Goal: Communication & Community: Answer question/provide support

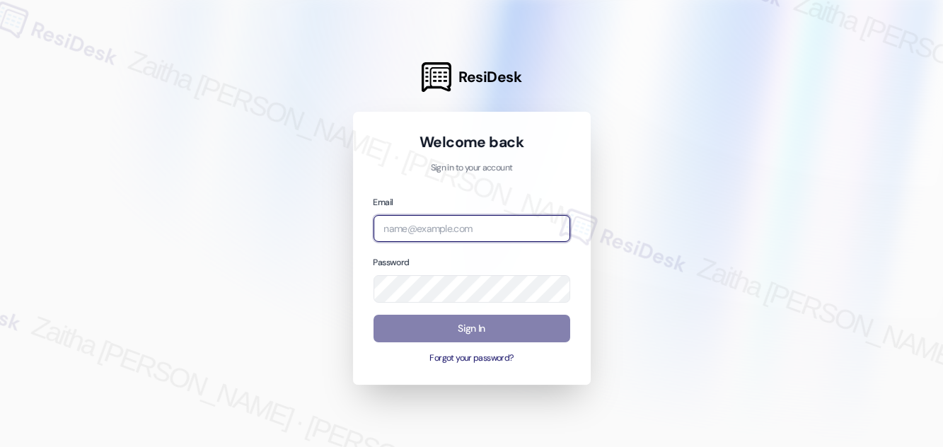
click at [450, 229] on input "email" at bounding box center [471, 229] width 197 height 28
type input "automated-surveys-orion_housing-zaitha.mae.[PERSON_NAME]@orion_[DOMAIN_NAME]"
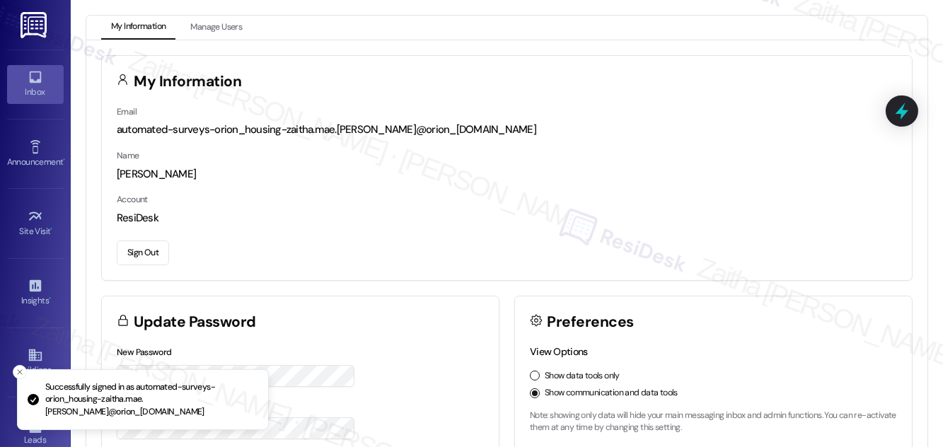
click at [21, 90] on div "Inbox" at bounding box center [35, 92] width 71 height 14
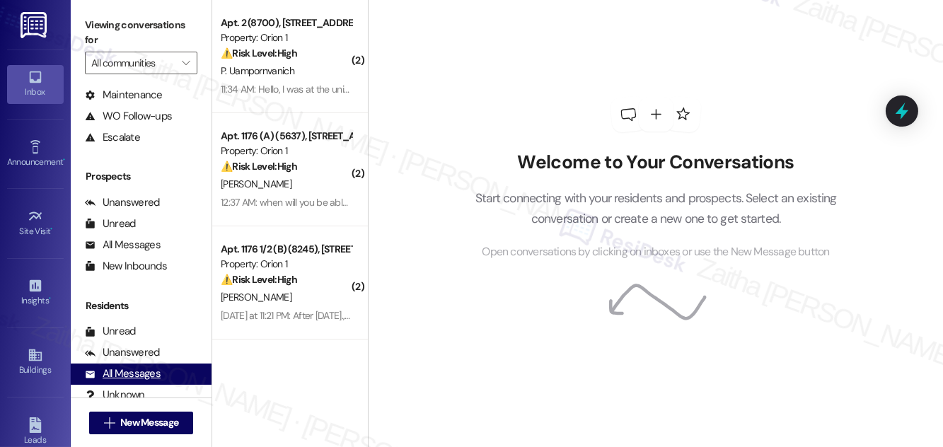
scroll to position [187, 0]
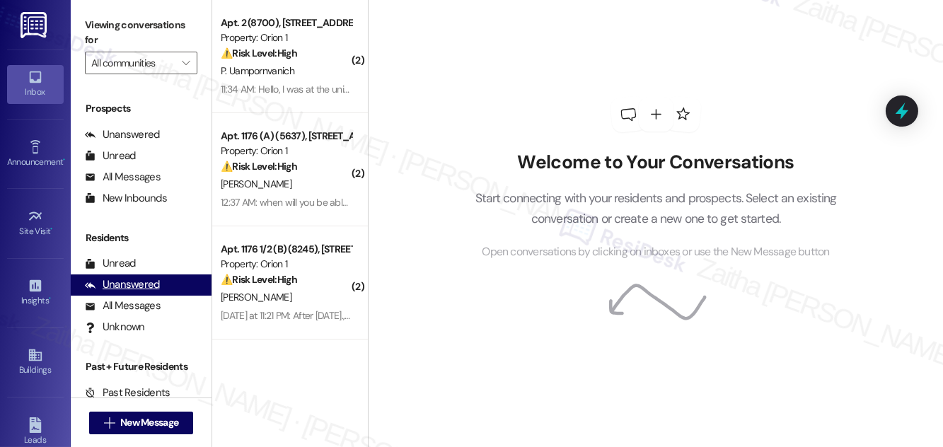
click at [132, 281] on div "Unanswered" at bounding box center [122, 284] width 75 height 15
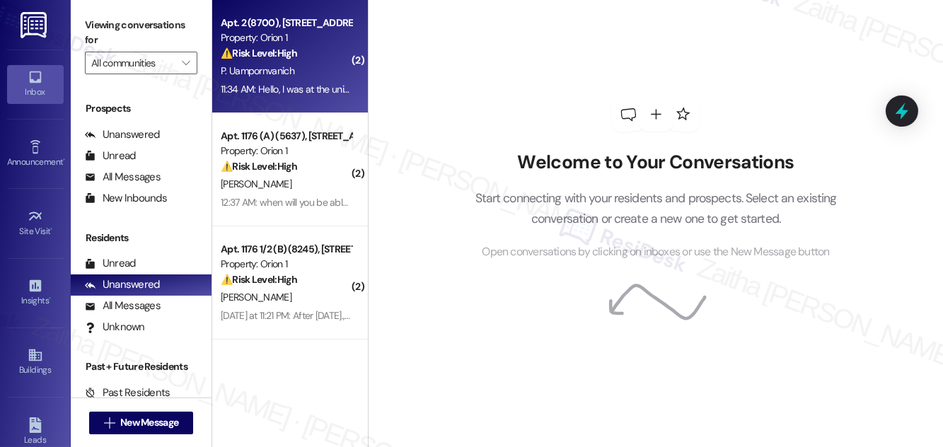
click at [326, 58] on div "⚠️ Risk Level: High The resident is reporting missing keys and clickers after m…" at bounding box center [286, 53] width 131 height 15
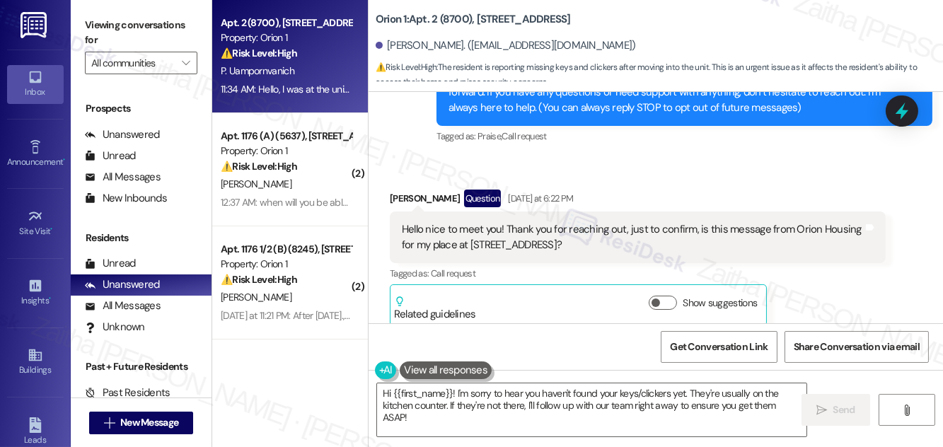
scroll to position [119, 0]
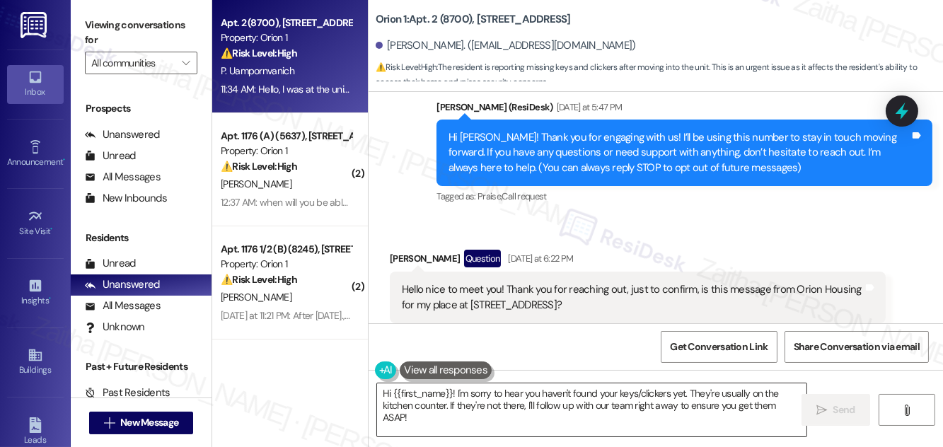
click at [385, 392] on textarea "Hi {{first_name}}! I'm sorry to hear you haven't found your keys/clickers yet. …" at bounding box center [591, 409] width 429 height 53
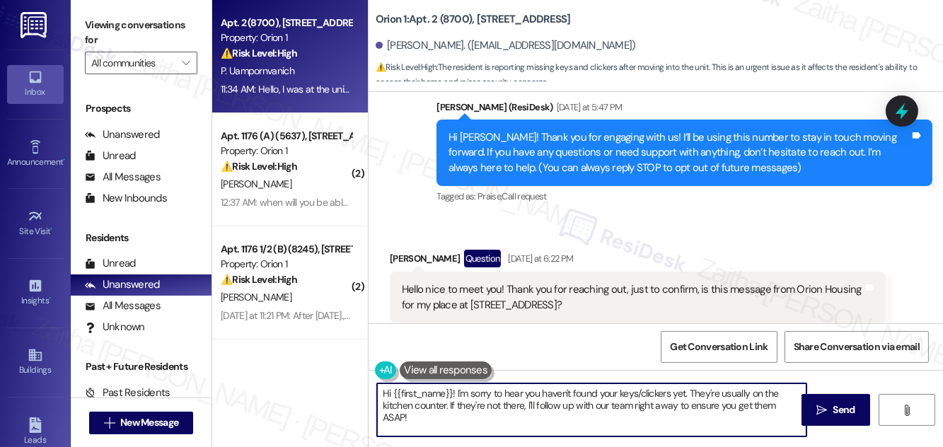
click at [385, 392] on textarea "Hi {{first_name}}! I'm sorry to hear you haven't found your keys/clickers yet. …" at bounding box center [591, 409] width 429 height 53
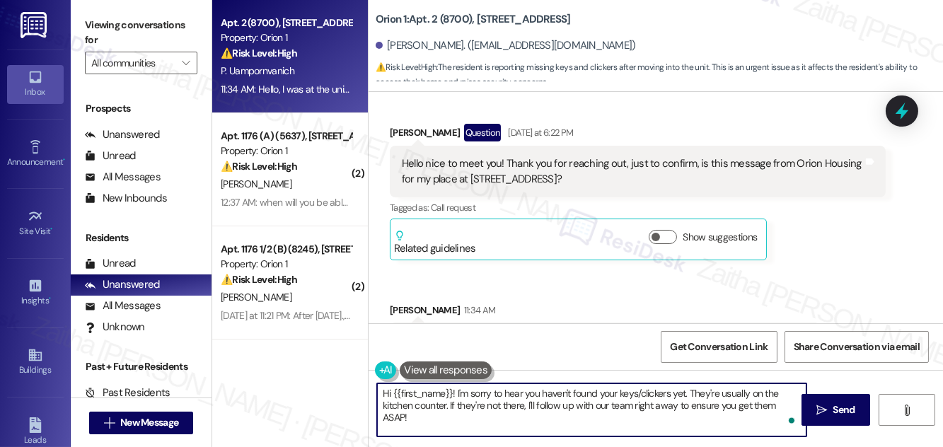
scroll to position [247, 0]
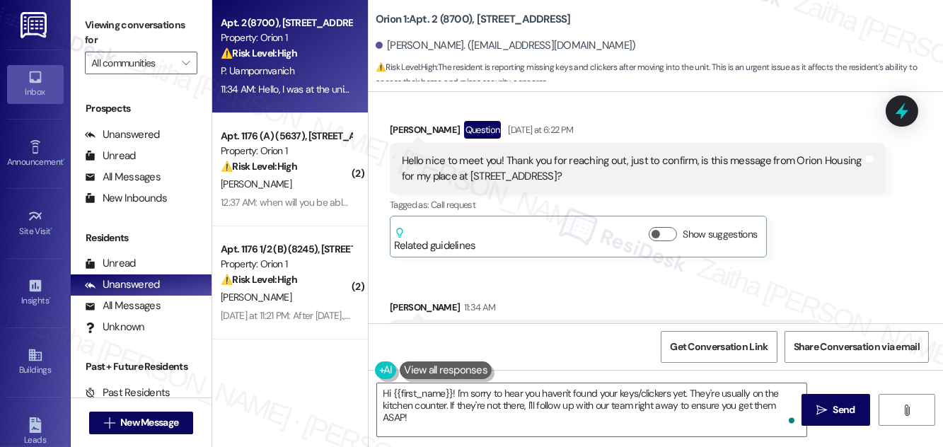
drag, startPoint x: 395, startPoint y: 155, endPoint x: 590, endPoint y: 175, distance: 196.2
click at [592, 174] on div "Hello nice to meet you! Thank you for reaching out, just to confirm, is this me…" at bounding box center [638, 169] width 496 height 52
copy div "Hello nice to meet you! Thank you for reaching out, just to confirm, is this me…"
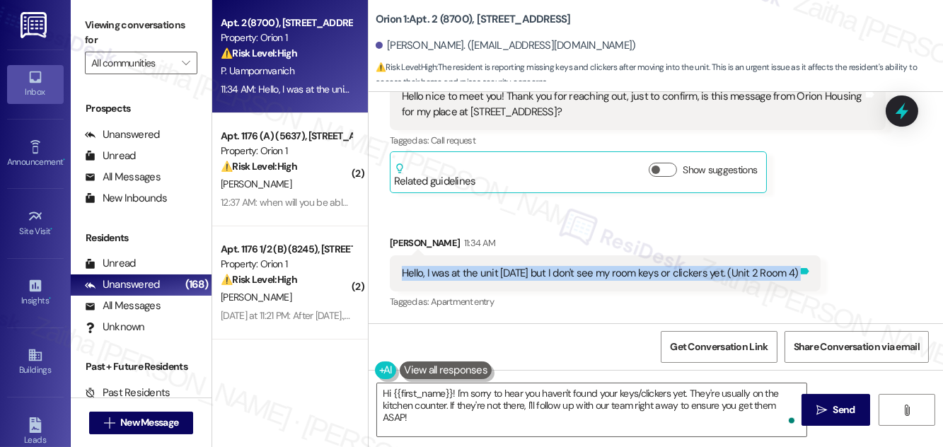
drag, startPoint x: 392, startPoint y: 271, endPoint x: 810, endPoint y: 280, distance: 418.7
click at [810, 280] on div "Hello, I was at the unit yesterday but I don't see my room keys or clickers yet…" at bounding box center [605, 273] width 431 height 36
copy div "Hello, I was at the unit yesterday but I don't see my room keys or clickers yet…"
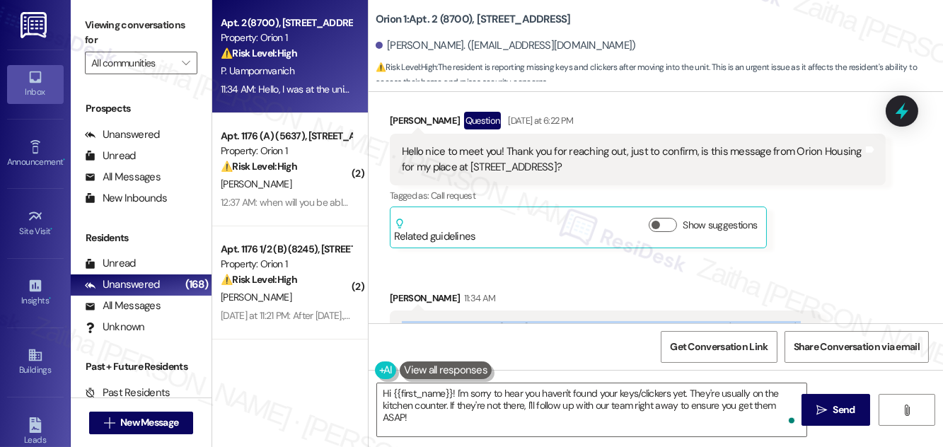
scroll to position [64, 0]
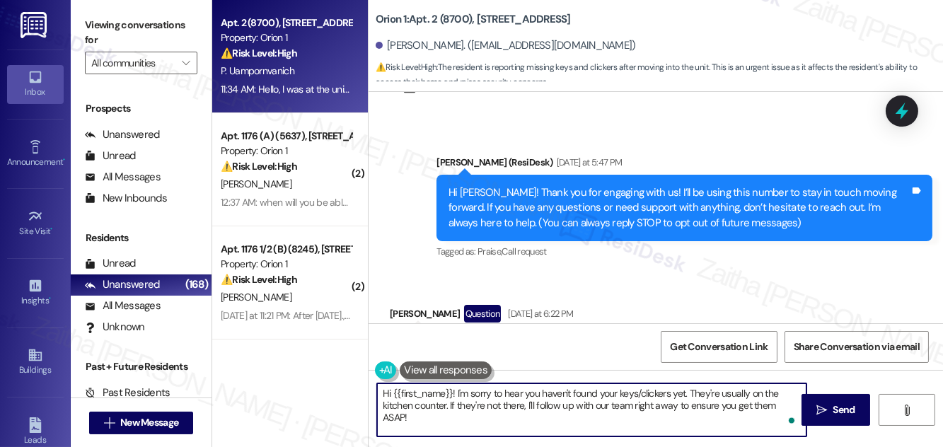
click at [387, 393] on textarea "Hi {{first_name}}! I'm sorry to hear you haven't found your keys/clickers yet. …" at bounding box center [591, 409] width 429 height 53
paste textarea "ello, nice to meet you too! Yes, this is Orion Housing"
drag, startPoint x: 599, startPoint y: 393, endPoint x: 491, endPoint y: 392, distance: 107.5
click at [491, 392] on textarea "Hello, nice to meet you too! Yes, this is Orion Housing {{first_name}}! I'm sor…" at bounding box center [591, 409] width 429 height 53
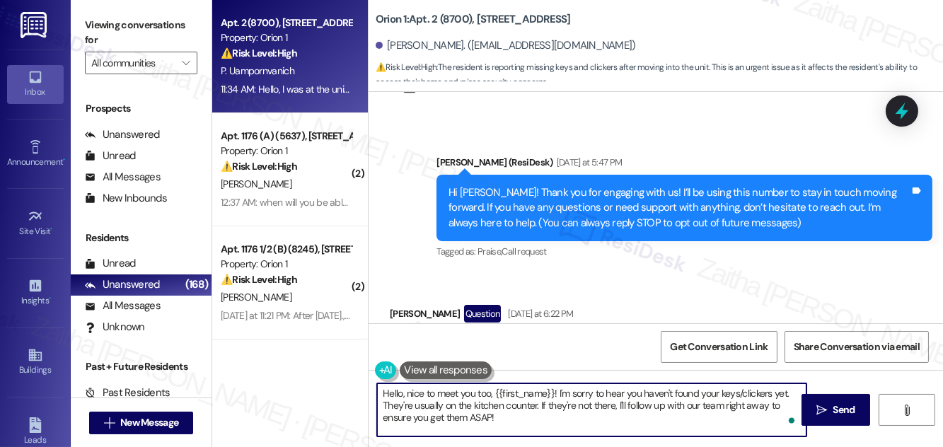
scroll to position [257, 0]
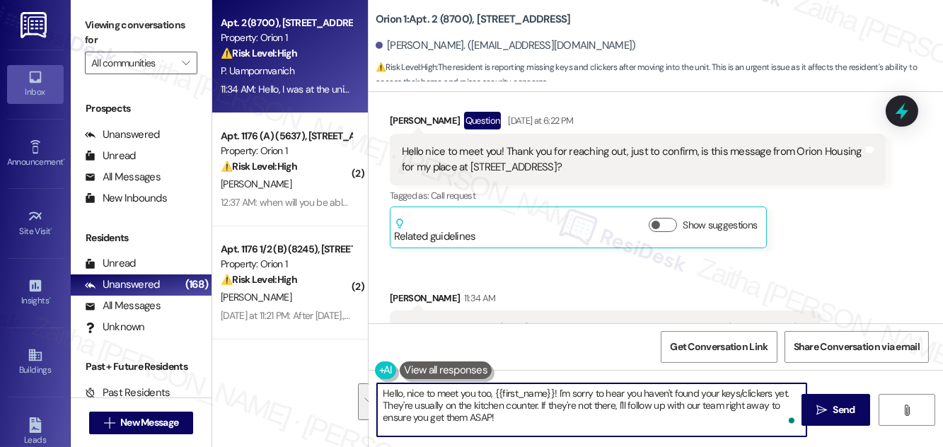
drag, startPoint x: 558, startPoint y: 387, endPoint x: 576, endPoint y: 416, distance: 34.0
click at [576, 416] on textarea "Hello, nice to meet you too, {{first_name}}! I'm sorry to hear you haven't foun…" at bounding box center [591, 409] width 429 height 53
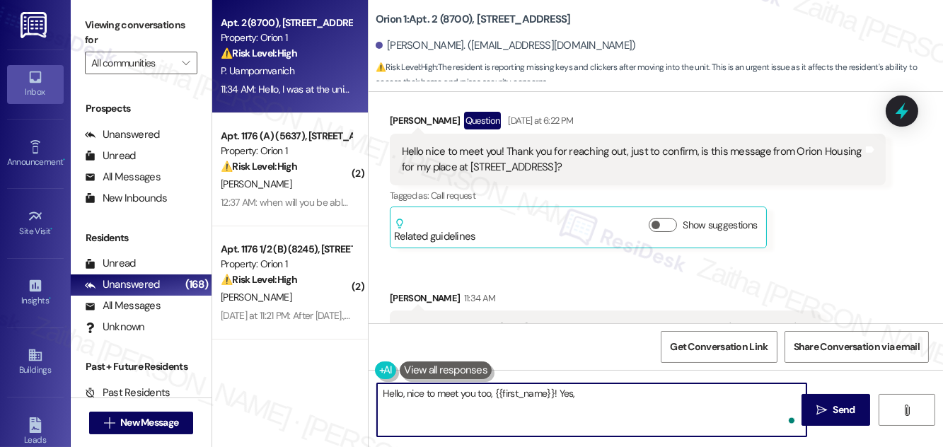
paste textarea "I'm part of the offsite Resident Support Team for {{property}}"
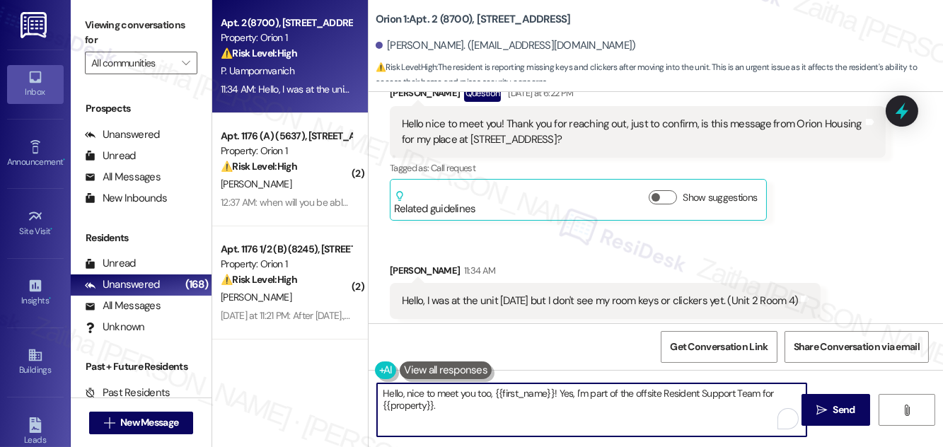
scroll to position [312, 0]
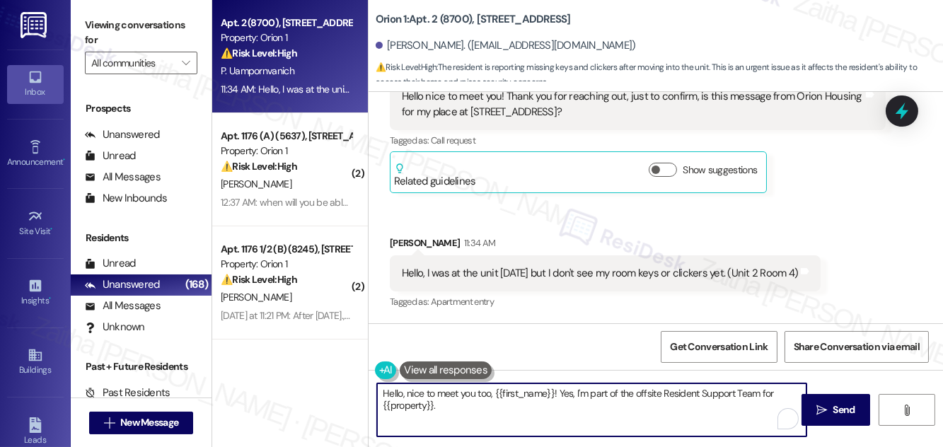
type textarea "Hello, nice to meet you too, {{first_name}}! Yes, I'm part of the offsite Resid…"
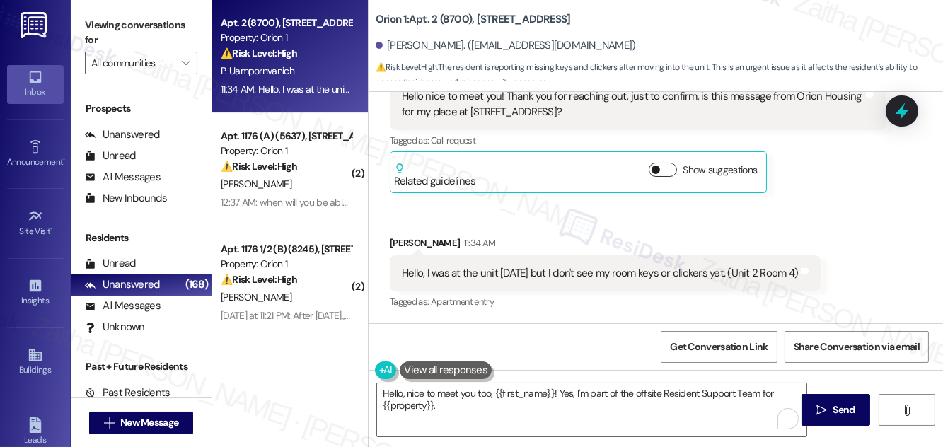
click at [665, 173] on button "Show suggestions" at bounding box center [662, 170] width 28 height 14
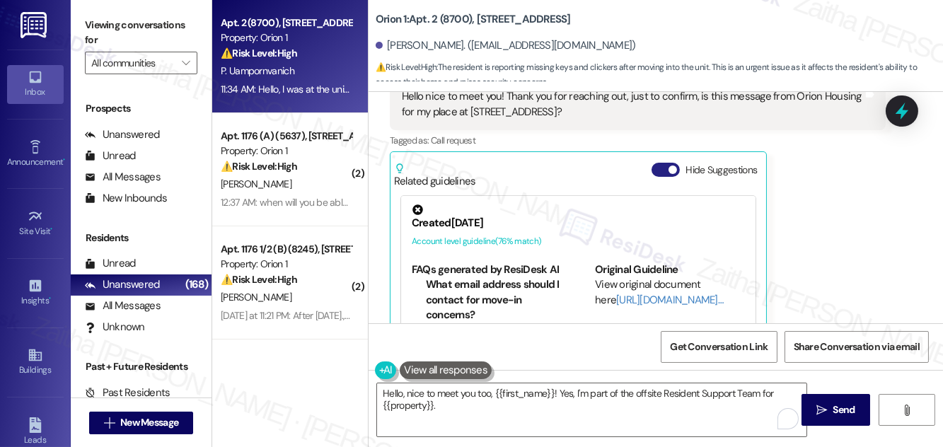
click at [652, 167] on button "Hide Suggestions" at bounding box center [665, 170] width 28 height 14
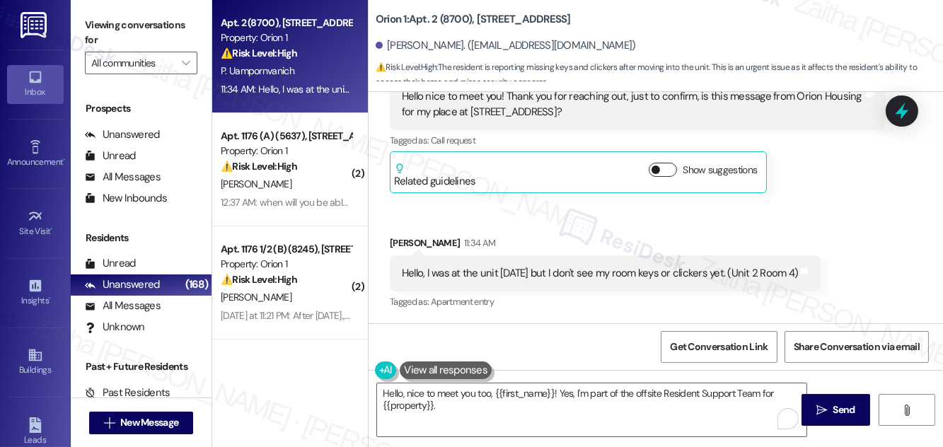
click at [672, 173] on button "Show suggestions" at bounding box center [662, 170] width 28 height 14
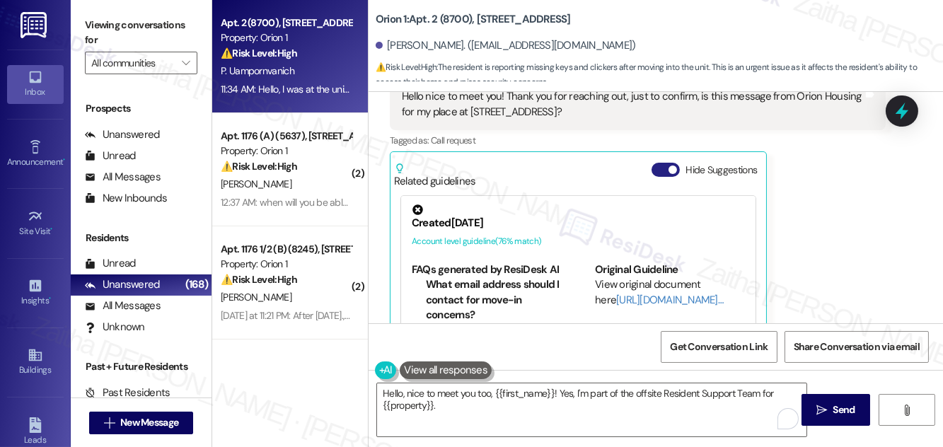
click at [653, 165] on button "Hide Suggestions" at bounding box center [665, 170] width 28 height 14
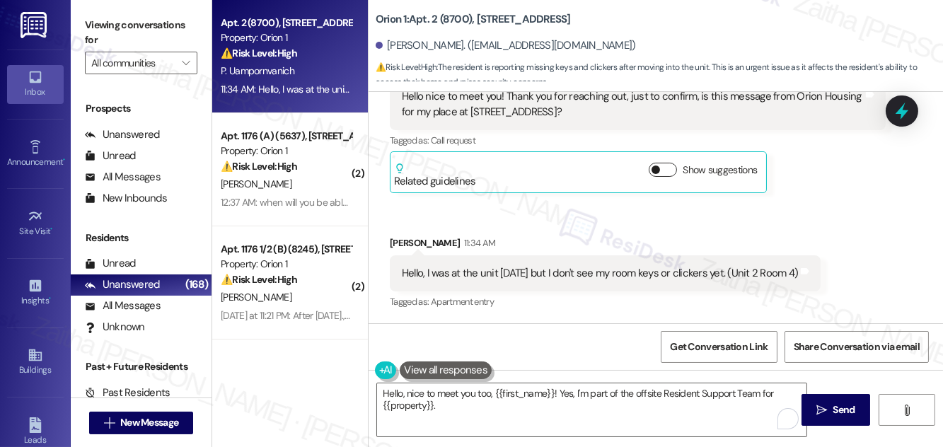
click at [666, 163] on button "Show suggestions" at bounding box center [662, 170] width 28 height 14
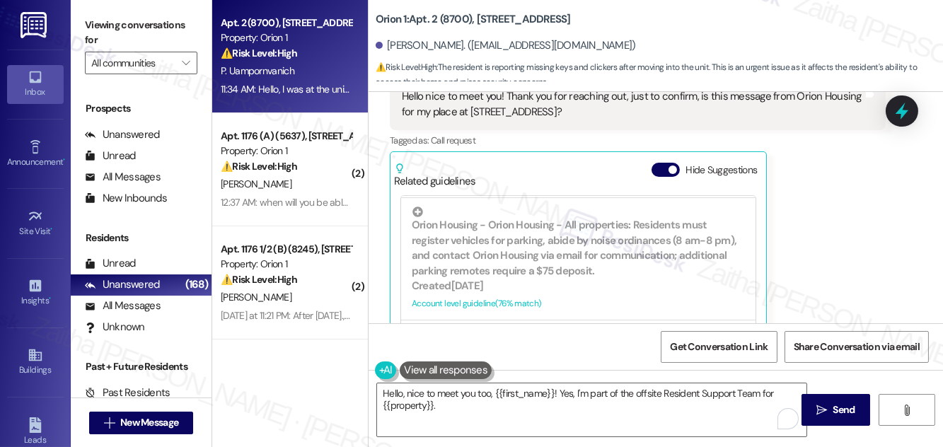
scroll to position [385, 0]
click at [663, 168] on button "Hide Suggestions" at bounding box center [665, 170] width 28 height 14
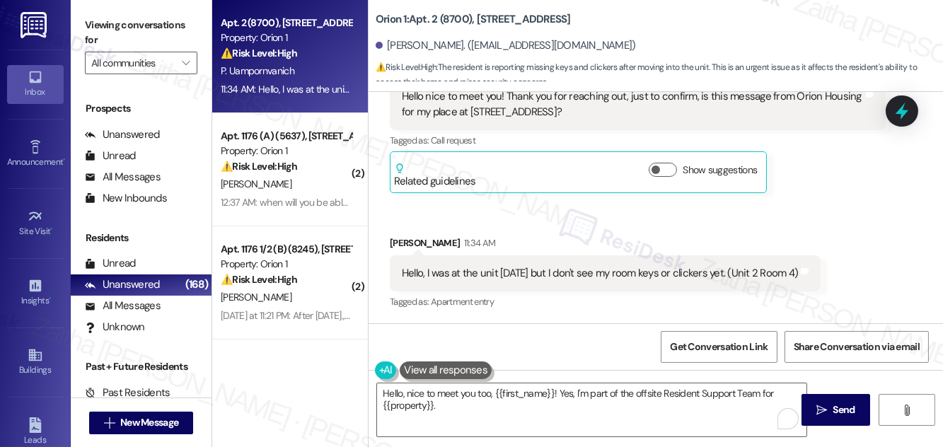
click at [441, 361] on button at bounding box center [446, 370] width 92 height 18
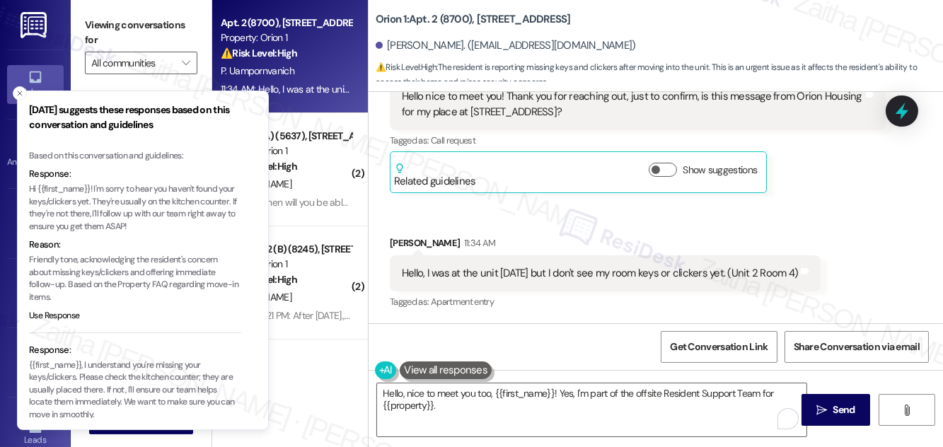
click at [95, 187] on p "Hi {{first_name}}! I'm sorry to hear you haven't found your keys/clickers yet. …" at bounding box center [135, 207] width 212 height 49
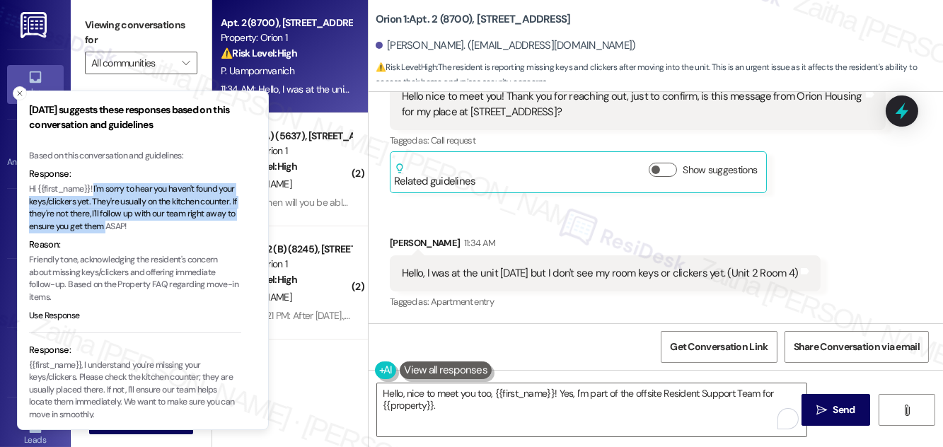
drag, startPoint x: 95, startPoint y: 187, endPoint x: 153, endPoint y: 230, distance: 72.3
click at [153, 230] on p "Hi {{first_name}}! I'm sorry to hear you haven't found your keys/clickers yet. …" at bounding box center [135, 207] width 212 height 49
copy p "I'm sorry to hear you haven't found your keys/clickers yet. They're usually on …"
click at [19, 93] on line "Close toast" at bounding box center [20, 93] width 4 height 4
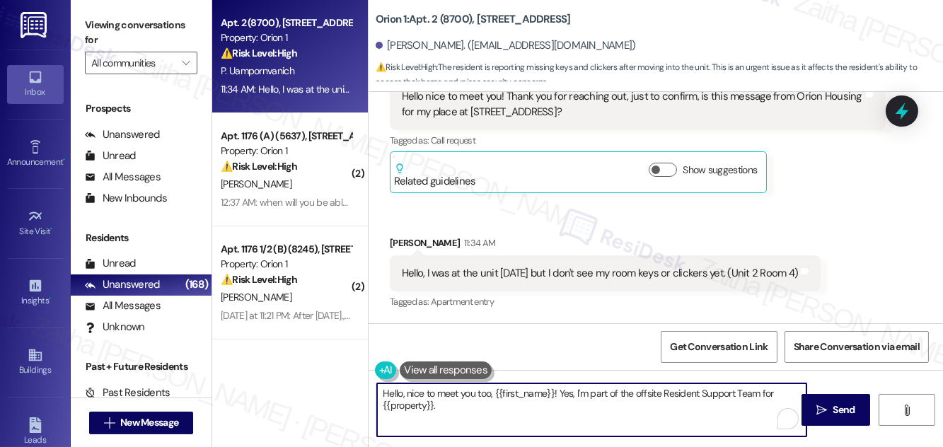
click at [461, 409] on textarea "Hello, nice to meet you too, {{first_name}}! Yes, I'm part of the offsite Resid…" at bounding box center [591, 409] width 429 height 53
paste textarea "I'm sorry to hear you haven't found your keys/clickers yet. They're usually on …"
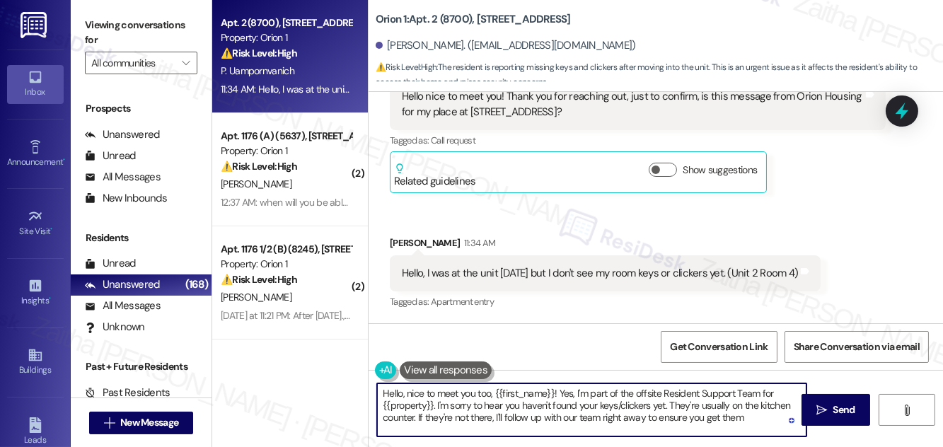
click at [634, 413] on textarea "Hello, nice to meet you too, {{first_name}}! Yes, I'm part of the offsite Resid…" at bounding box center [591, 409] width 429 height 53
click at [705, 420] on textarea "Hello, nice to meet you too, {{first_name}}! Yes, I'm part of the offsite Resid…" at bounding box center [591, 409] width 429 height 53
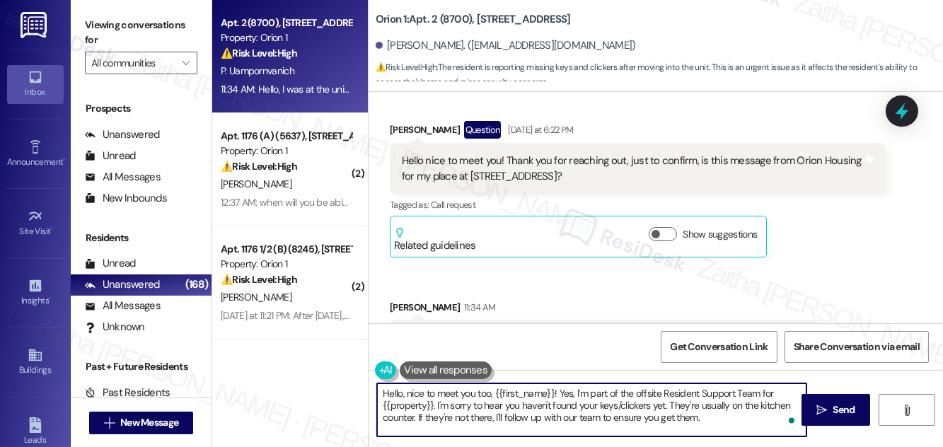
scroll to position [312, 0]
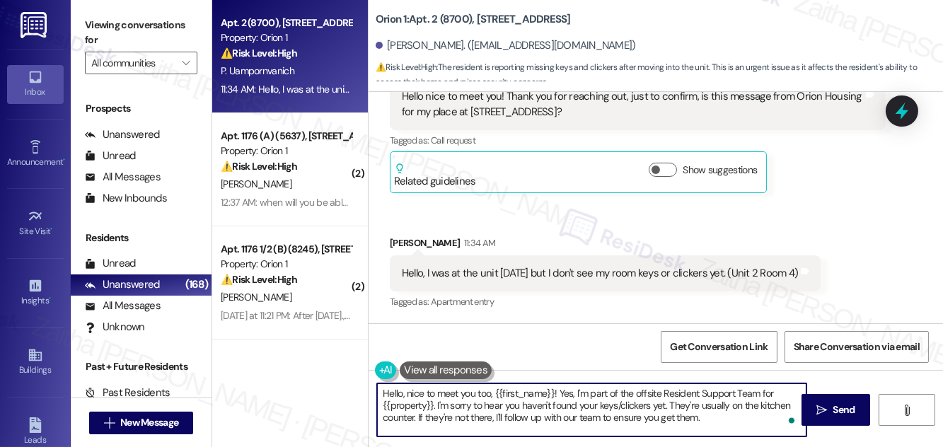
type textarea "Hello, nice to meet you too, {{first_name}}! Yes, I'm part of the offsite Resid…"
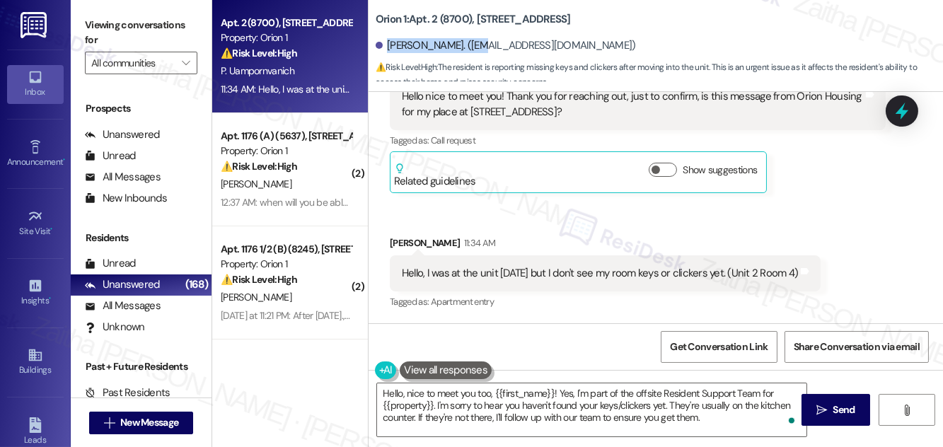
drag, startPoint x: 387, startPoint y: 42, endPoint x: 484, endPoint y: 44, distance: 97.6
click at [484, 44] on div "[PERSON_NAME]. ([EMAIL_ADDRESS][DOMAIN_NAME])" at bounding box center [505, 45] width 260 height 15
copy div "[PERSON_NAME]"
click at [822, 203] on div "Received via SMS Penny Uampornvanich Question Yesterday at 6:22 PM Hello nice t…" at bounding box center [655, 174] width 574 height 298
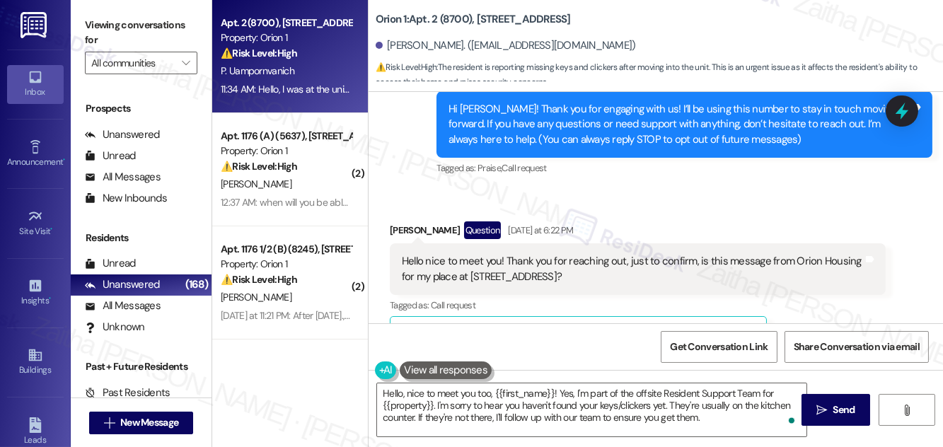
scroll to position [192, 0]
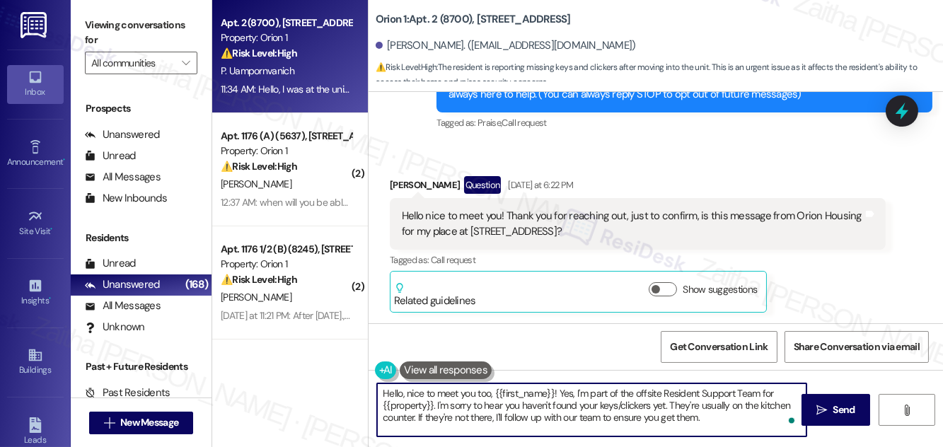
click at [709, 413] on textarea "Hello, nice to meet you too, {{first_name}}! Yes, I'm part of the offsite Resid…" at bounding box center [591, 409] width 429 height 53
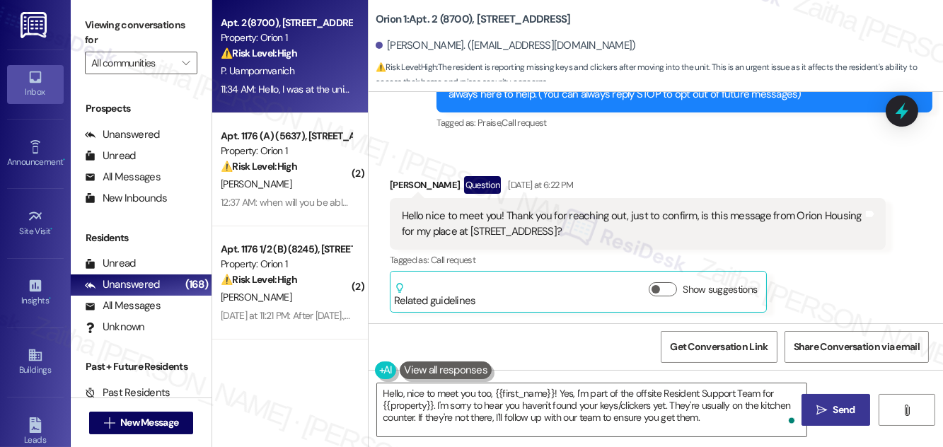
click at [842, 412] on span "Send" at bounding box center [844, 409] width 22 height 15
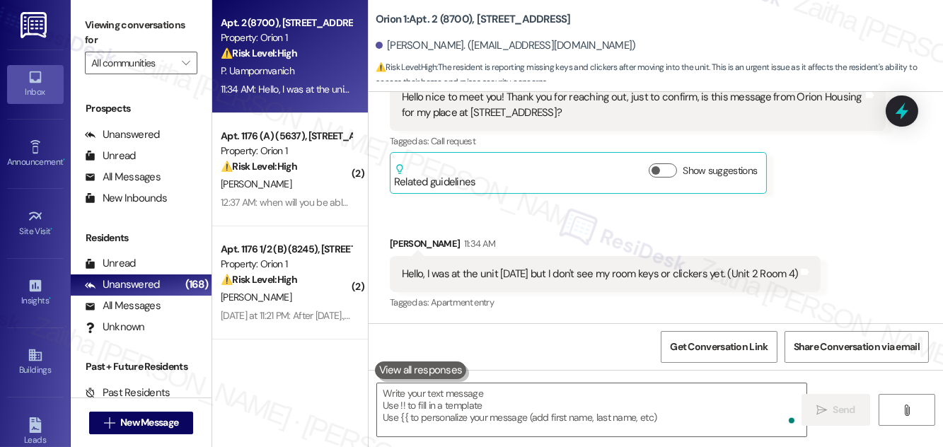
scroll to position [441, 0]
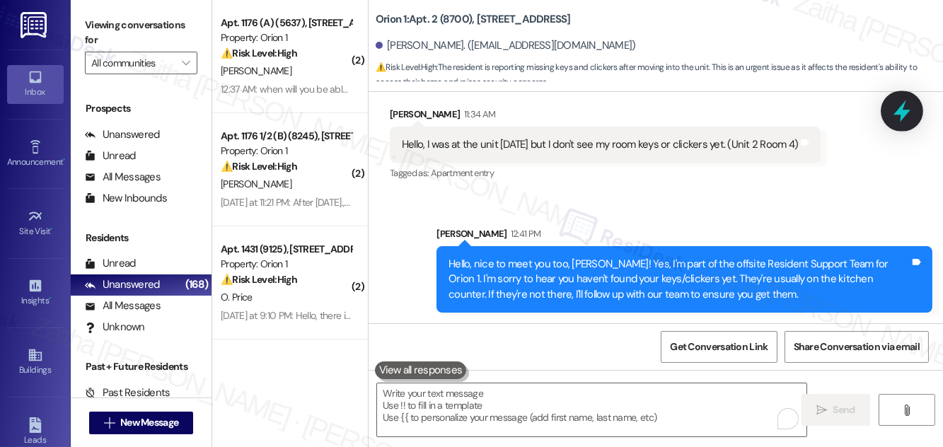
click at [898, 115] on icon at bounding box center [902, 111] width 24 height 24
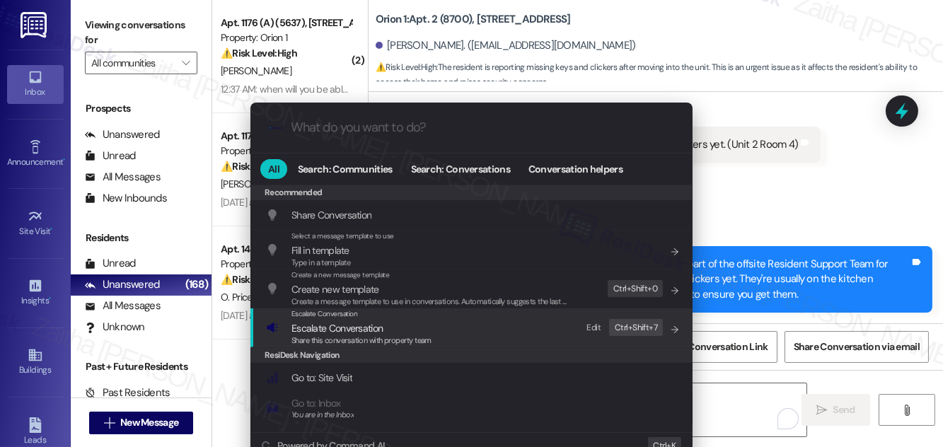
click at [383, 329] on span "Escalate Conversation" at bounding box center [361, 328] width 140 height 16
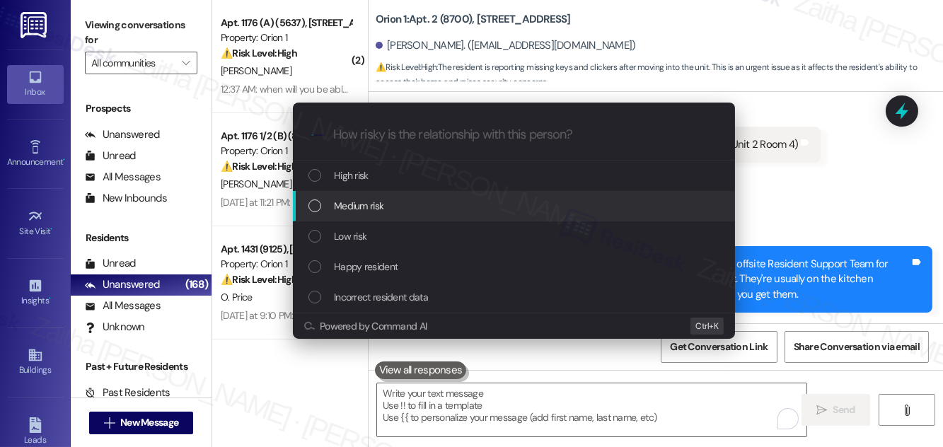
click at [888, 202] on div "Escalate Conversation How risky is the relationship with this person? Topics (e…" at bounding box center [471, 223] width 943 height 447
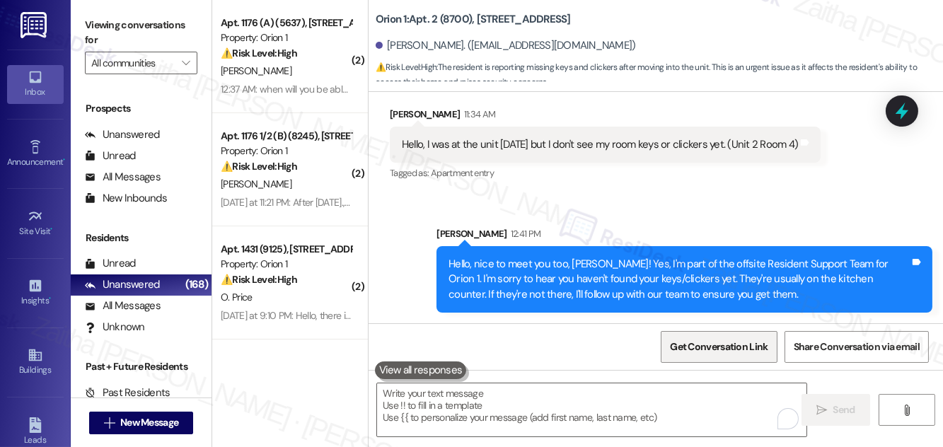
click at [695, 351] on span "Get Conversation Link" at bounding box center [719, 346] width 98 height 15
click at [822, 194] on div "Sent via SMS Sarah 12:41 PM Hello, nice to meet you too, Penny! Yes, I'm part o…" at bounding box center [655, 258] width 574 height 129
click at [898, 108] on icon at bounding box center [902, 111] width 24 height 24
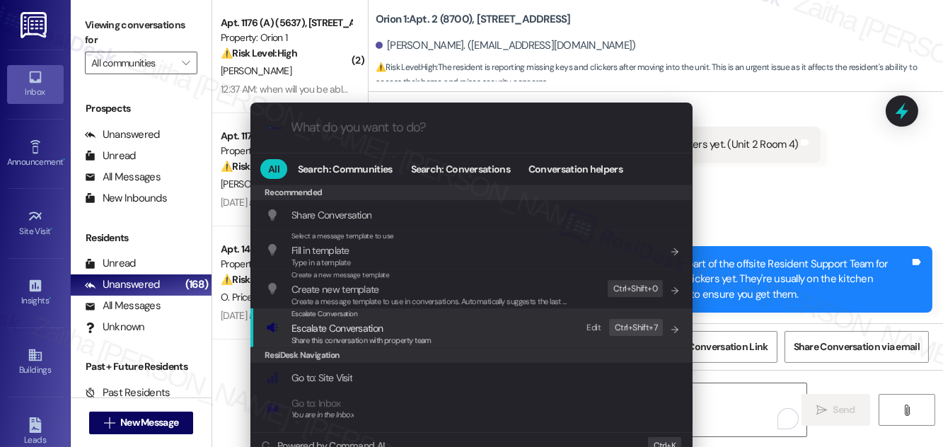
click at [356, 332] on span "Escalate Conversation" at bounding box center [336, 328] width 91 height 13
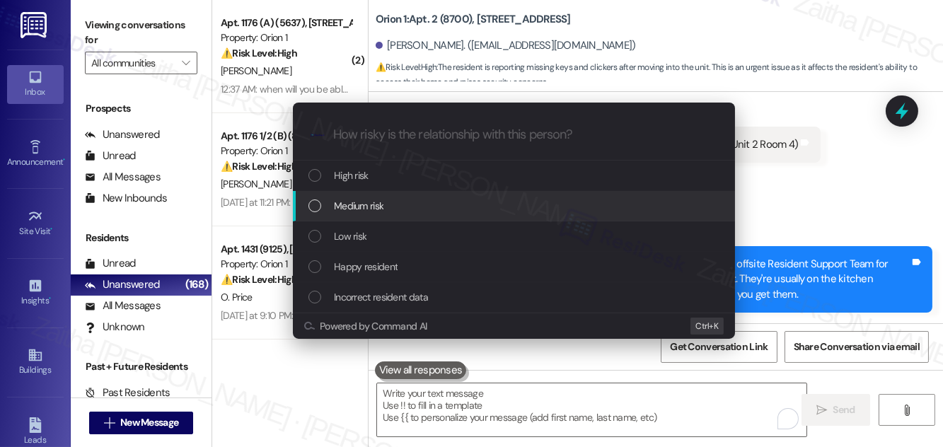
click at [380, 209] on span "Medium risk" at bounding box center [358, 206] width 49 height 16
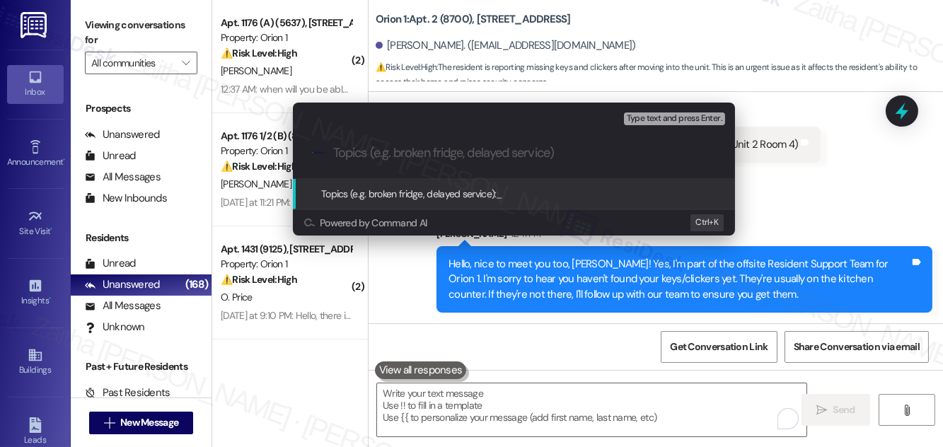
paste input "Follow-Up: Keys and Clickers"
paste input "#26052"
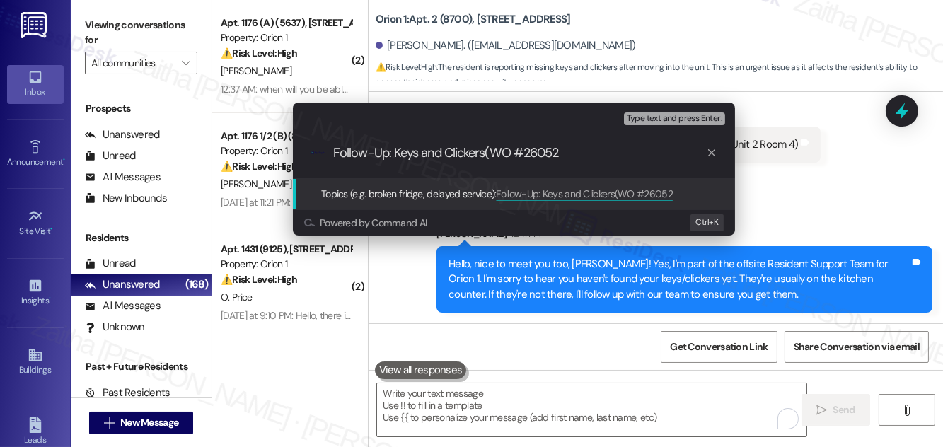
type input "Follow-Up: Keys and Clickers(WO #26052)"
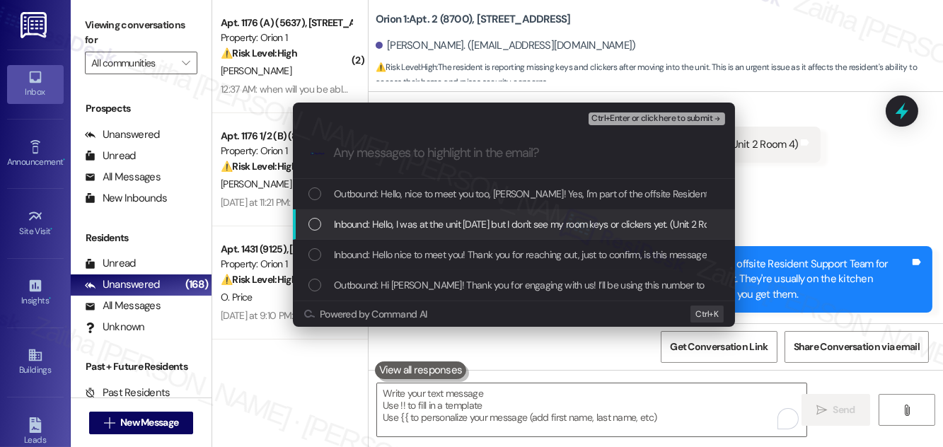
click at [448, 219] on span "Inbound: Hello, I was at the unit [DATE] but I don't see my room keys or clicke…" at bounding box center [534, 224] width 400 height 16
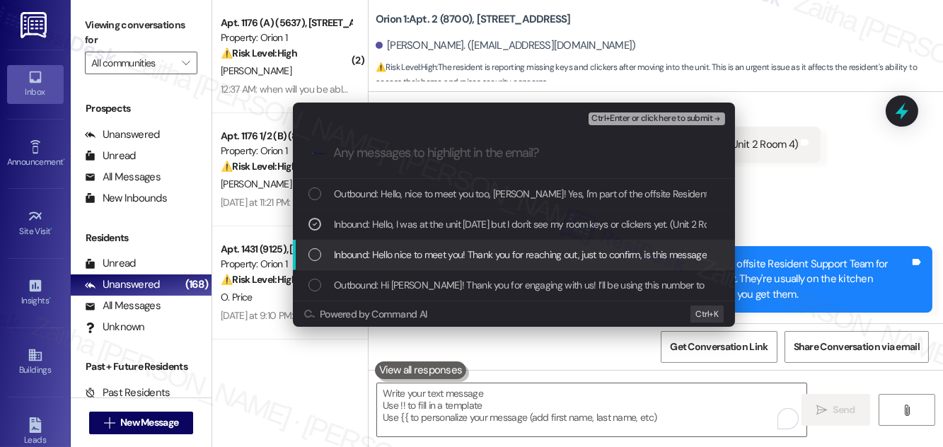
click at [456, 250] on span "Inbound: Hello nice to meet you! Thank you for reaching out, just to confirm, i…" at bounding box center [637, 255] width 607 height 16
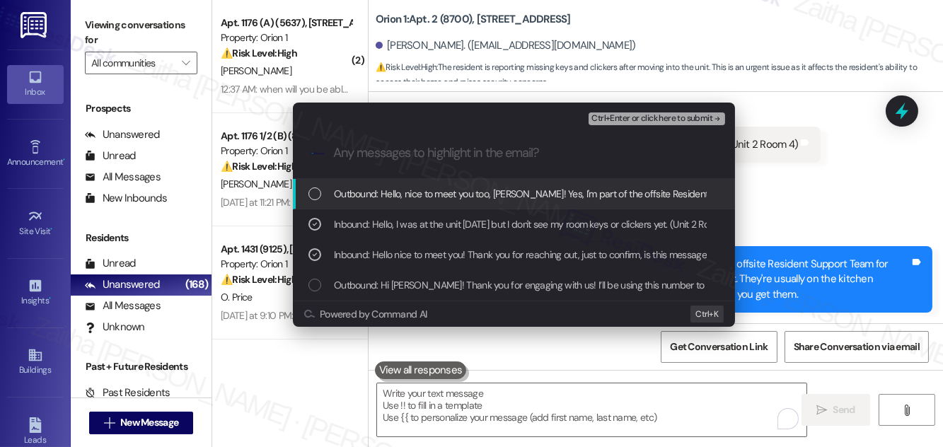
click at [628, 125] on div "Ctrl+Enter or click here to submit" at bounding box center [657, 119] width 139 height 18
click at [632, 121] on span "Ctrl+Enter or click here to submit" at bounding box center [651, 119] width 121 height 10
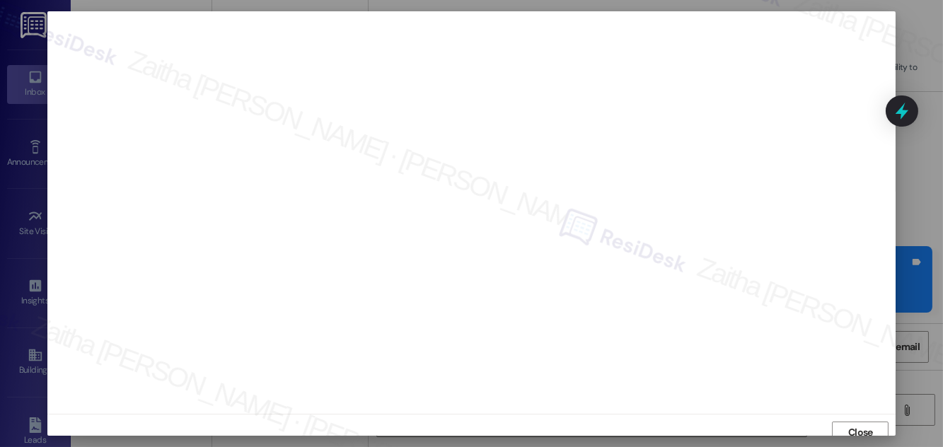
scroll to position [15, 0]
click at [845, 418] on span "Close" at bounding box center [860, 417] width 30 height 15
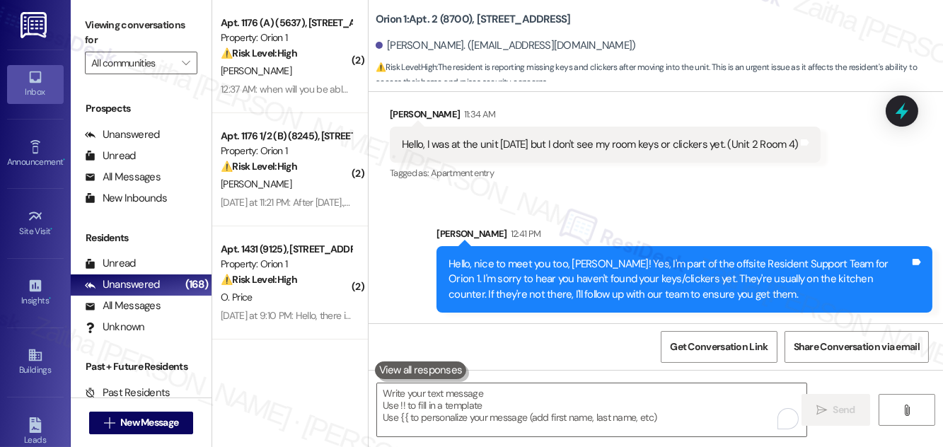
click at [899, 124] on div at bounding box center [901, 110] width 33 height 31
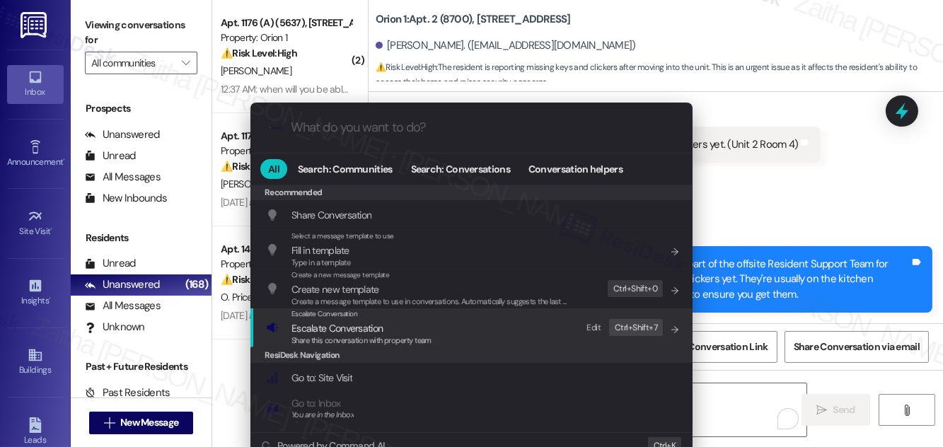
click at [364, 334] on div "Share this conversation with property team" at bounding box center [361, 340] width 140 height 13
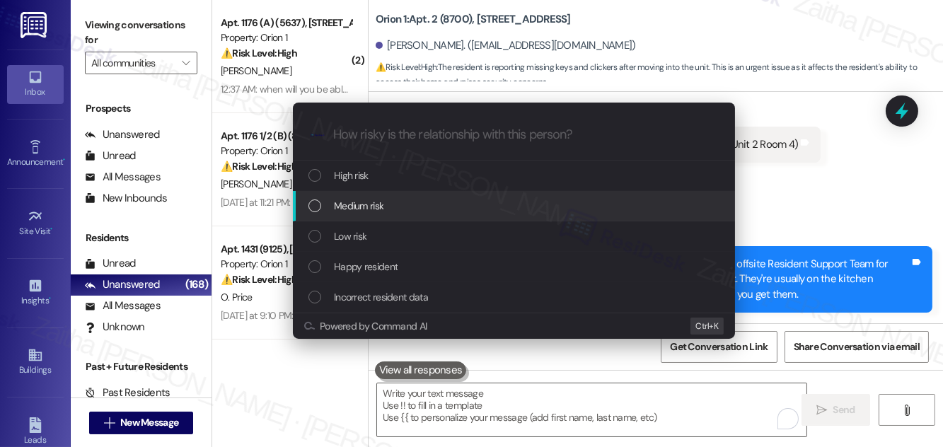
click at [401, 197] on div "Medium risk" at bounding box center [514, 206] width 442 height 30
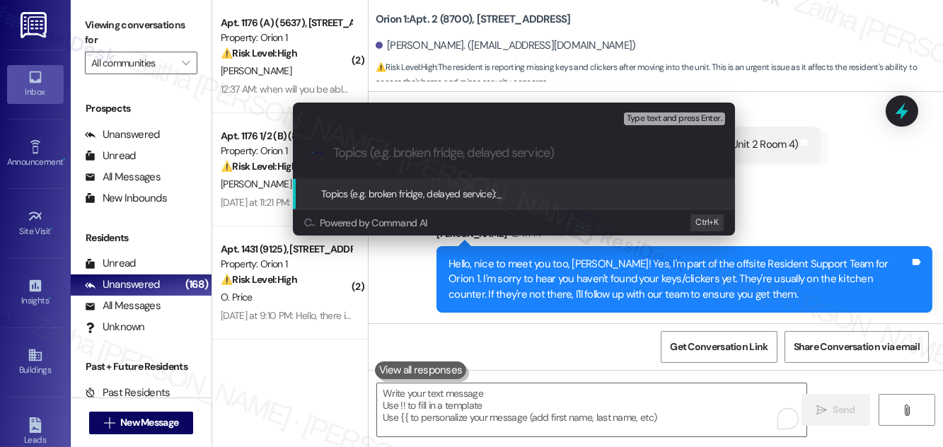
paste input "#26052"
type input "#26052"
paste input "#26052"
click at [333, 152] on input "(WO #26052)" at bounding box center [519, 153] width 373 height 15
paste input "Follow-Up: Keys and Clickers"
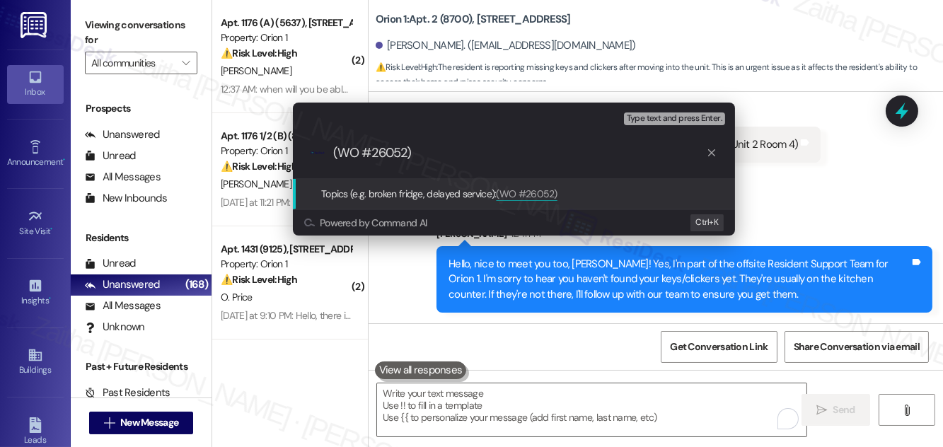
type input "Follow-Up: Keys and Clickers (WO #26052)"
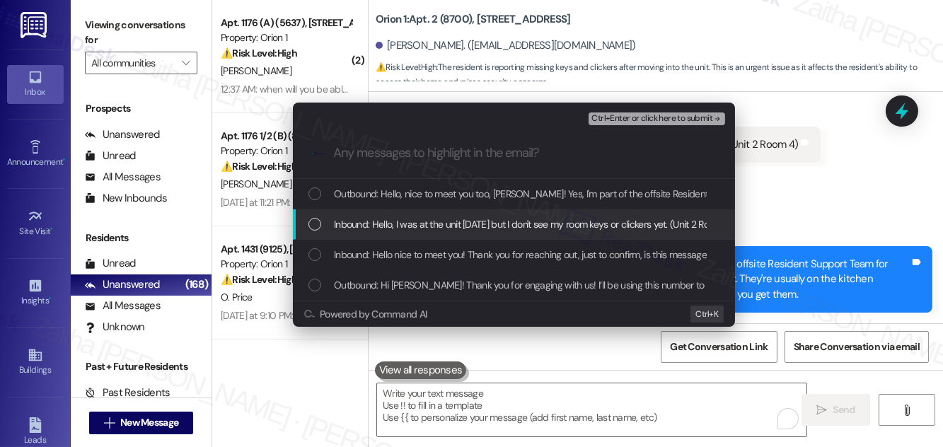
click at [363, 223] on span "Inbound: Hello, I was at the unit [DATE] but I don't see my room keys or clicke…" at bounding box center [534, 224] width 400 height 16
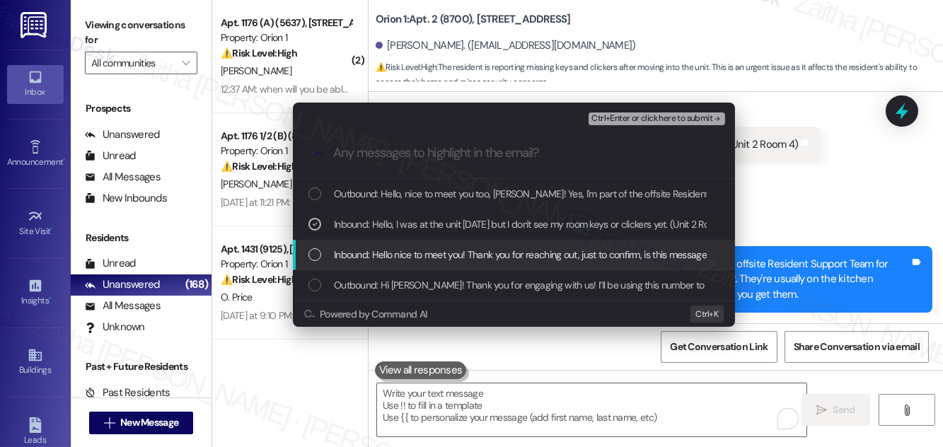
click at [363, 258] on span "Inbound: Hello nice to meet you! Thank you for reaching out, just to confirm, i…" at bounding box center [637, 255] width 607 height 16
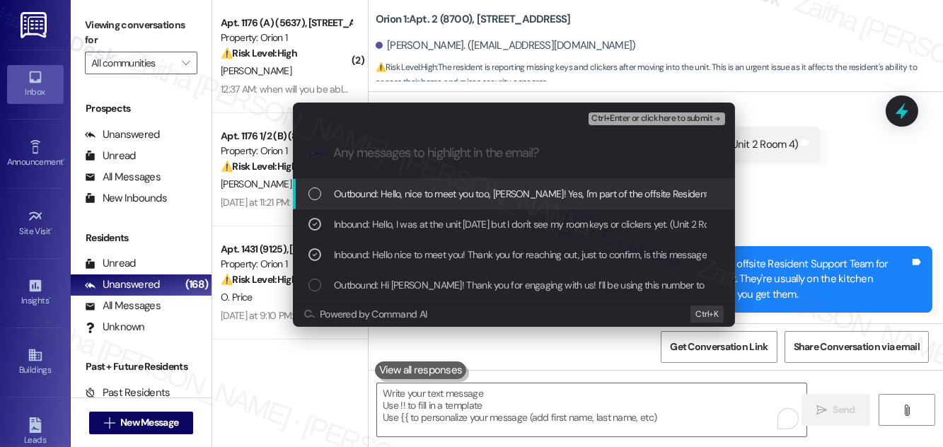
click at [667, 117] on span "Ctrl+Enter or click here to submit" at bounding box center [651, 119] width 121 height 10
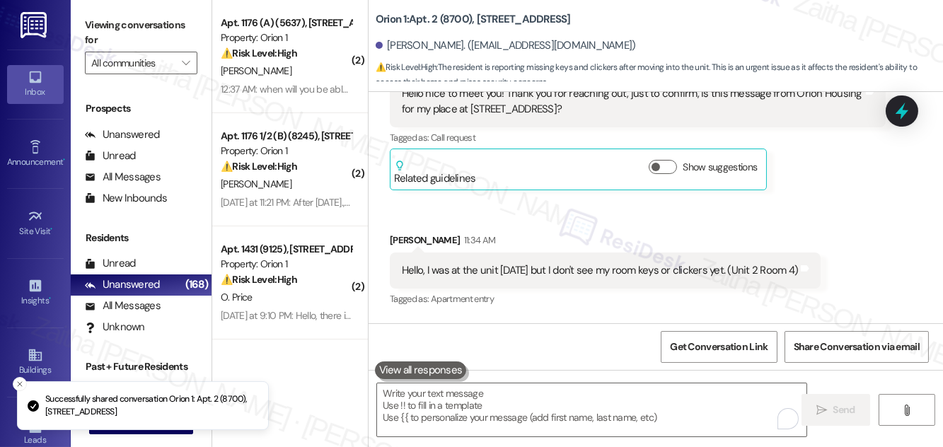
scroll to position [311, 0]
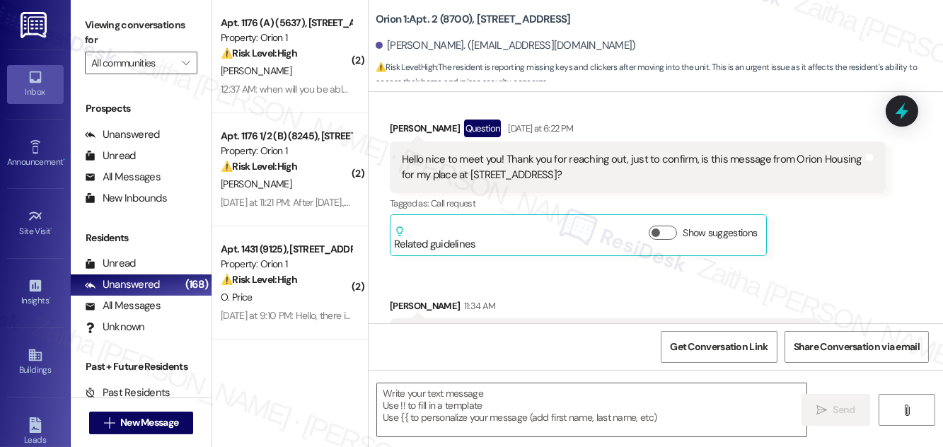
type textarea "Fetching suggested responses. Please feel free to read through the conversation…"
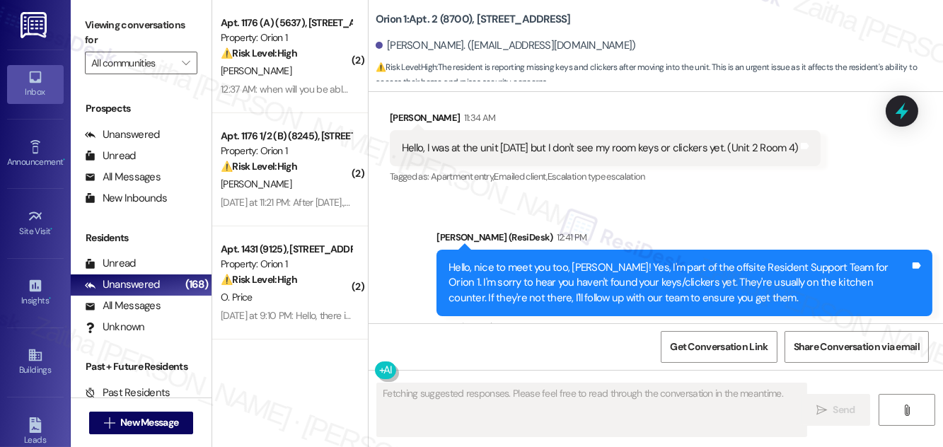
scroll to position [462, 0]
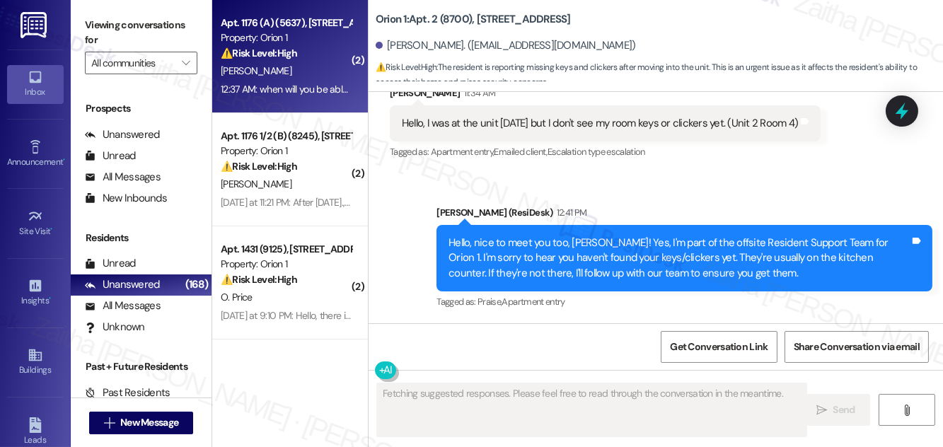
click at [337, 56] on div "⚠️ Risk Level: High The resident is inquiring about an adjustment to their depo…" at bounding box center [286, 53] width 131 height 15
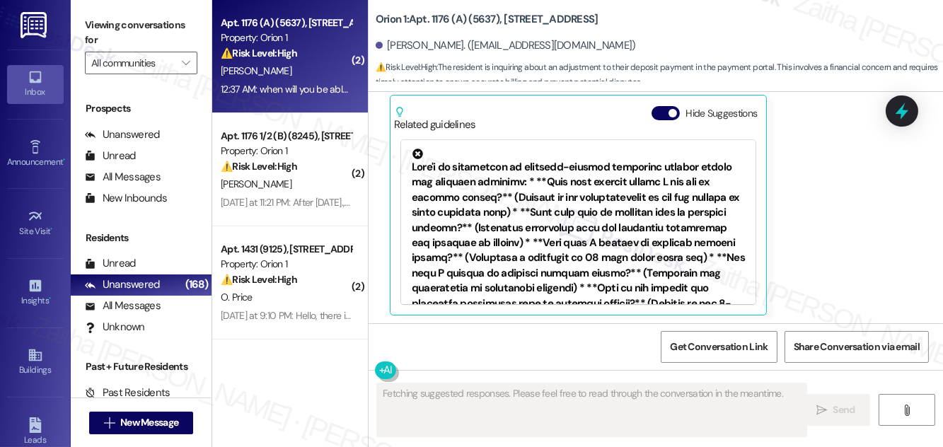
scroll to position [617, 0]
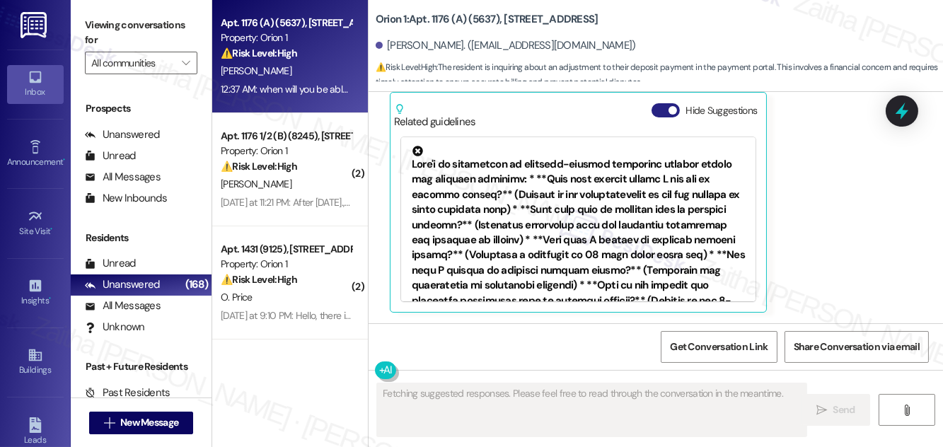
click at [662, 107] on button "Hide Suggestions" at bounding box center [665, 110] width 28 height 14
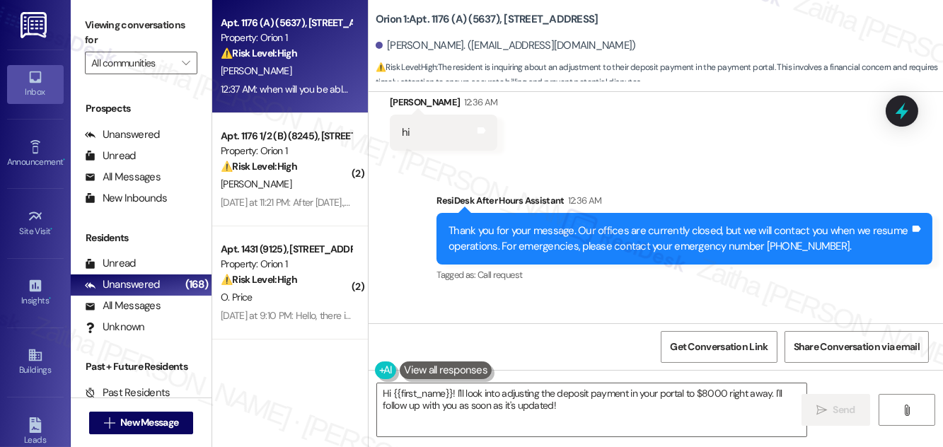
scroll to position [321, 0]
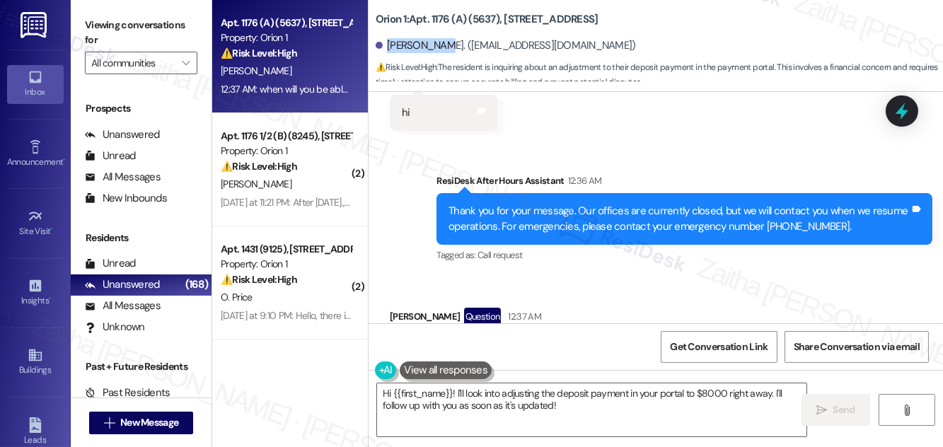
drag, startPoint x: 387, startPoint y: 47, endPoint x: 434, endPoint y: 47, distance: 47.4
click at [434, 47] on div "Jiayang Liu. (kevenliujy@gmail.com)" at bounding box center [505, 45] width 260 height 15
copy div "Jiayang Liu"
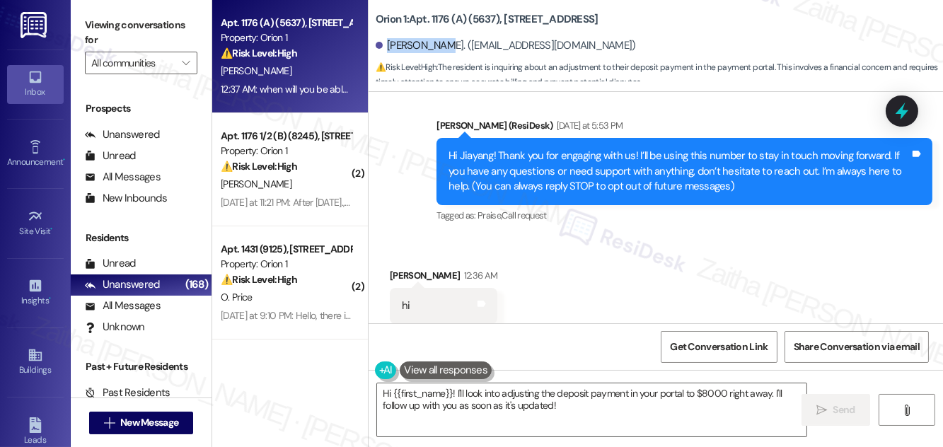
scroll to position [438, 0]
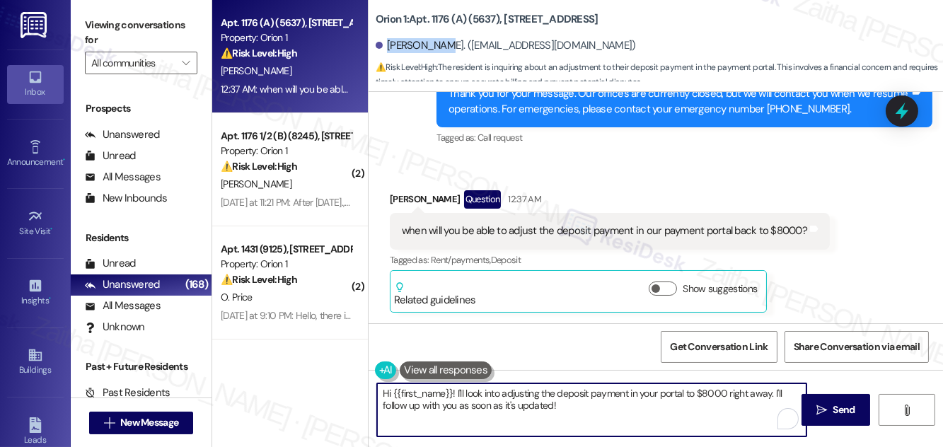
click at [454, 389] on textarea "Hi {{first_name}}! I'll look into adjusting the deposit payment in your portal …" at bounding box center [591, 409] width 429 height 53
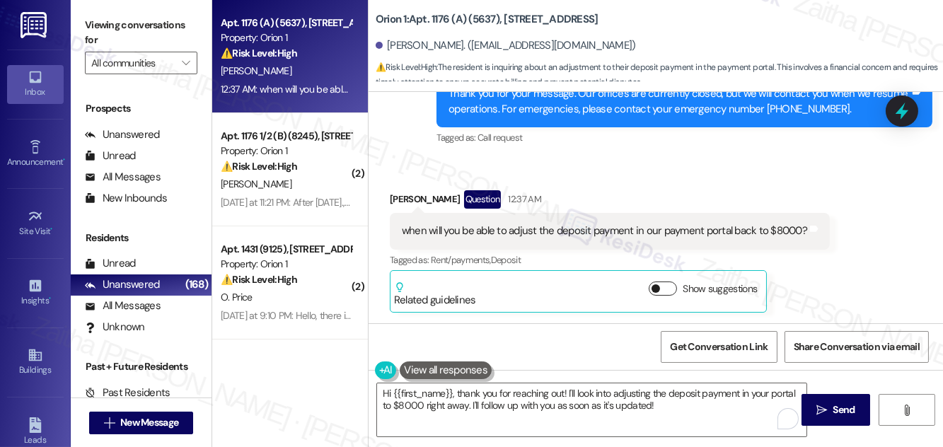
click at [670, 287] on button "Show suggestions" at bounding box center [662, 288] width 28 height 14
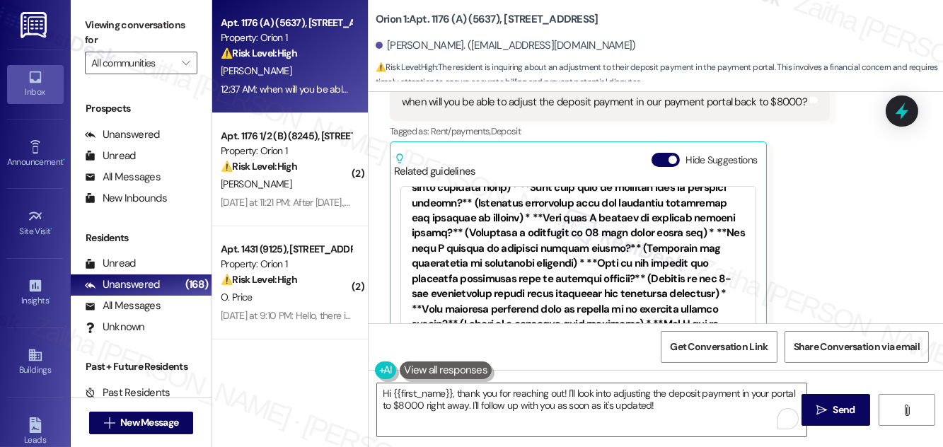
scroll to position [264, 0]
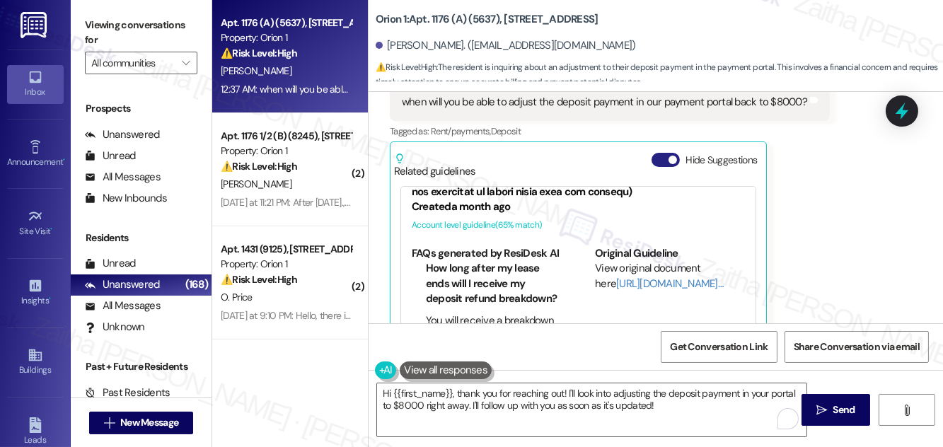
click at [665, 158] on button "Hide Suggestions" at bounding box center [665, 160] width 28 height 14
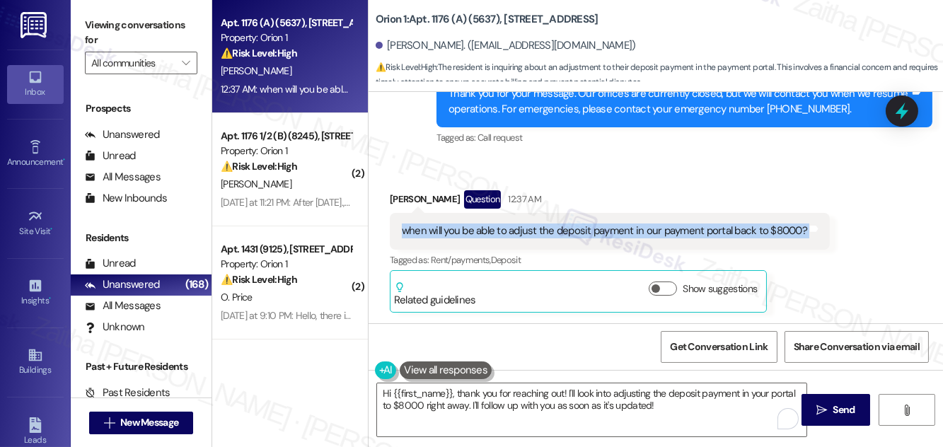
drag, startPoint x: 387, startPoint y: 231, endPoint x: 831, endPoint y: 226, distance: 443.4
click at [831, 226] on div "Received via SMS Jiayang Liu Question 12:37 AM when will you be able to adjust …" at bounding box center [609, 251] width 461 height 143
copy div "when will you be able to adjust the deposit payment in our payment portal back …"
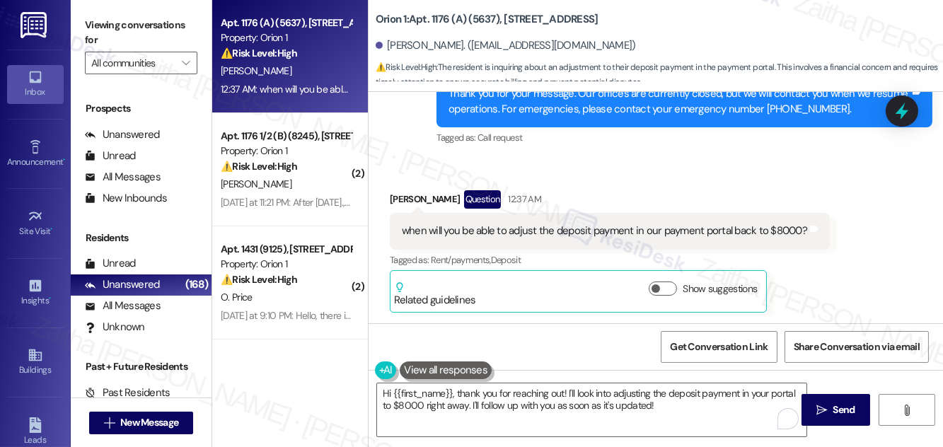
click at [609, 169] on div "Received via SMS Jiayang Liu Question 12:37 AM when will you be able to adjust …" at bounding box center [655, 240] width 574 height 164
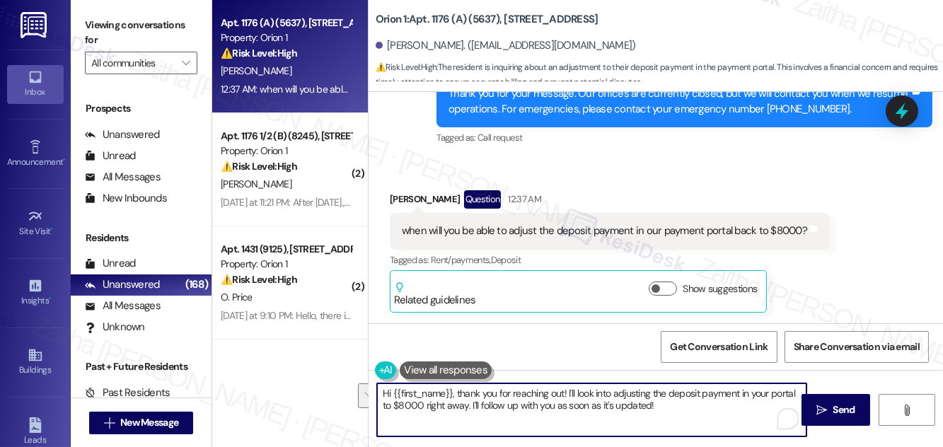
drag, startPoint x: 569, startPoint y: 392, endPoint x: 675, endPoint y: 407, distance: 107.2
click at [675, 407] on textarea "Hi {{first_name}}, thank you for reaching out! I'll look into adjusting the dep…" at bounding box center [591, 409] width 429 height 53
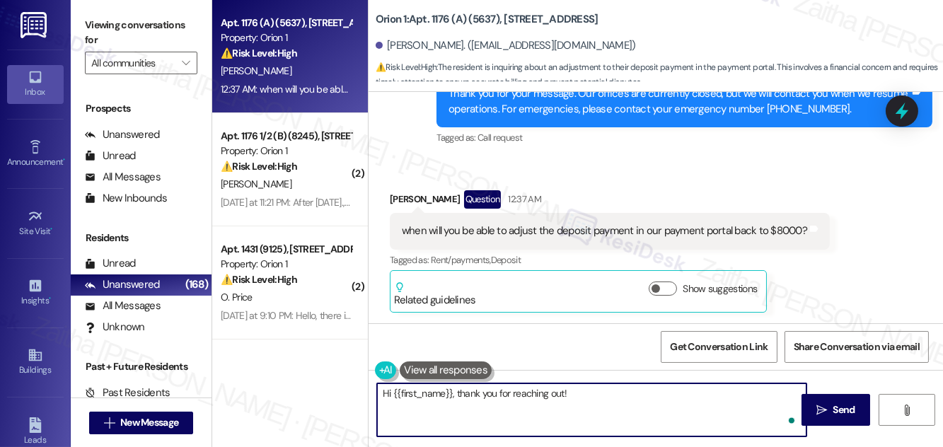
paste textarea "I’ll follow up with the team regarding the deposit adjustment in the payment po…"
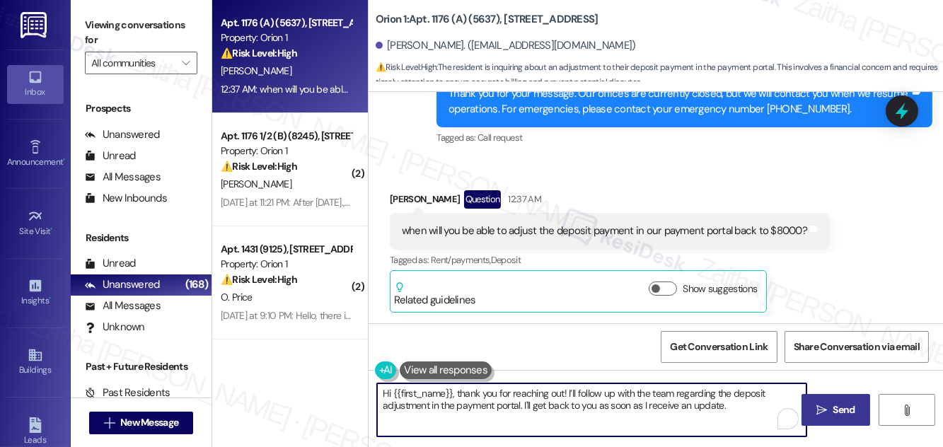
type textarea "Hi {{first_name}}, thank you for reaching out! I’ll follow up with the team reg…"
click at [837, 406] on span "Send" at bounding box center [844, 409] width 22 height 15
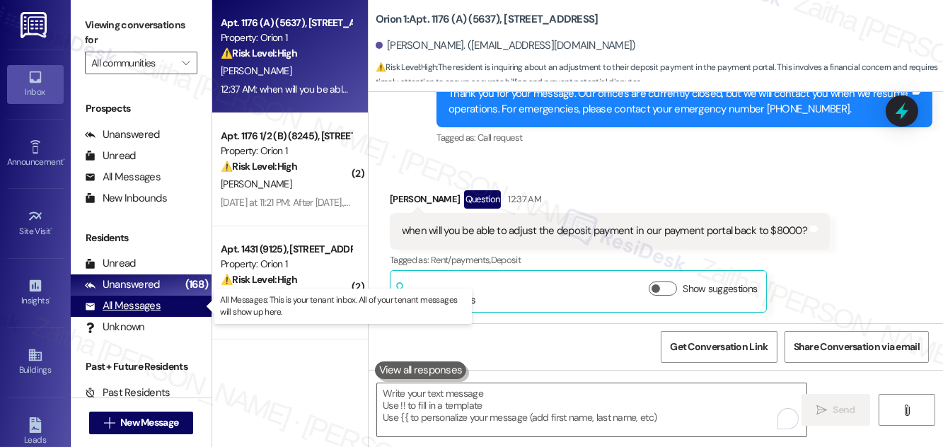
scroll to position [438, 0]
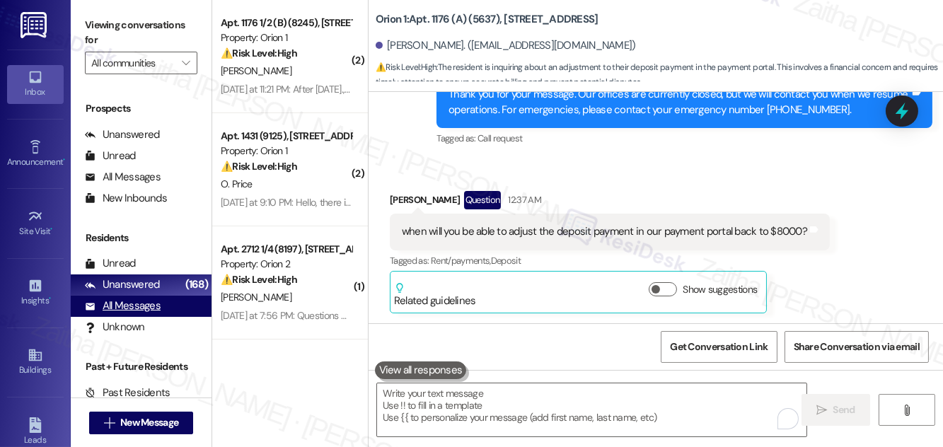
click at [133, 309] on div "All Messages" at bounding box center [123, 305] width 76 height 15
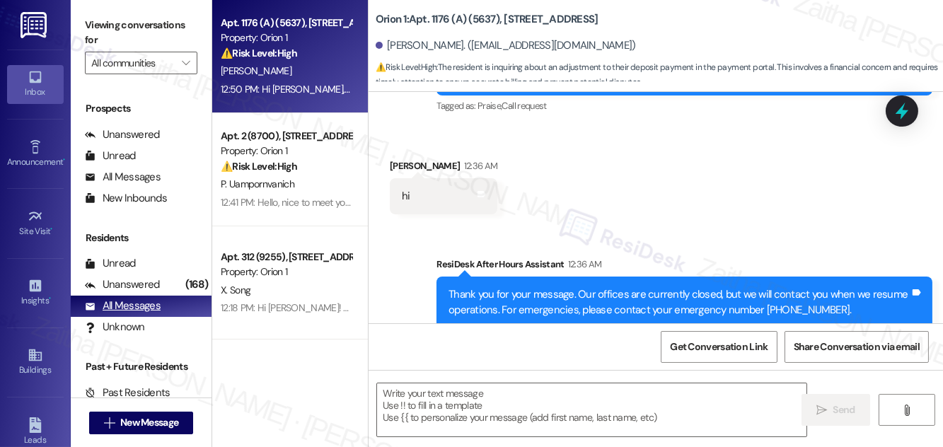
type textarea "Fetching suggested responses. Please feel free to read through the conversation…"
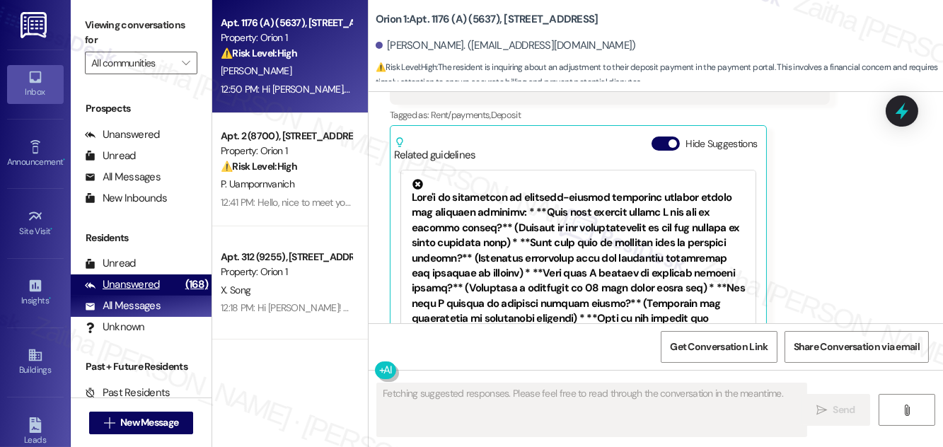
scroll to position [617, 0]
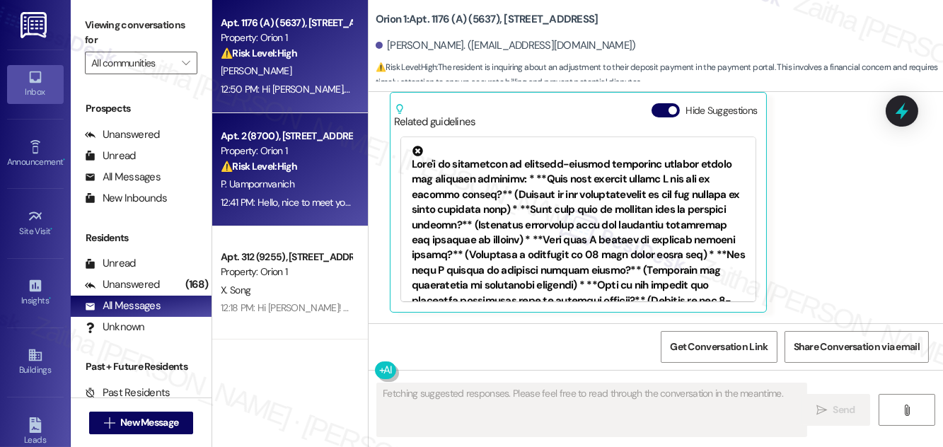
click at [327, 174] on div "Apt. 2 (8700), 1155 W 36th Pl Property: Orion 1 ⚠️ Risk Level: High The residen…" at bounding box center [286, 151] width 134 height 48
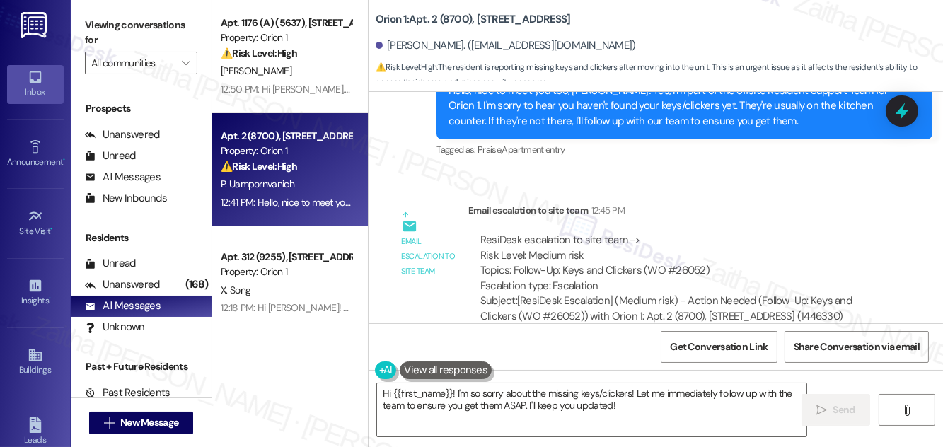
scroll to position [636, 0]
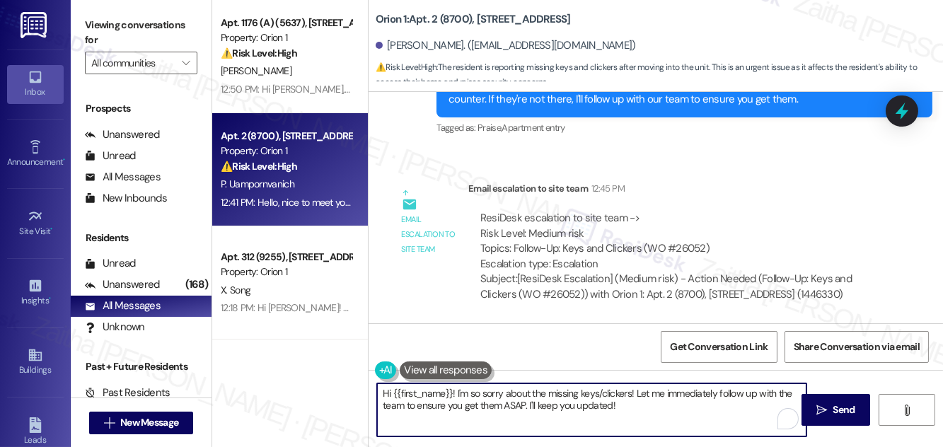
drag, startPoint x: 383, startPoint y: 392, endPoint x: 662, endPoint y: 407, distance: 279.0
click at [662, 407] on textarea "Hi {{first_name}}! I'm so sorry about the missing keys/clickers! Let me immedia…" at bounding box center [591, 409] width 429 height 53
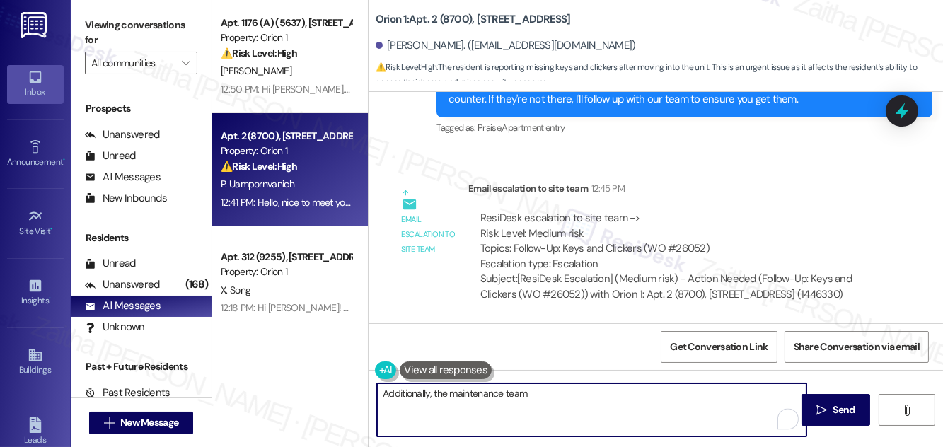
click at [535, 400] on textarea "Additionally, the maintenance team" at bounding box center [591, 409] width 429 height 53
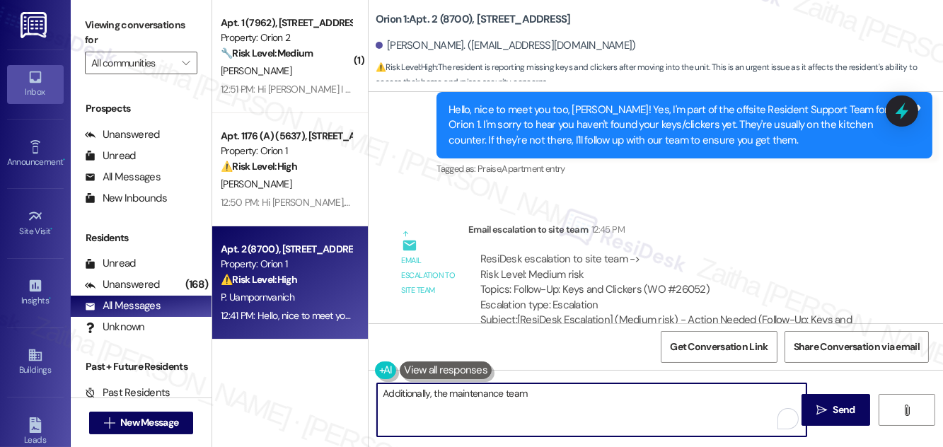
scroll to position [571, 0]
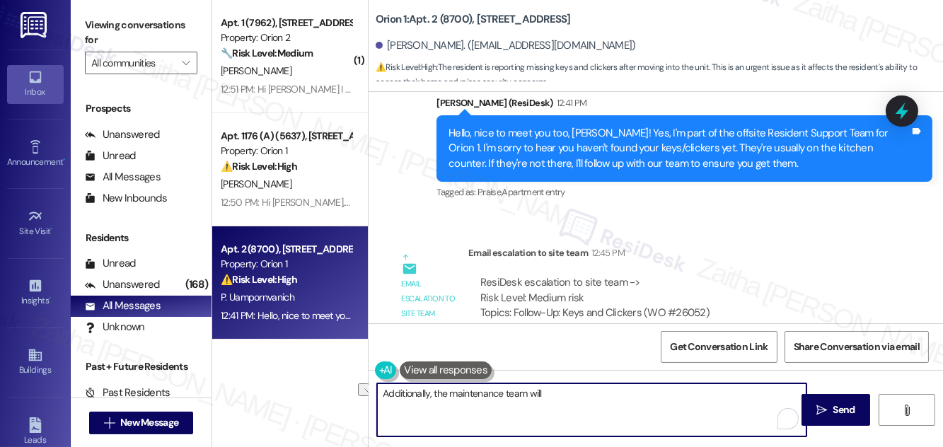
drag, startPoint x: 434, startPoint y: 390, endPoint x: 591, endPoint y: 393, distance: 157.0
click at [591, 393] on textarea "Additionally, the maintenance team will" at bounding box center [591, 409] width 429 height 53
paste textarea "our maintenance team will reach out to you directly through the work order syst…"
click at [775, 392] on textarea "Additionally, our maintenance team will reach out to you directly through the w…" at bounding box center [591, 409] width 429 height 53
click at [754, 393] on textarea "Additionally, our maintenance team will contact you directly through the work o…" at bounding box center [591, 409] width 429 height 53
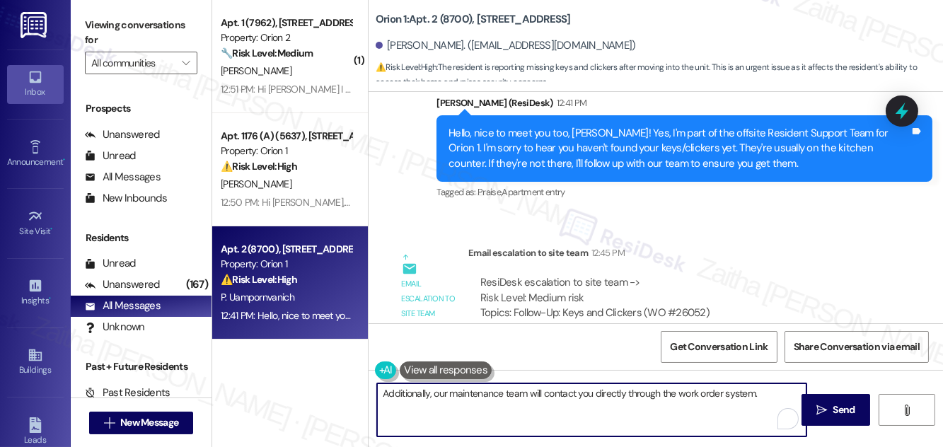
click at [767, 392] on textarea "Additionally, our maintenance team will contact you directly through the work o…" at bounding box center [591, 409] width 429 height 53
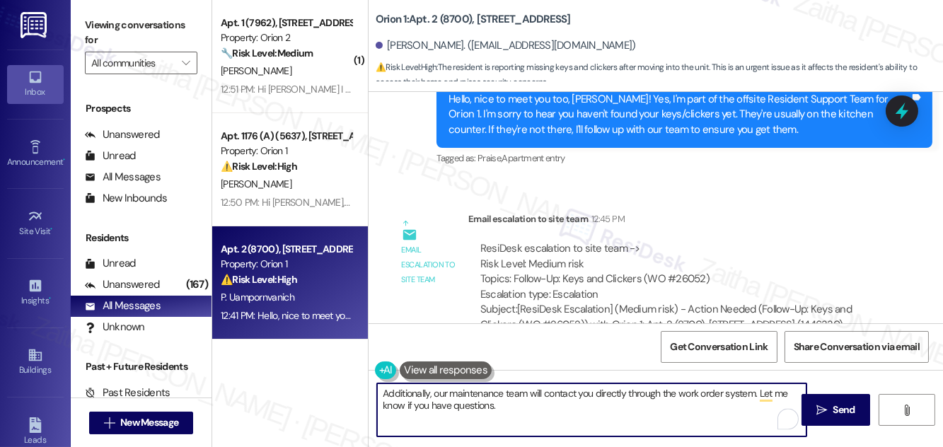
scroll to position [636, 0]
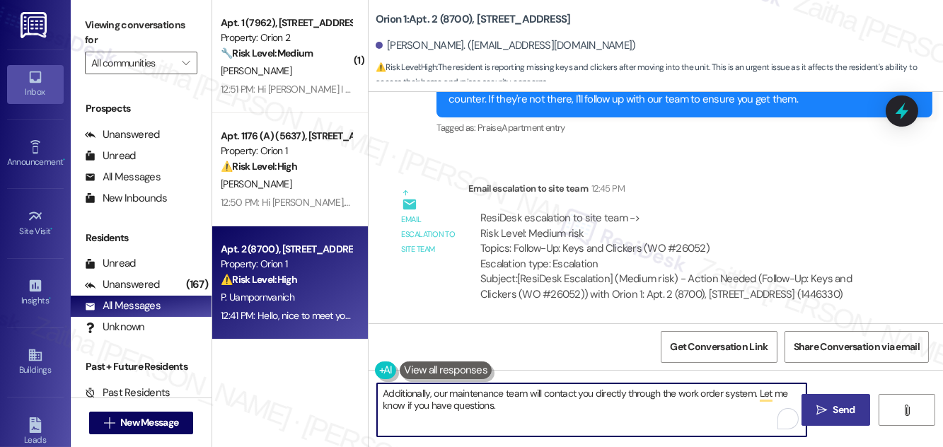
type textarea "Additionally, our maintenance team will contact you directly through the work o…"
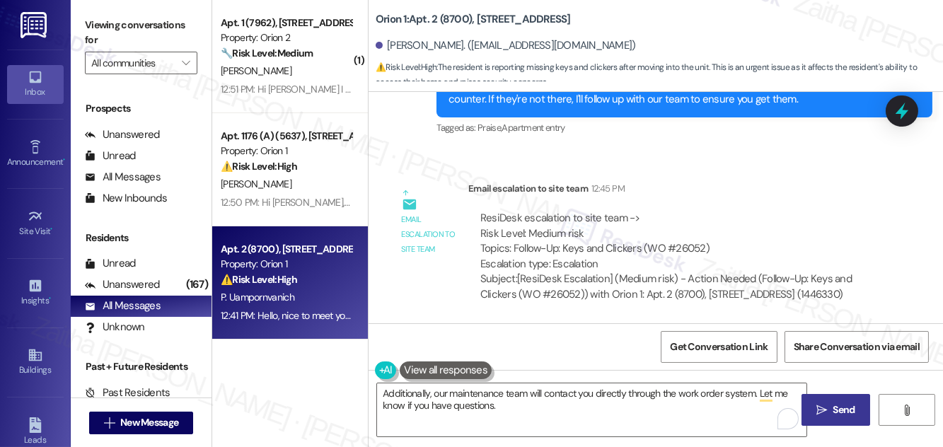
drag, startPoint x: 841, startPoint y: 410, endPoint x: 834, endPoint y: 404, distance: 9.0
click at [841, 411] on span "Send" at bounding box center [844, 409] width 22 height 15
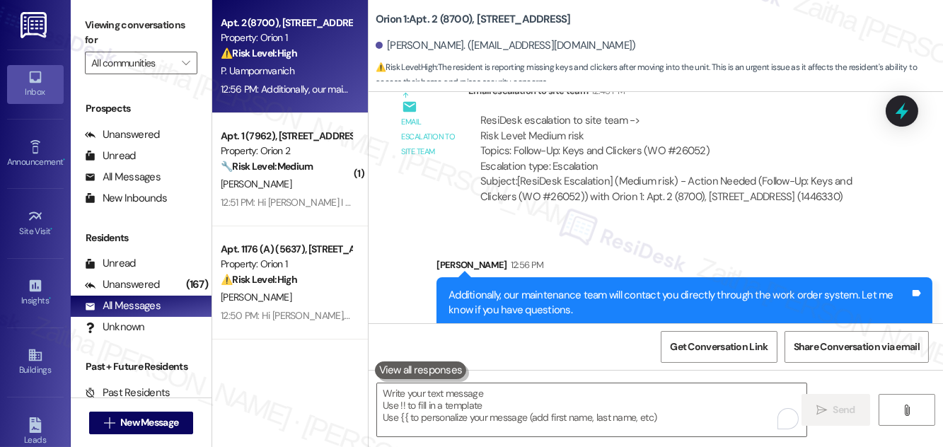
scroll to position [750, 0]
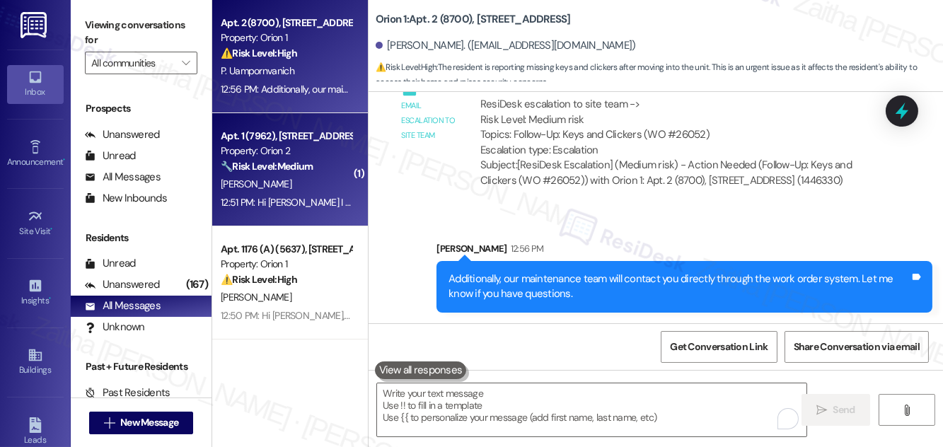
click at [315, 182] on div "A. Iyer" at bounding box center [286, 184] width 134 height 18
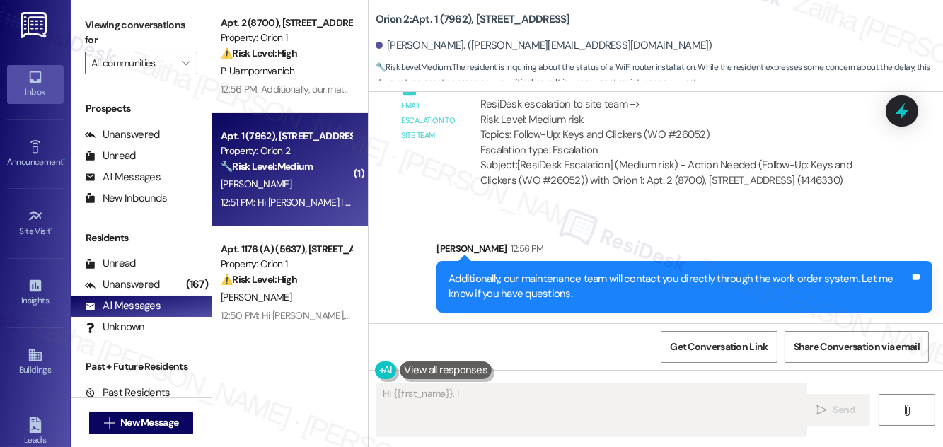
scroll to position [1, 0]
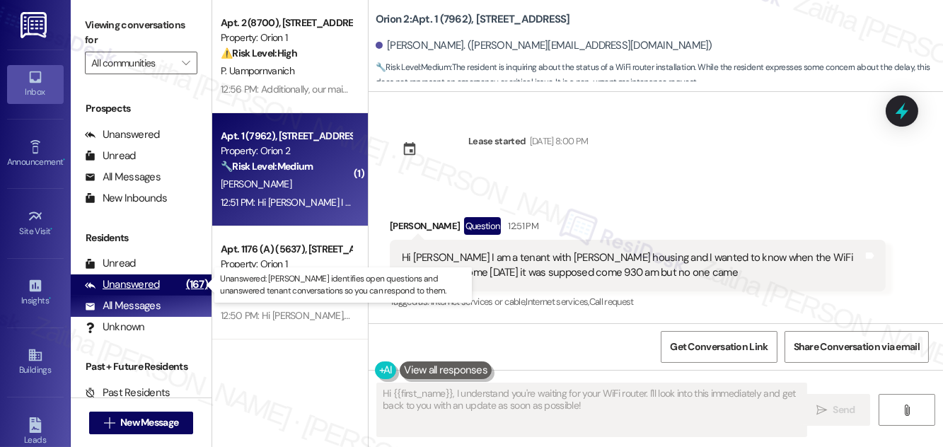
click at [142, 291] on div "Unanswered" at bounding box center [122, 284] width 75 height 15
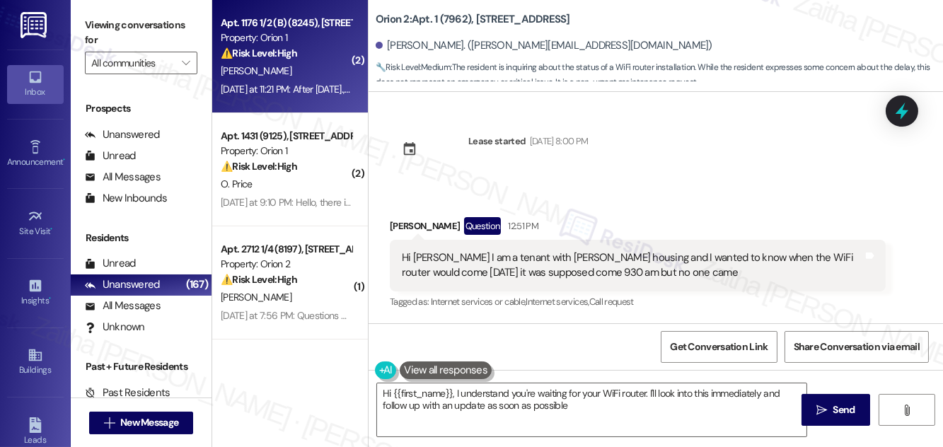
type textarea "Hi {{first_name}}, I understand you're waiting for your WiFi router. I'll look …"
click at [339, 37] on div "Property: Orion 1" at bounding box center [286, 37] width 131 height 15
type textarea "Hi {{first_name}}, I understand you're waiting for your WiFi router. I'll look …"
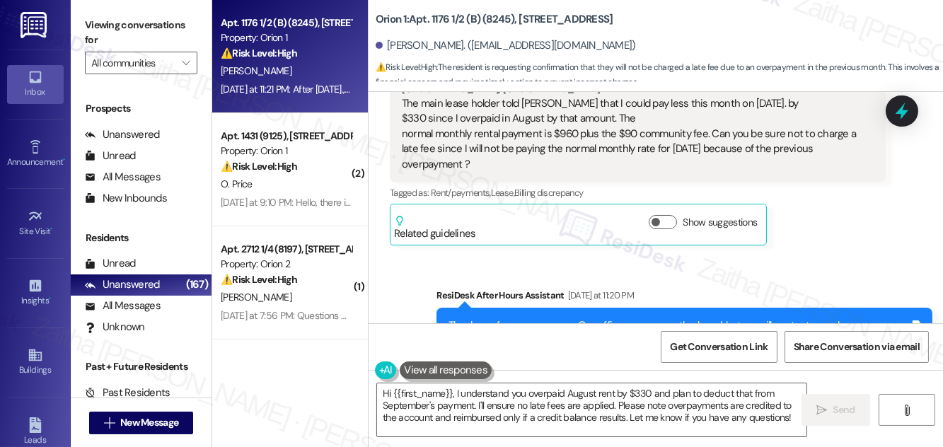
scroll to position [383, 0]
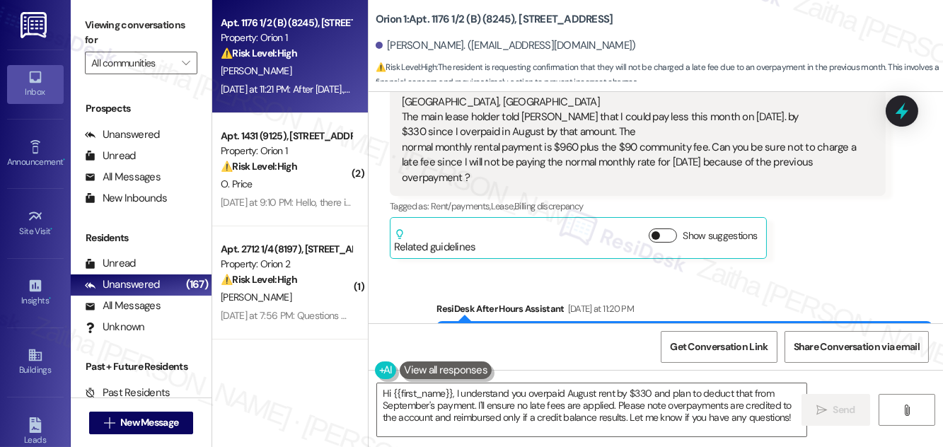
click at [673, 235] on button "Show suggestions" at bounding box center [662, 235] width 28 height 14
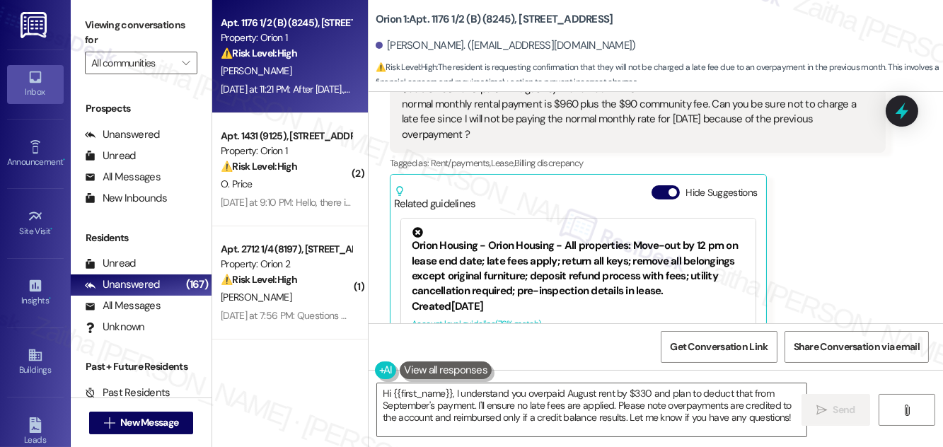
scroll to position [447, 0]
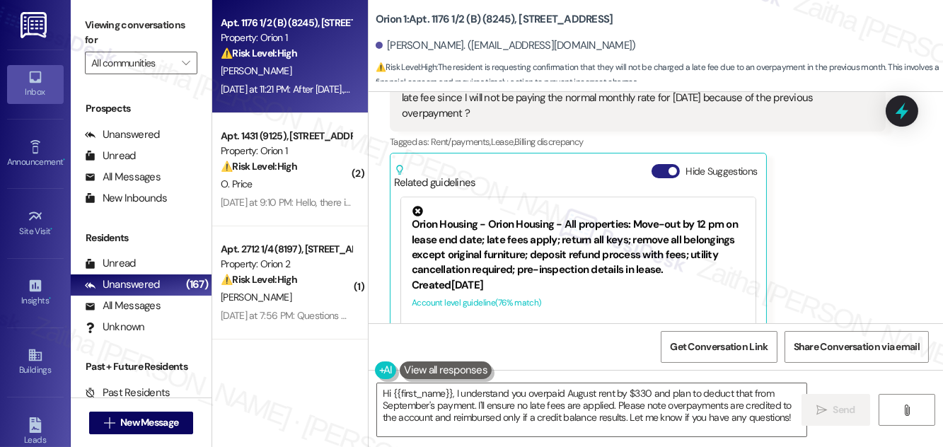
click at [656, 167] on button "Hide Suggestions" at bounding box center [665, 171] width 28 height 14
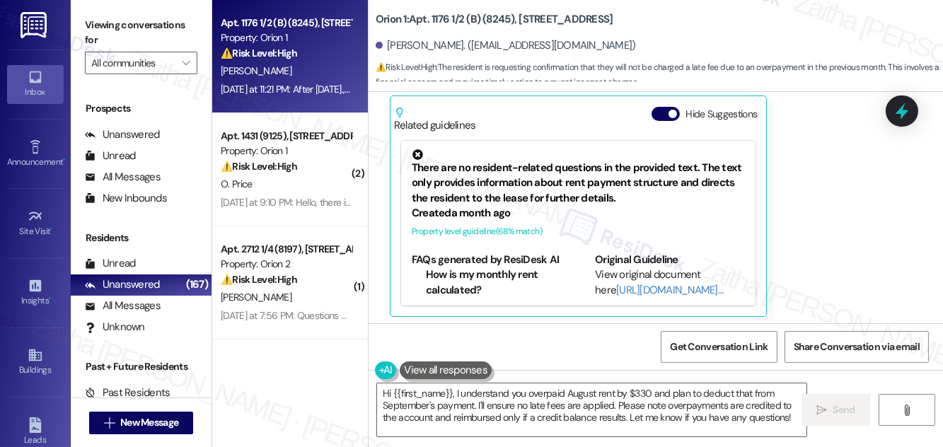
scroll to position [832, 0]
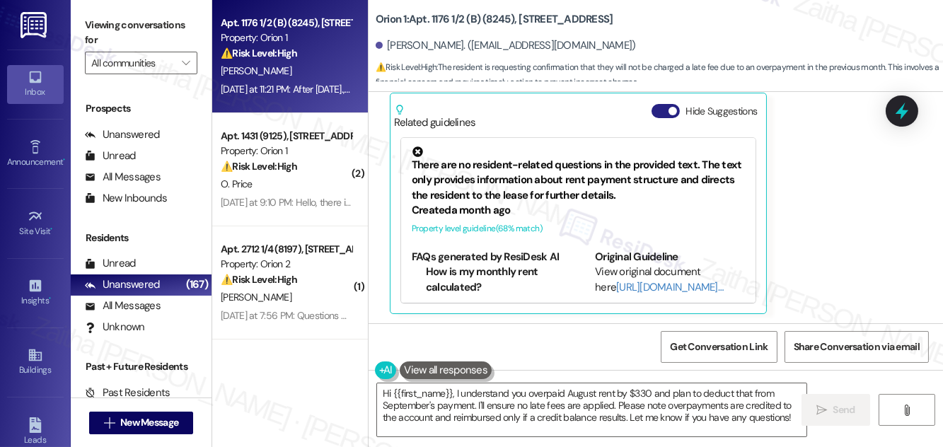
click at [658, 109] on button "Hide Suggestions" at bounding box center [665, 111] width 28 height 14
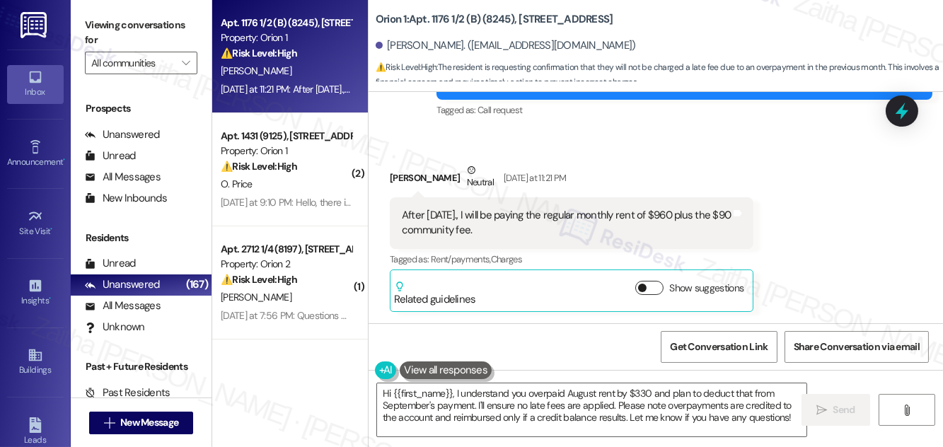
scroll to position [654, 0]
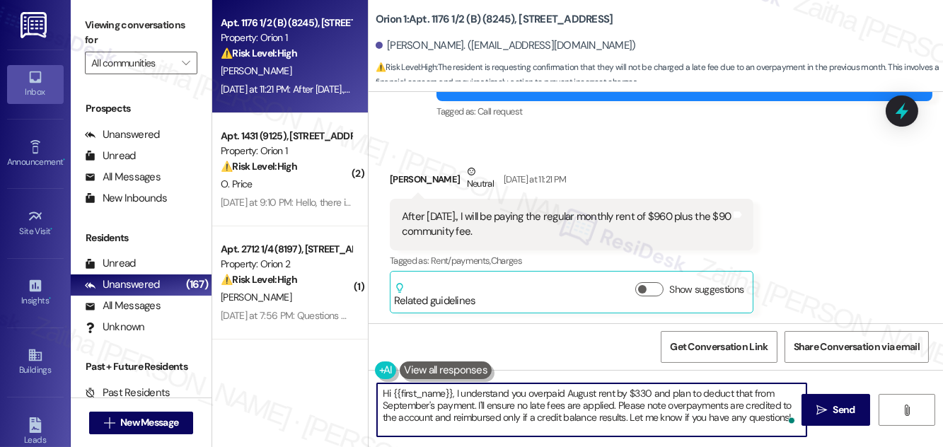
click at [787, 416] on html "Inbox Go to Inbox Announcement • Send A Text Announcement Site Visit • Go to Si…" at bounding box center [471, 223] width 943 height 447
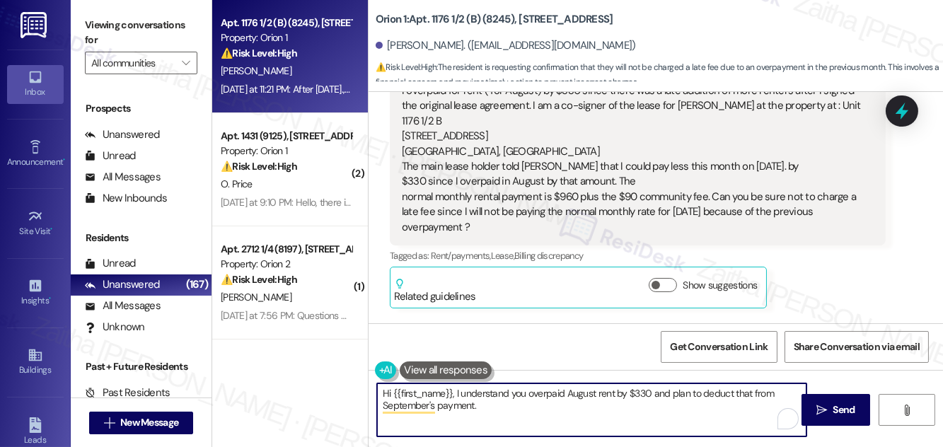
scroll to position [269, 0]
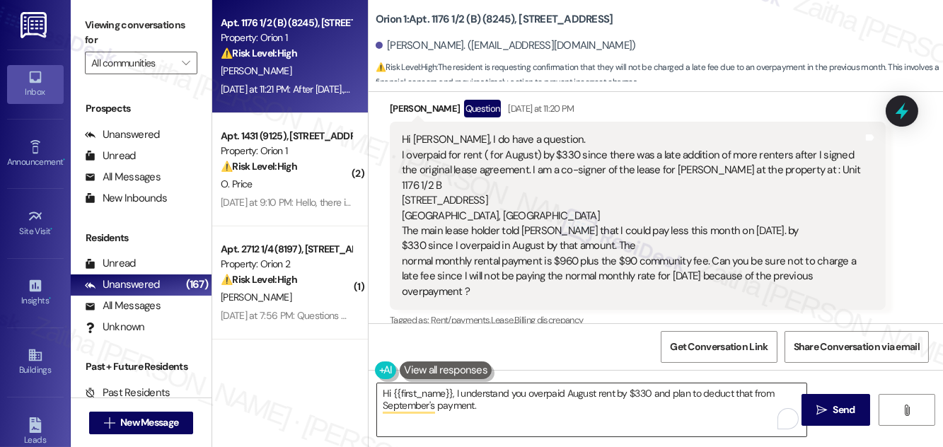
drag, startPoint x: 399, startPoint y: 138, endPoint x: 503, endPoint y: 296, distance: 189.3
click at [503, 296] on div "Hi Sarah, I do have a question. I overpaid for rent ( for August) by $330 since…" at bounding box center [638, 216] width 496 height 188
copy div "Hi Sarah, I do have a question. I overpaid for rent ( for August) by $330 since…"
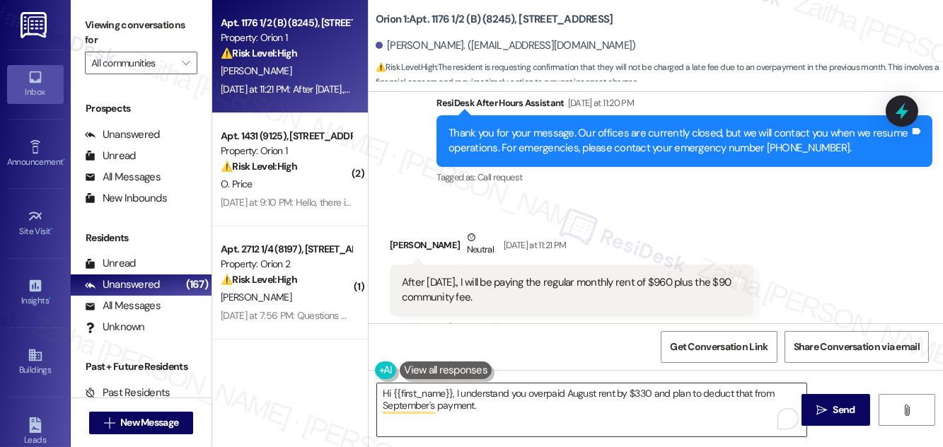
scroll to position [654, 0]
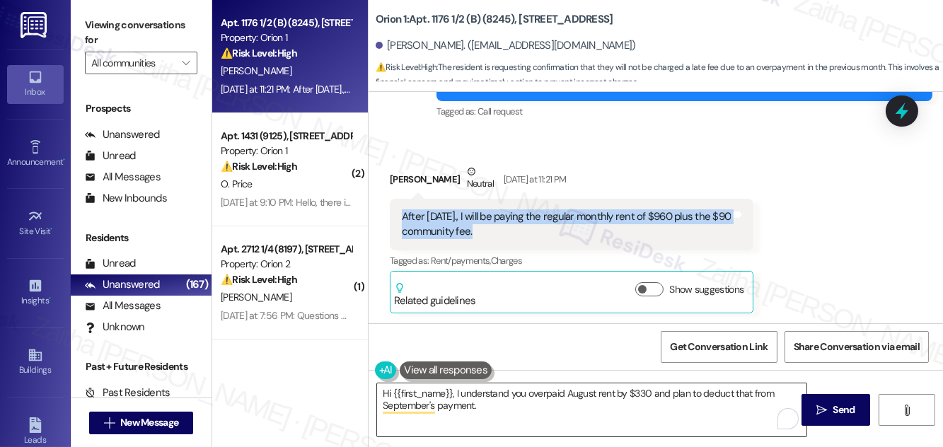
drag, startPoint x: 441, startPoint y: 220, endPoint x: 513, endPoint y: 235, distance: 74.3
click at [513, 235] on div "After Sept. 1st., I will be paying the regular monthly rent of $960 plus the $9…" at bounding box center [571, 225] width 363 height 52
copy div "After Sept. 1st., I will be paying the regular monthly rent of $960 plus the $9…"
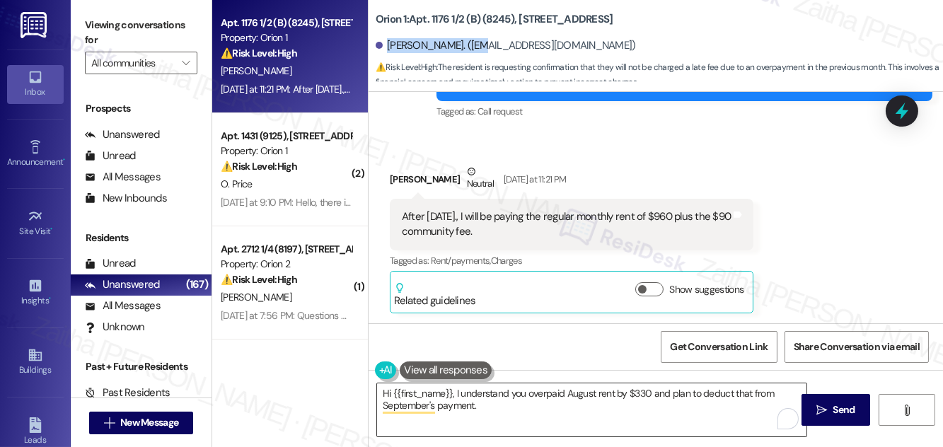
drag, startPoint x: 386, startPoint y: 42, endPoint x: 477, endPoint y: 37, distance: 91.4
click at [477, 37] on div "Christopher Ottaway. (cottaway@charter.net)" at bounding box center [658, 46] width 567 height 28
copy div "Christopher Ottaway"
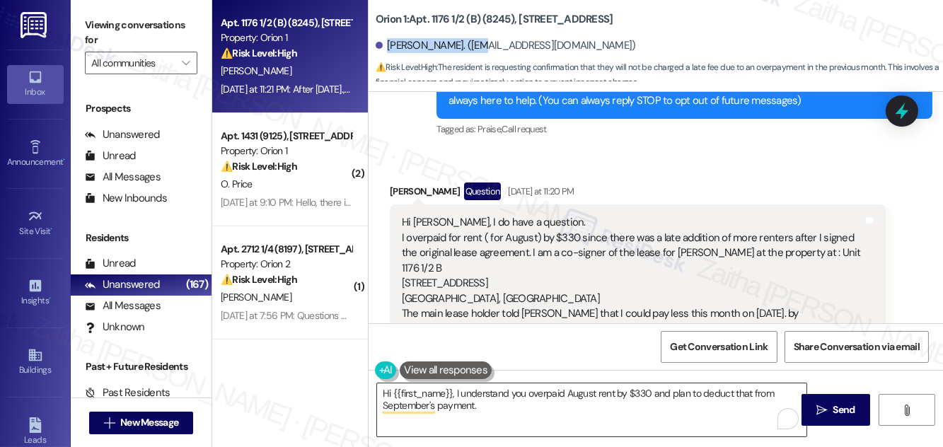
scroll to position [192, 0]
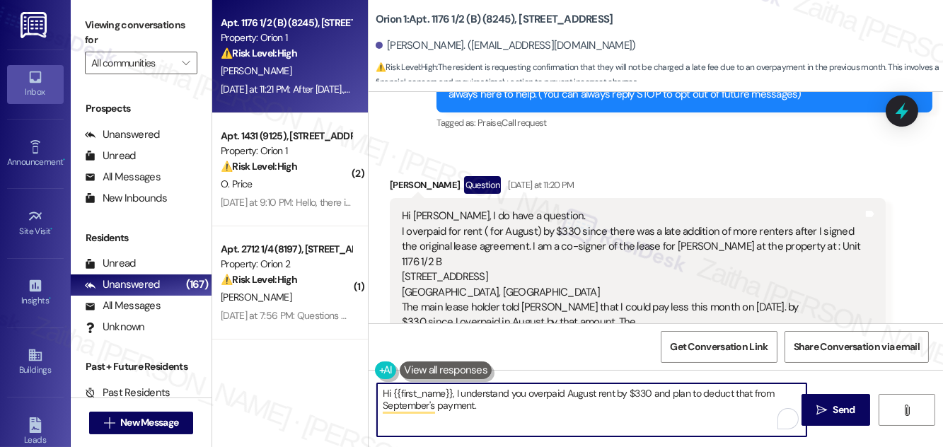
click at [455, 390] on textarea "Hi {{first_name}}, I understand you overpaid August rent by $330 and plan to de…" at bounding box center [591, 409] width 429 height 53
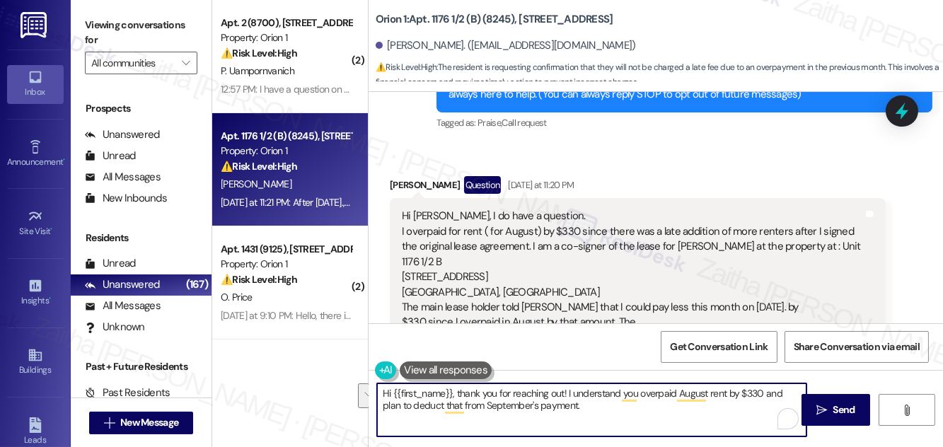
drag, startPoint x: 571, startPoint y: 390, endPoint x: 586, endPoint y: 414, distance: 27.7
click at [586, 414] on textarea "Hi {{first_name}}, thank you for reaching out! I understand you overpaid August…" at bounding box center [591, 409] width 429 height 53
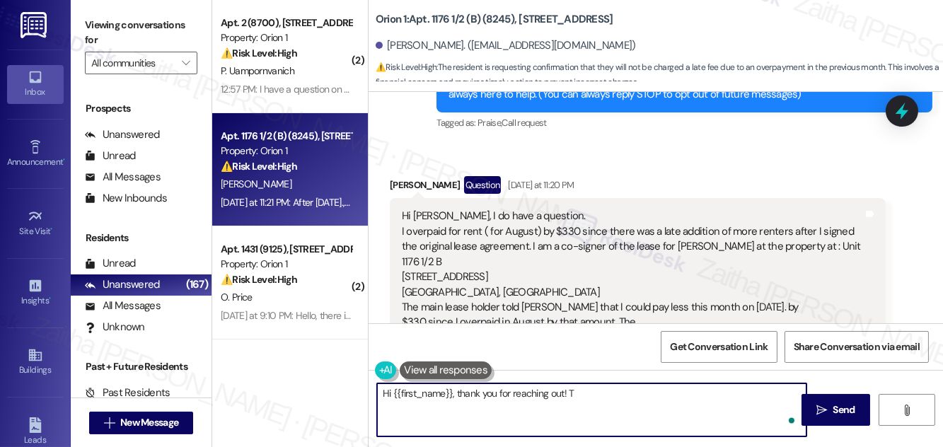
paste textarea "hank you for bringing this to my attention. I’ll confirm with the team regardin…"
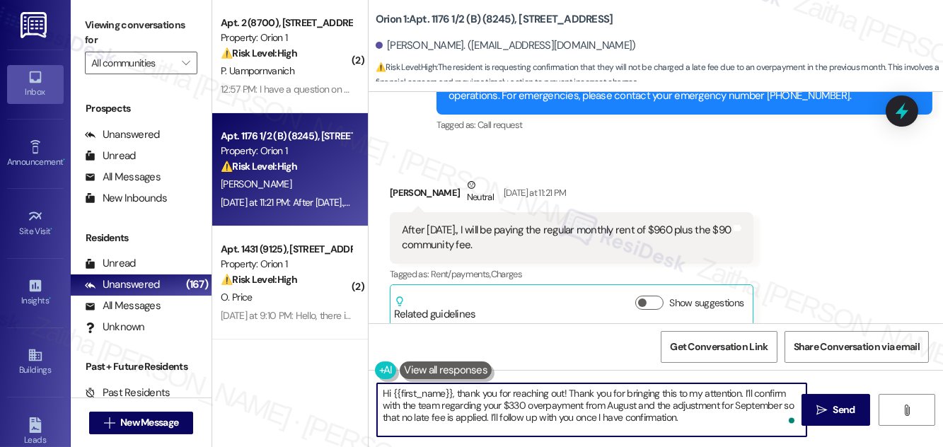
scroll to position [654, 0]
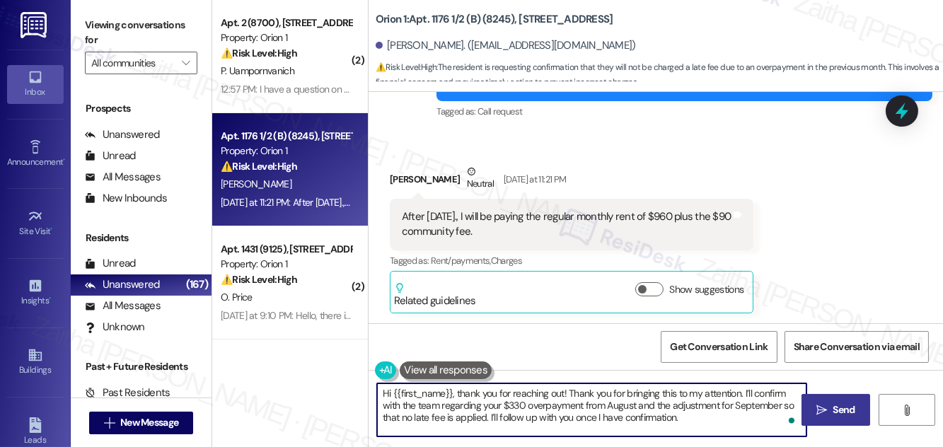
type textarea "Hi {{first_name}}, thank you for reaching out! Thank you for bringing this to m…"
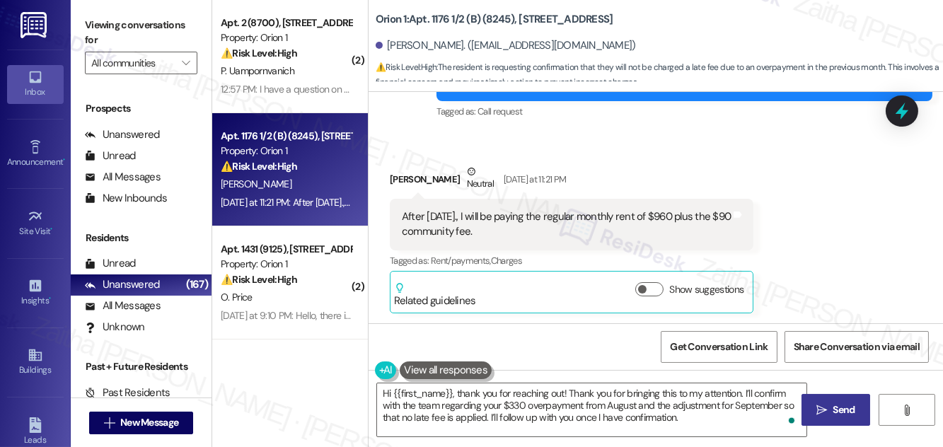
click at [835, 409] on span "Send" at bounding box center [844, 409] width 22 height 15
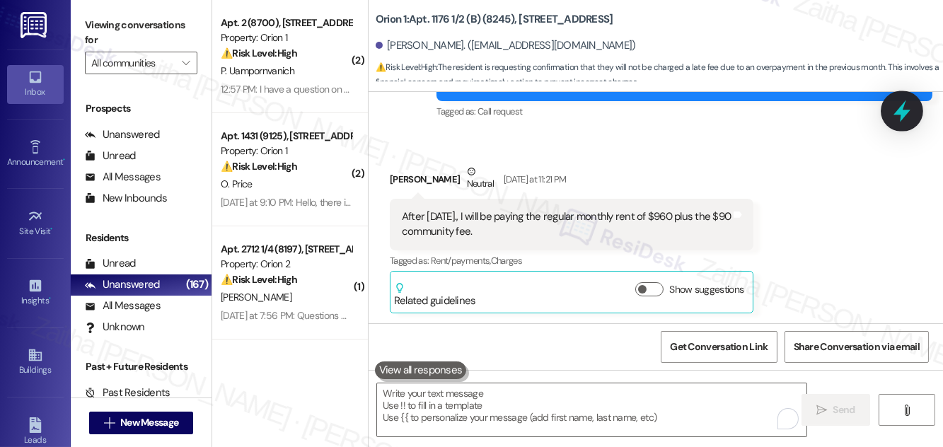
click at [897, 109] on icon at bounding box center [902, 111] width 24 height 24
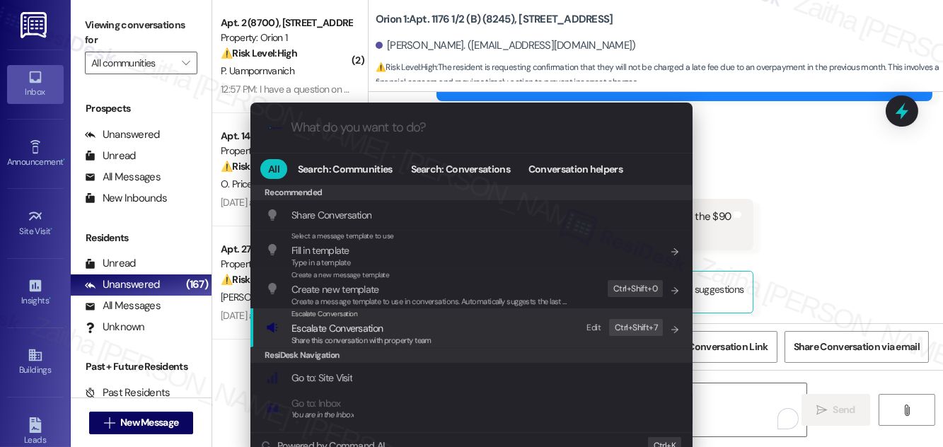
click at [341, 330] on span "Escalate Conversation" at bounding box center [336, 328] width 91 height 13
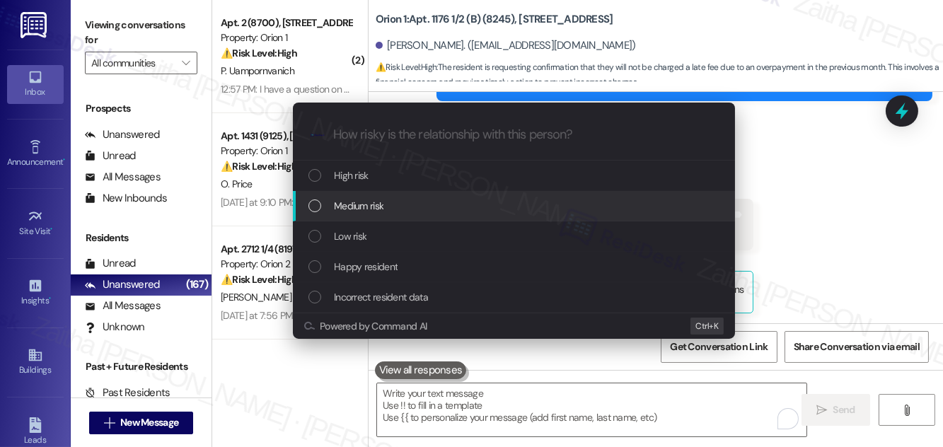
click at [368, 211] on span "Medium risk" at bounding box center [358, 206] width 49 height 16
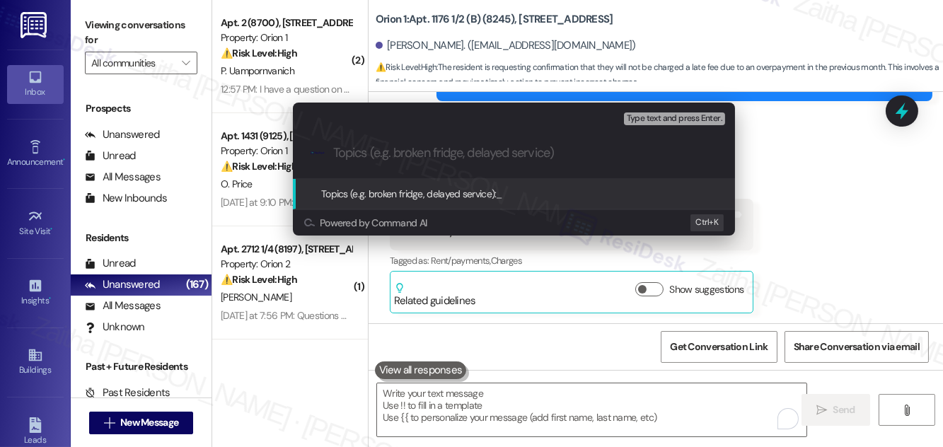
paste input "Overpayment Adjustment – $330 Credit for September Rent"
type input "Overpayment Adjustment – $330 Credit for September Rent"
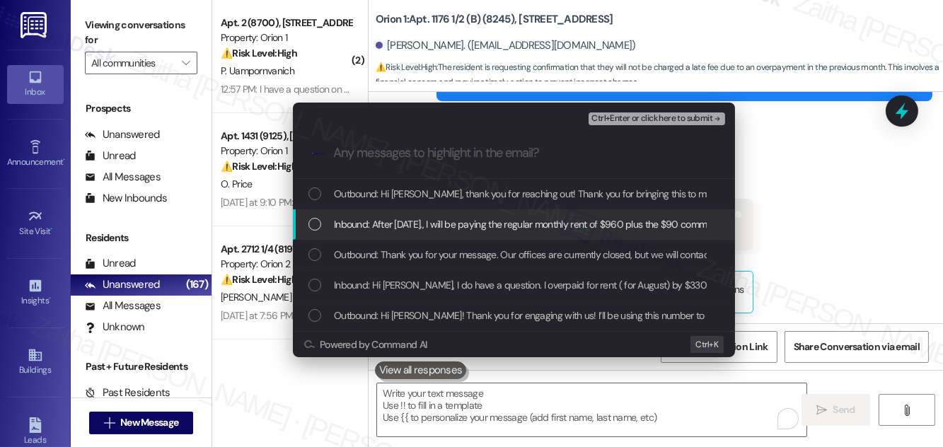
click at [430, 222] on span "Inbound: After Sept. 1st., I will be paying the regular monthly rent of $960 pl…" at bounding box center [539, 224] width 410 height 16
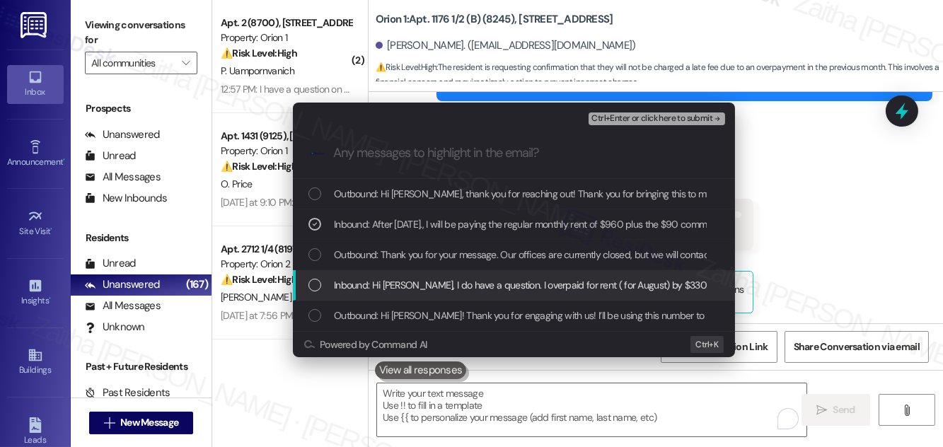
click at [448, 276] on div "Inbound: Hi Sarah, I do have a question. I overpaid for rent ( for August) by $…" at bounding box center [514, 285] width 442 height 30
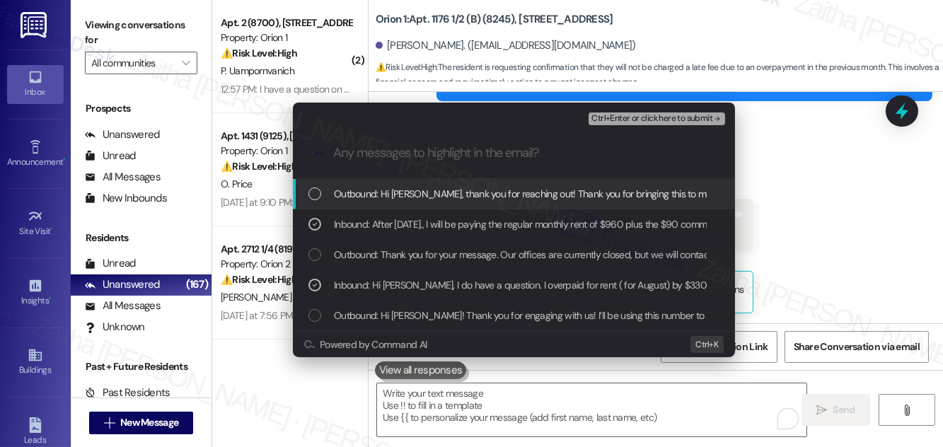
click at [646, 121] on span "Ctrl+Enter or click here to submit" at bounding box center [651, 119] width 121 height 10
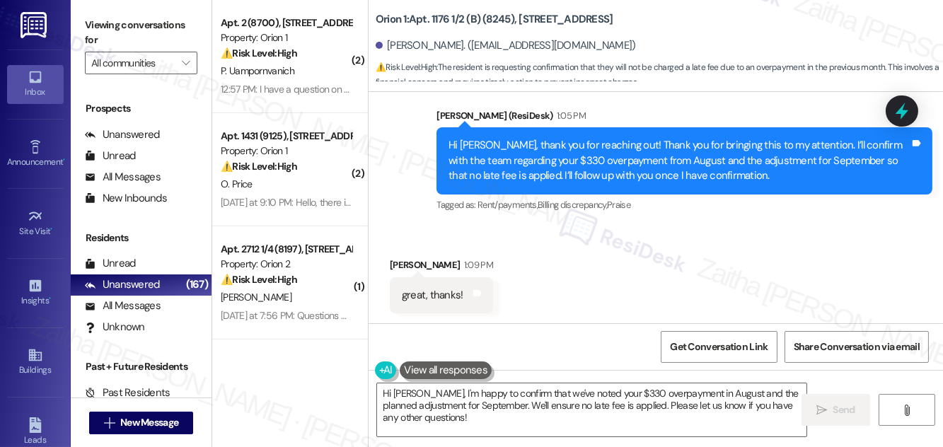
scroll to position [1081, 0]
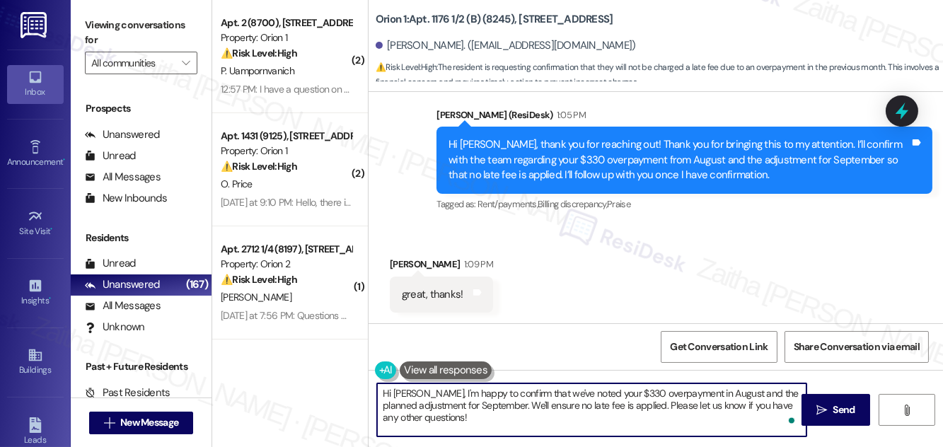
drag, startPoint x: 383, startPoint y: 391, endPoint x: 486, endPoint y: 434, distance: 112.5
click at [486, 434] on textarea "Hi Christopher, I'm happy to confirm that we've noted your $330 overpayment in …" at bounding box center [591, 409] width 429 height 53
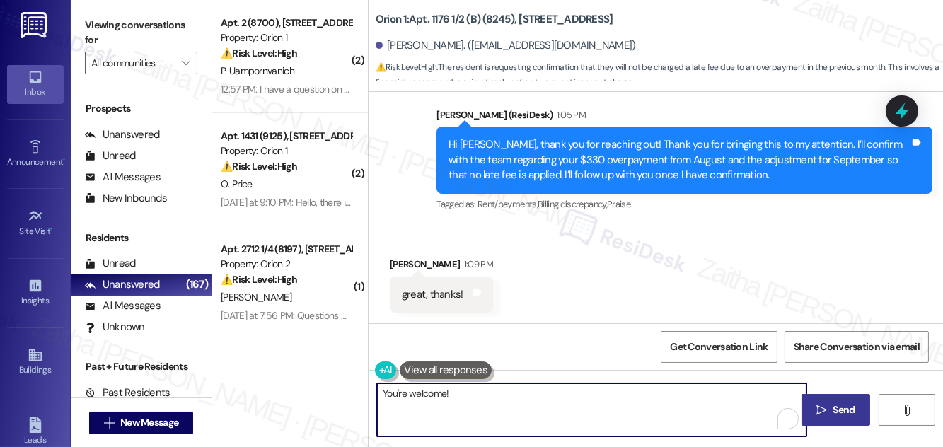
type textarea "You're welcome!"
click at [836, 406] on span "Send" at bounding box center [844, 409] width 22 height 15
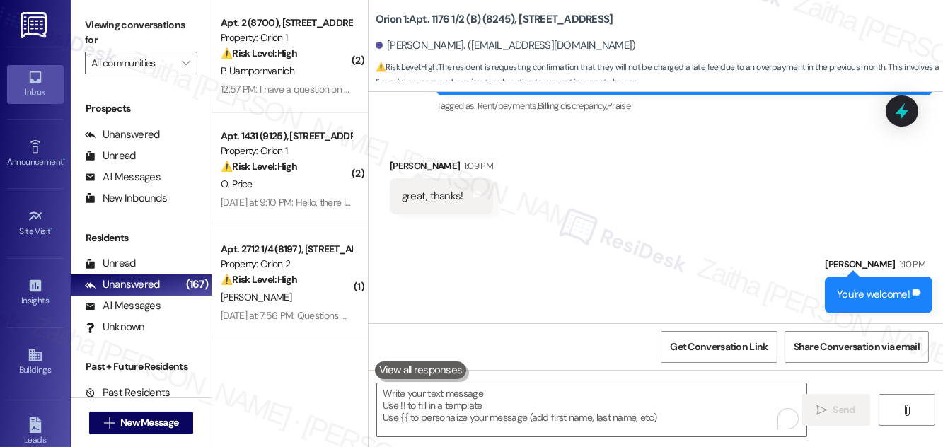
scroll to position [1180, 0]
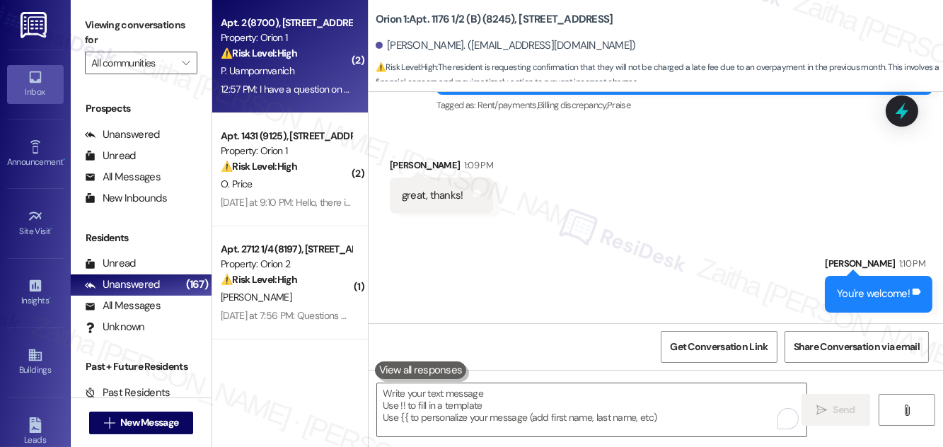
click at [276, 64] on div "P. Uampornvanich" at bounding box center [286, 71] width 134 height 18
type textarea "Fetching suggested responses. Please feel free to read through the conversation…"
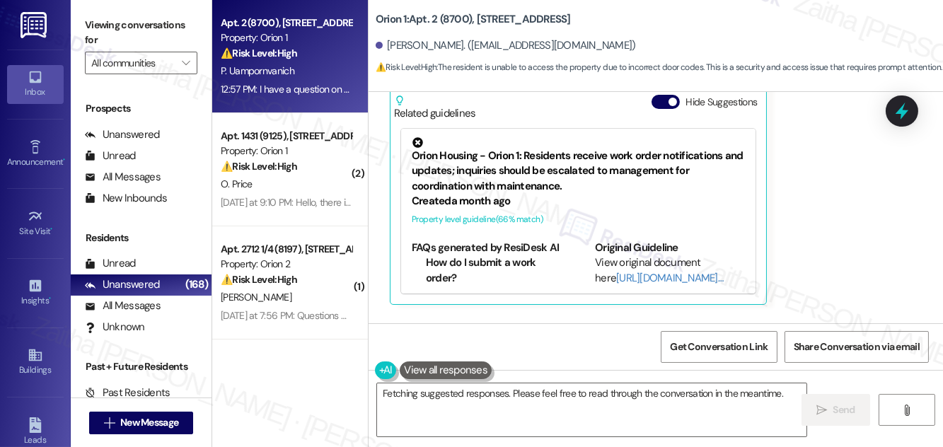
scroll to position [1105, 0]
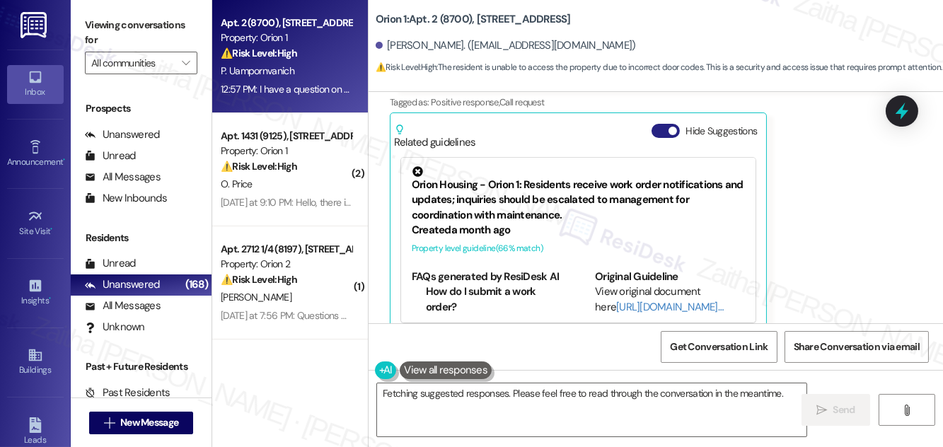
click at [660, 130] on button "Hide Suggestions" at bounding box center [665, 131] width 28 height 14
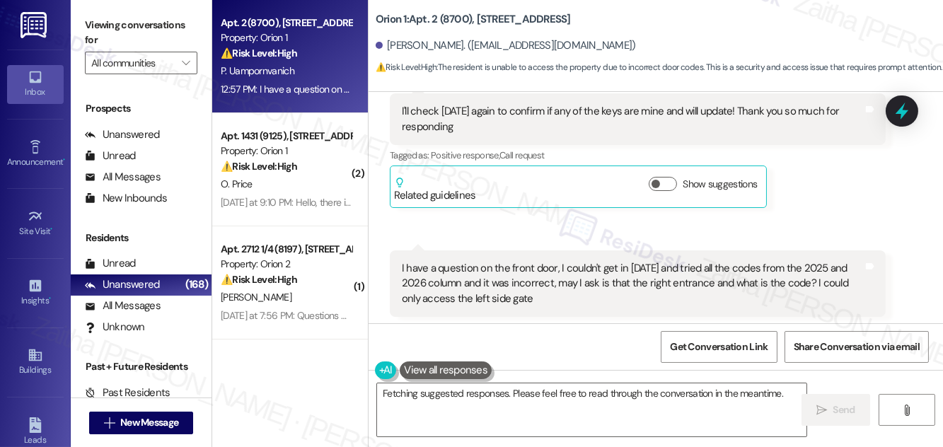
scroll to position [1118, 0]
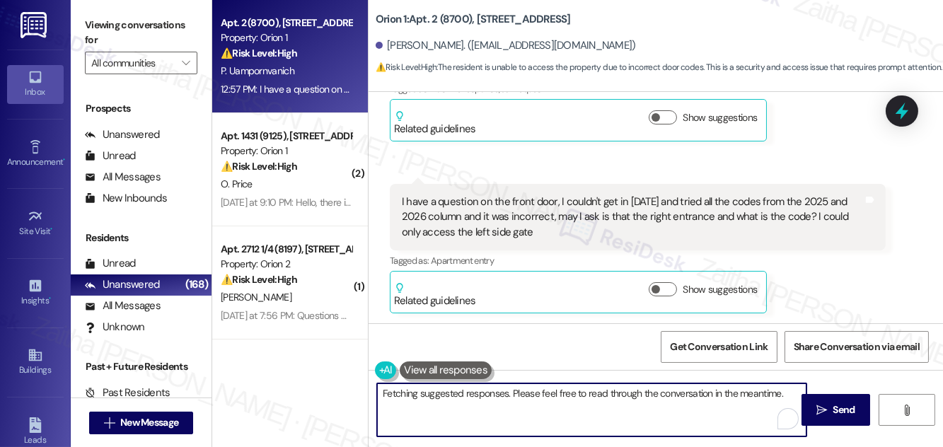
drag, startPoint x: 453, startPoint y: 392, endPoint x: 383, endPoint y: 387, distance: 70.1
click at [380, 389] on textarea "Hi {{first_name}}! I'm happy to help with the front door code. I'll need to fol…" at bounding box center [591, 409] width 429 height 53
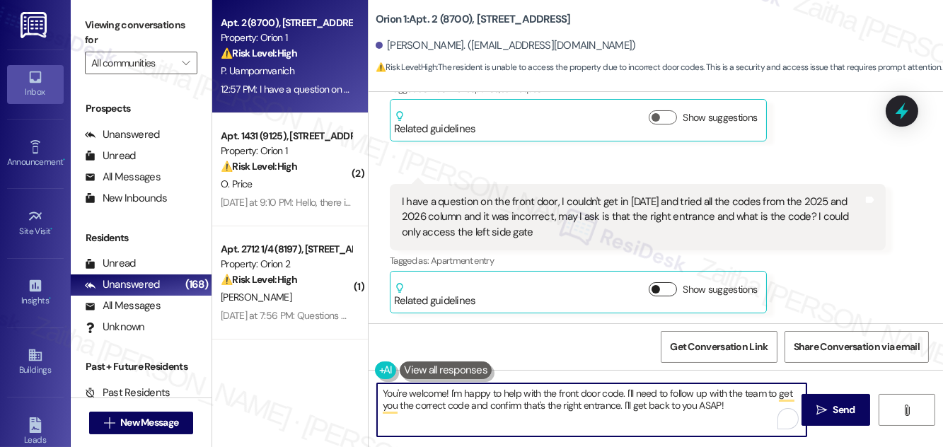
click at [669, 291] on button "Show suggestions" at bounding box center [662, 289] width 28 height 14
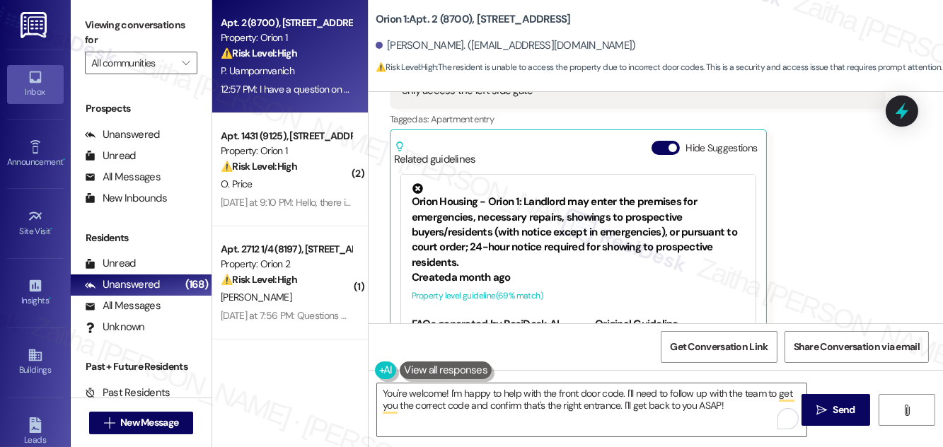
scroll to position [1105, 0]
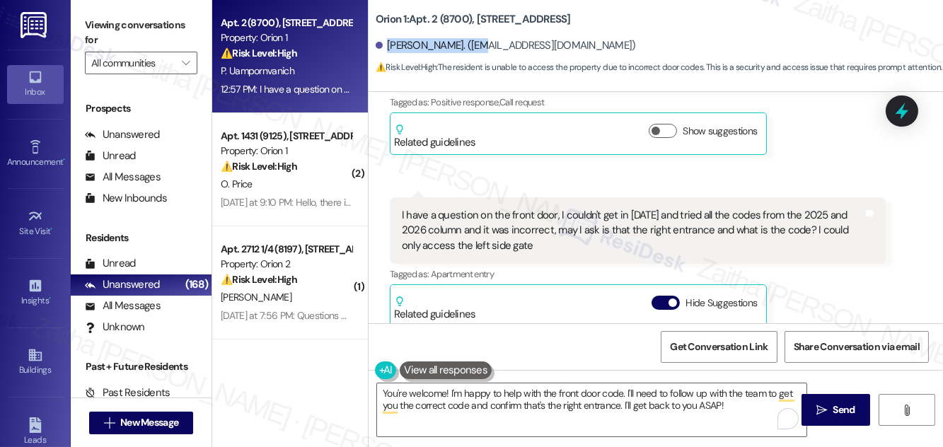
drag, startPoint x: 386, startPoint y: 45, endPoint x: 484, endPoint y: 40, distance: 98.4
click at [484, 40] on div "[PERSON_NAME]. ([EMAIL_ADDRESS][DOMAIN_NAME])" at bounding box center [505, 45] width 260 height 15
copy div "[PERSON_NAME]"
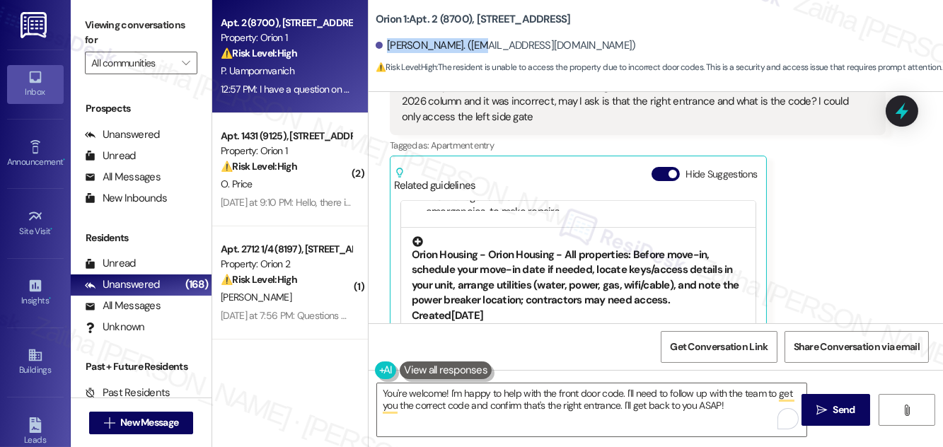
scroll to position [128, 0]
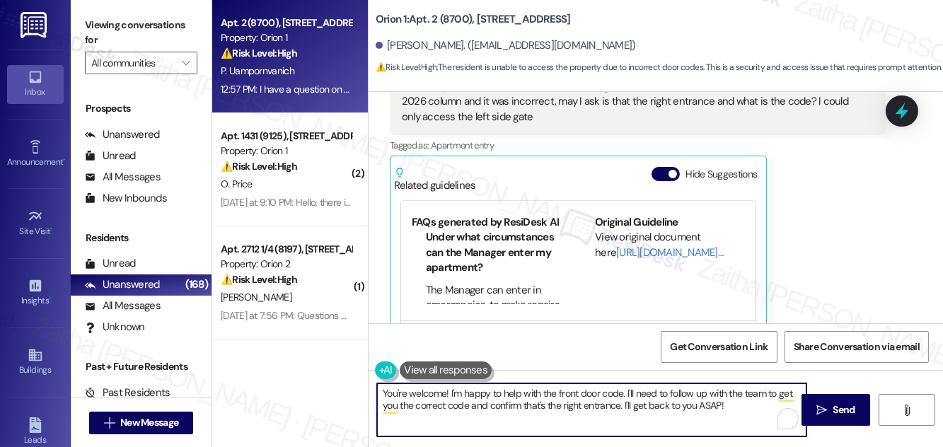
drag, startPoint x: 698, startPoint y: 403, endPoint x: 735, endPoint y: 407, distance: 37.6
click at [735, 407] on textarea "You're welcome! I'm happy to help with the front door code. I'll need to follow…" at bounding box center [591, 409] width 429 height 53
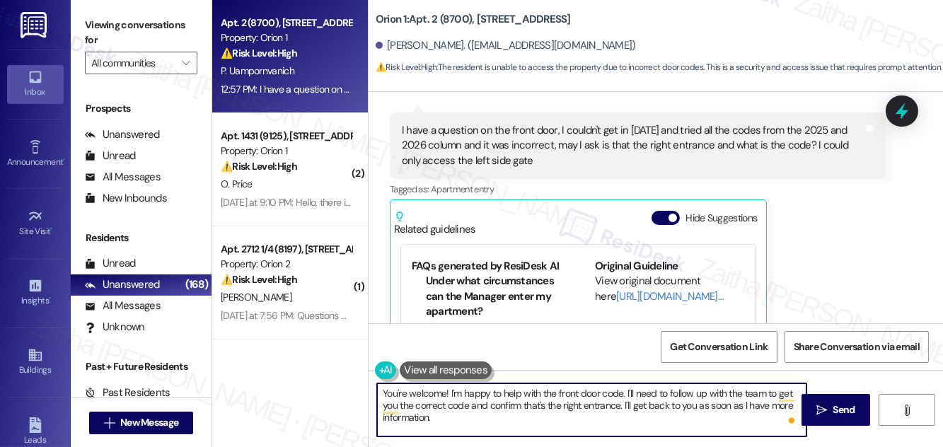
scroll to position [1169, 0]
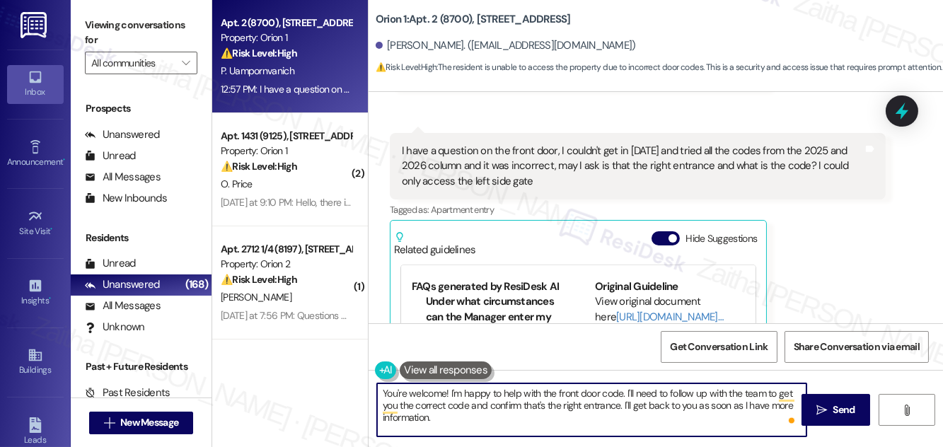
type textarea "You're welcome! I'm happy to help with the front door code. I'll need to follow…"
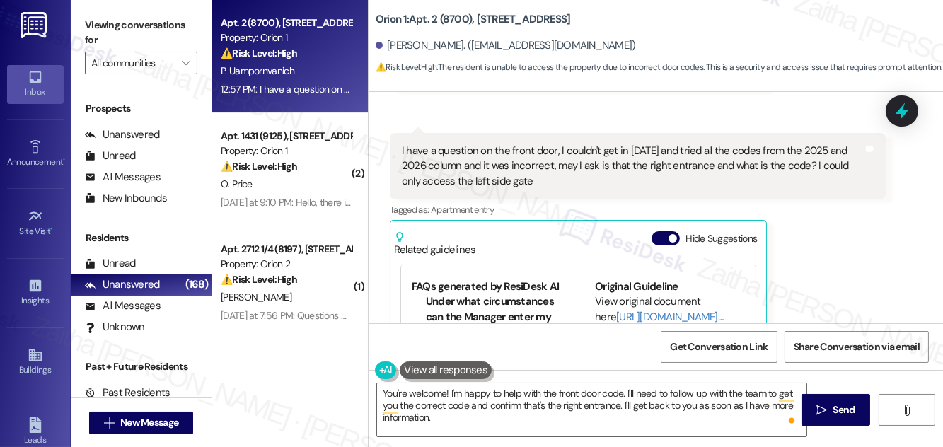
drag, startPoint x: 398, startPoint y: 147, endPoint x: 539, endPoint y: 182, distance: 145.1
click at [539, 182] on div "I have a question on the front door, I couldn't get in [DATE] and tried all the…" at bounding box center [638, 166] width 496 height 66
copy div "I have a question on the front door, I couldn't get in [DATE] and tried all the…"
click at [689, 101] on div "Received via SMS [PERSON_NAME] 12:57 PM I'll check [DATE] again to confirm if a…" at bounding box center [655, 188] width 574 height 528
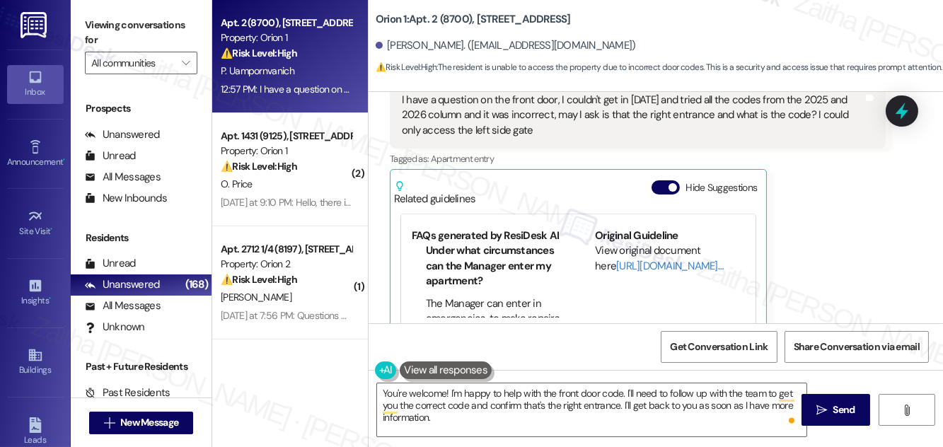
scroll to position [1297, 0]
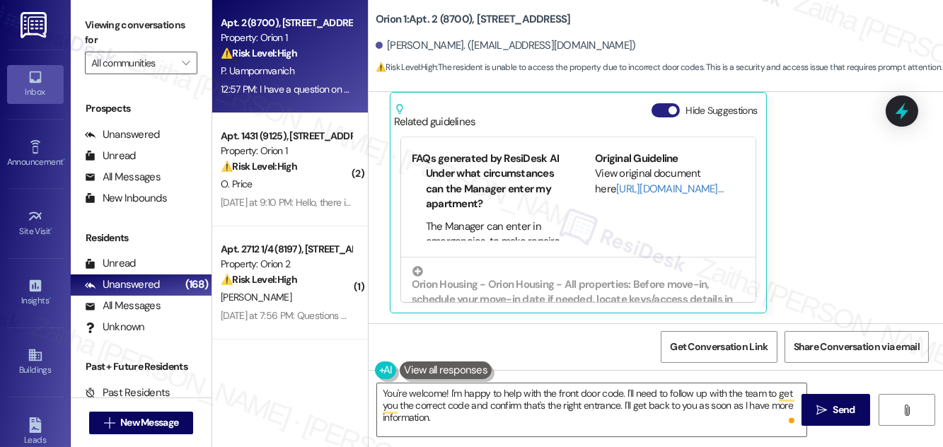
click at [660, 110] on button "Hide Suggestions" at bounding box center [665, 110] width 28 height 14
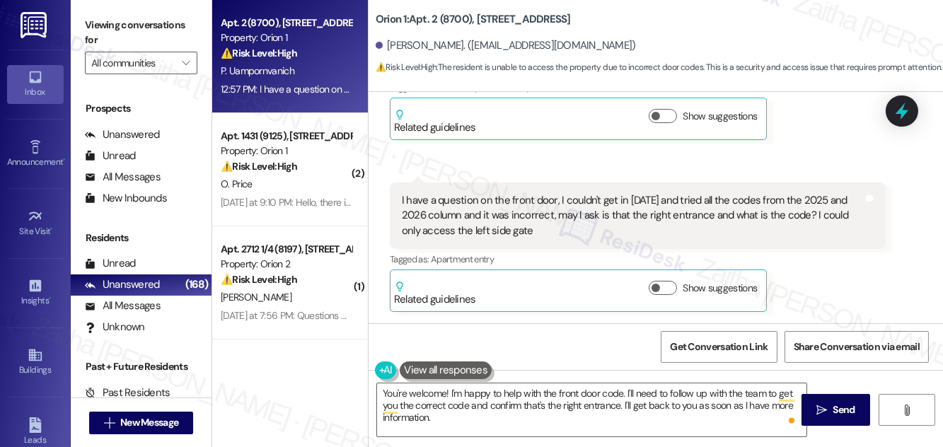
scroll to position [1118, 0]
drag, startPoint x: 899, startPoint y: 113, endPoint x: 893, endPoint y: 120, distance: 8.5
click at [898, 115] on icon at bounding box center [901, 111] width 18 height 18
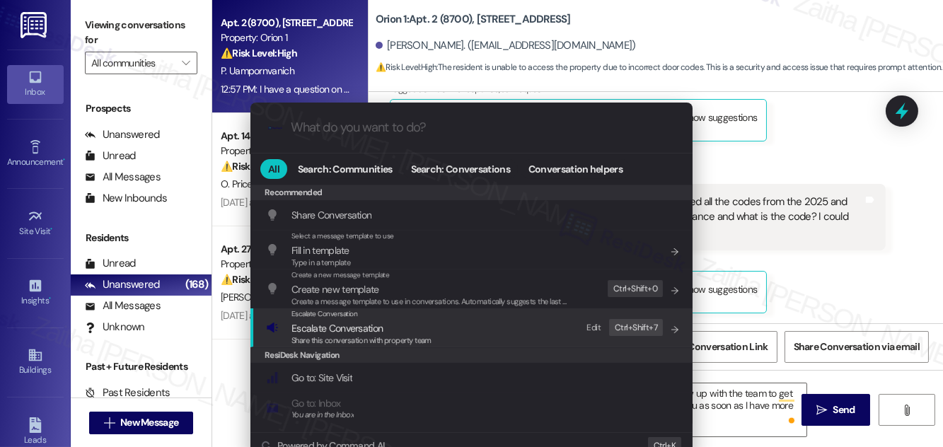
click at [347, 325] on span "Escalate Conversation" at bounding box center [336, 328] width 91 height 13
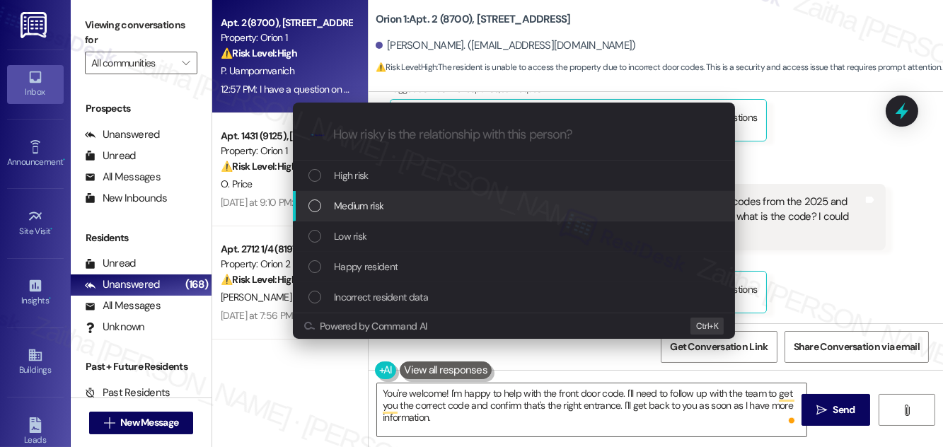
click at [383, 199] on span "Medium risk" at bounding box center [358, 206] width 49 height 16
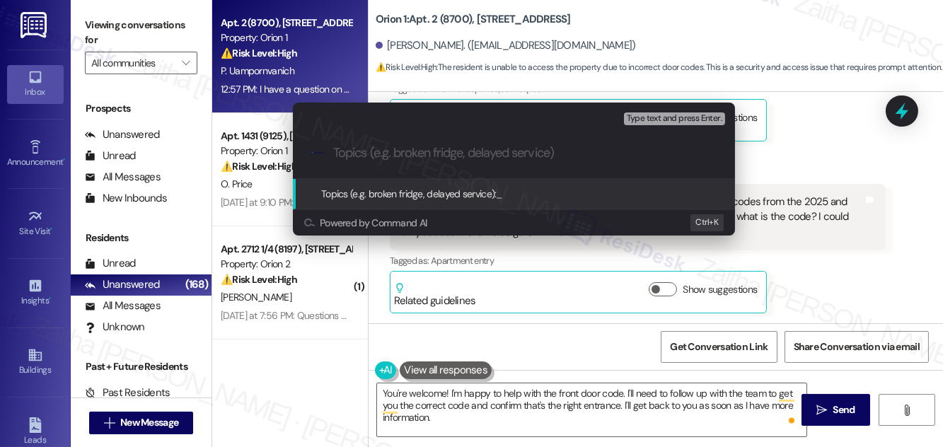
paste input "Access Issue – Front Door Code Not Working"
type input "Access Issue – Front Door Code Not Working"
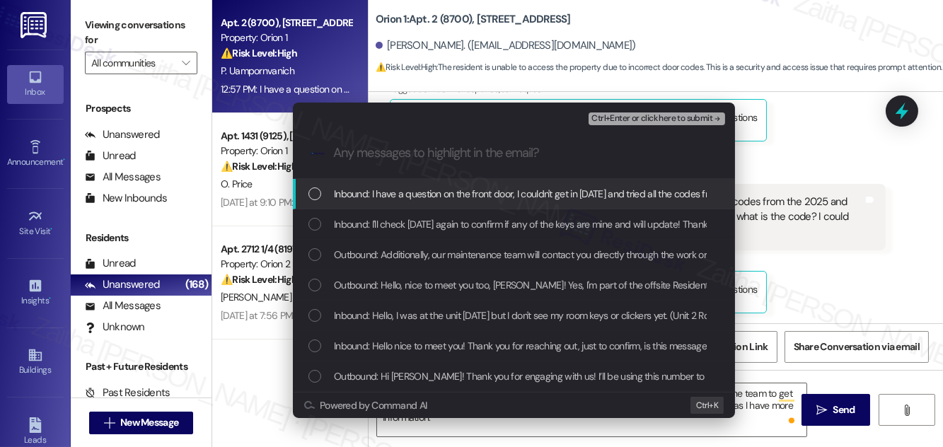
click at [437, 198] on span "Inbound: I have a question on the front door, I couldn't get in [DATE] and trie…" at bounding box center [823, 194] width 979 height 16
click at [636, 116] on span "Ctrl+Enter or click here to submit" at bounding box center [651, 119] width 121 height 10
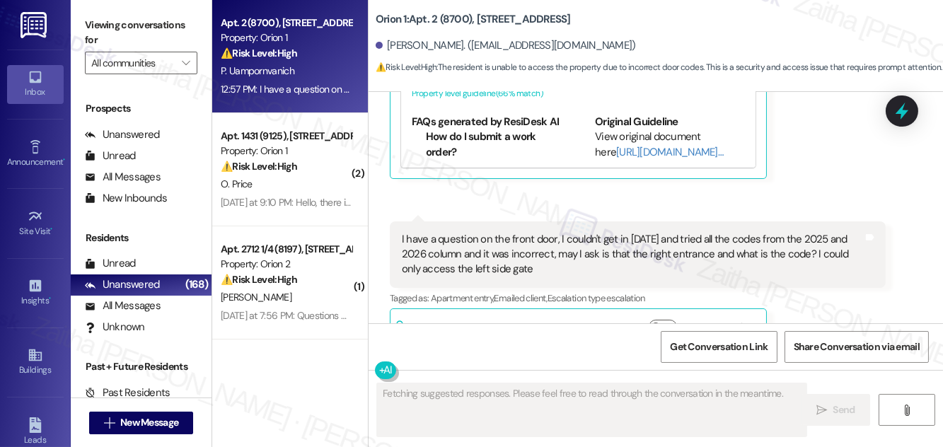
scroll to position [1296, 0]
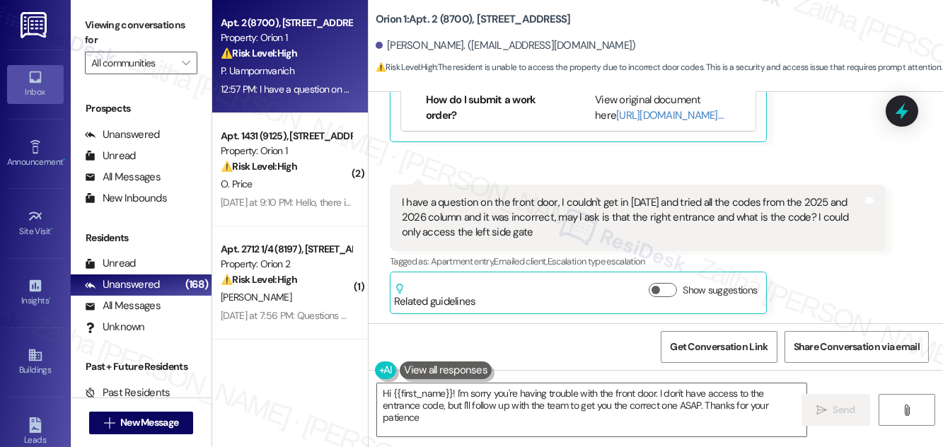
type textarea "Hi {{first_name}}! I'm sorry you're having trouble with the front door. I don't…"
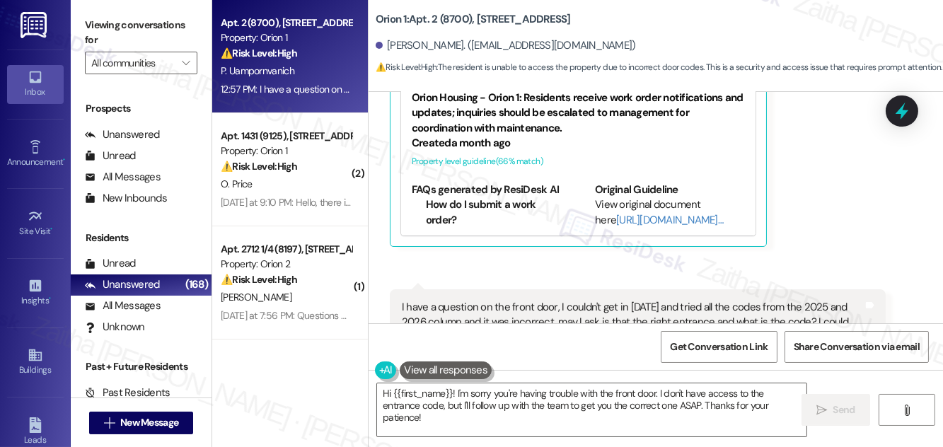
scroll to position [1297, 0]
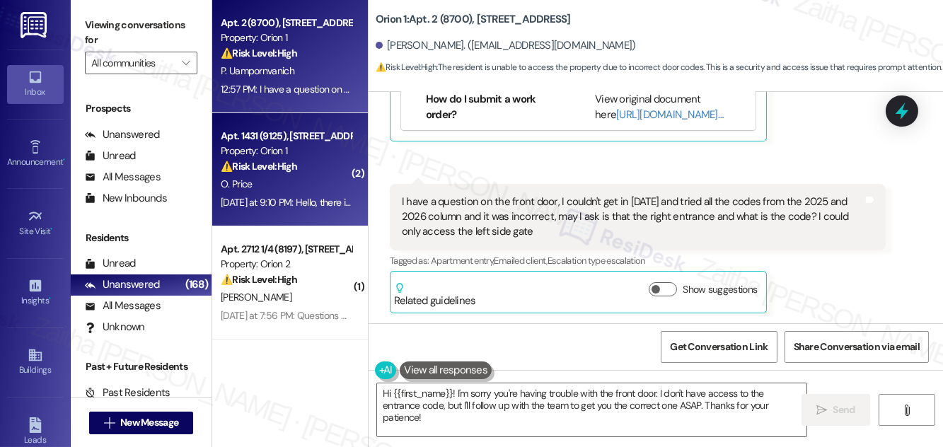
click at [318, 173] on div "⚠️ Risk Level: High The resident is inquiring about a rent payment adjustment a…" at bounding box center [286, 166] width 131 height 15
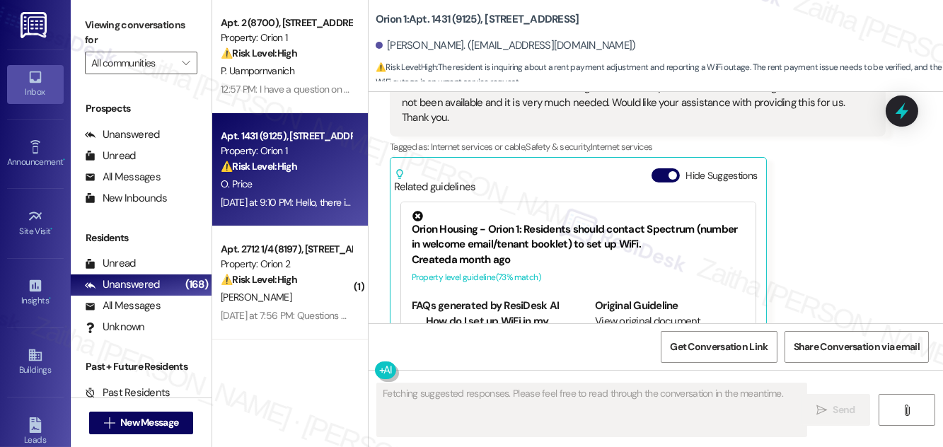
click at [660, 174] on button "Hide Suggestions" at bounding box center [665, 175] width 28 height 14
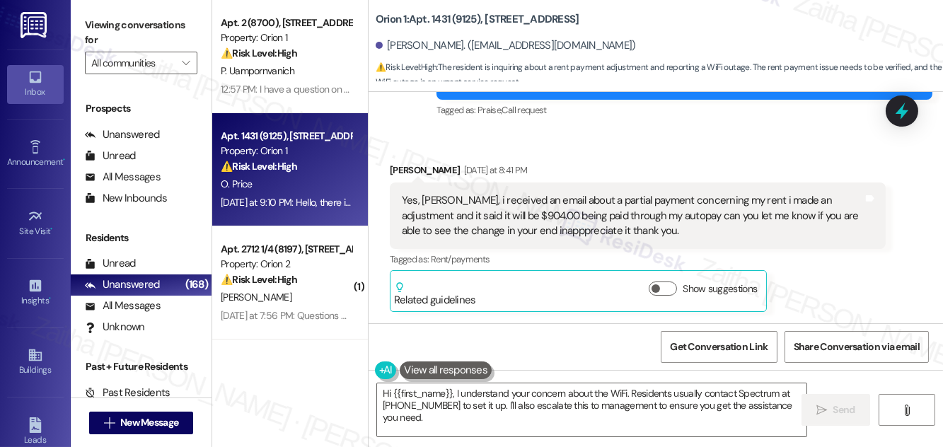
scroll to position [354, 0]
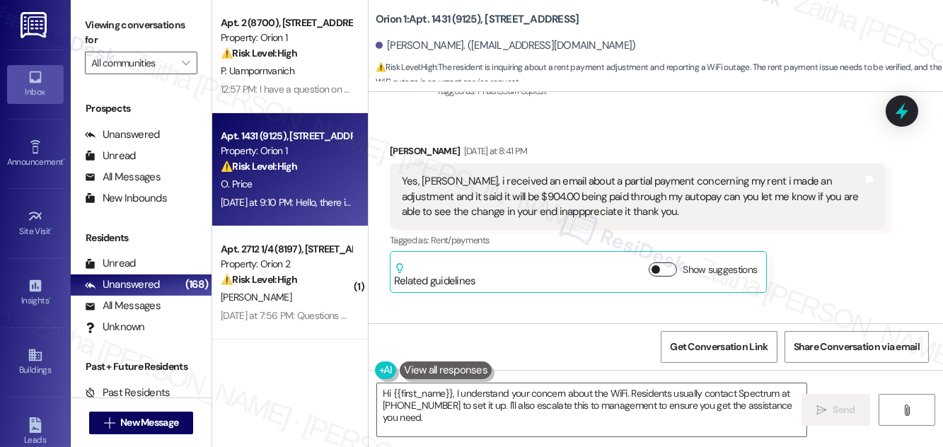
click at [668, 266] on button "Show suggestions" at bounding box center [662, 269] width 28 height 14
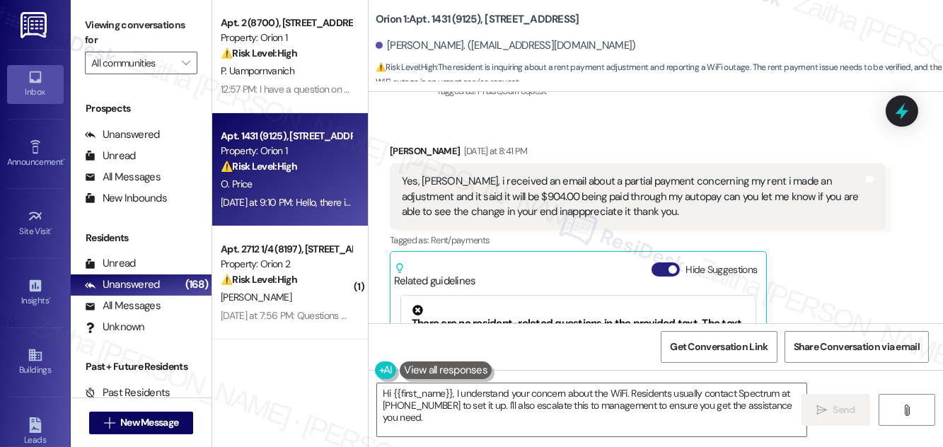
click at [656, 271] on button "Hide Suggestions" at bounding box center [665, 269] width 28 height 14
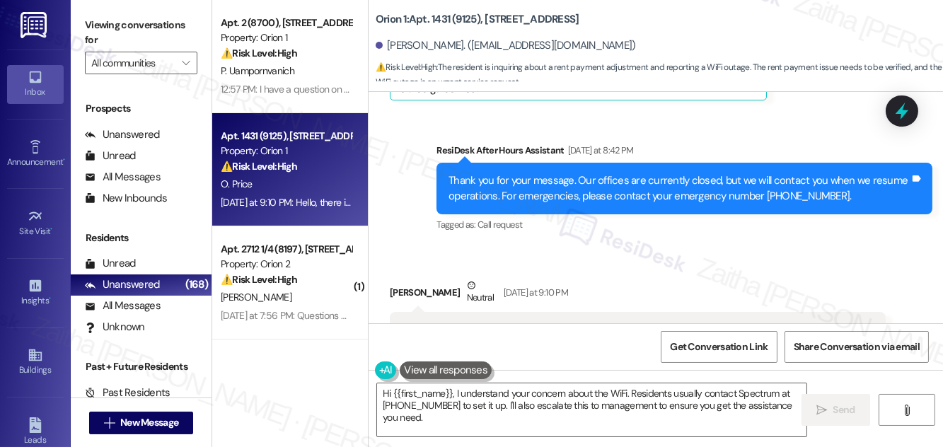
scroll to position [675, 0]
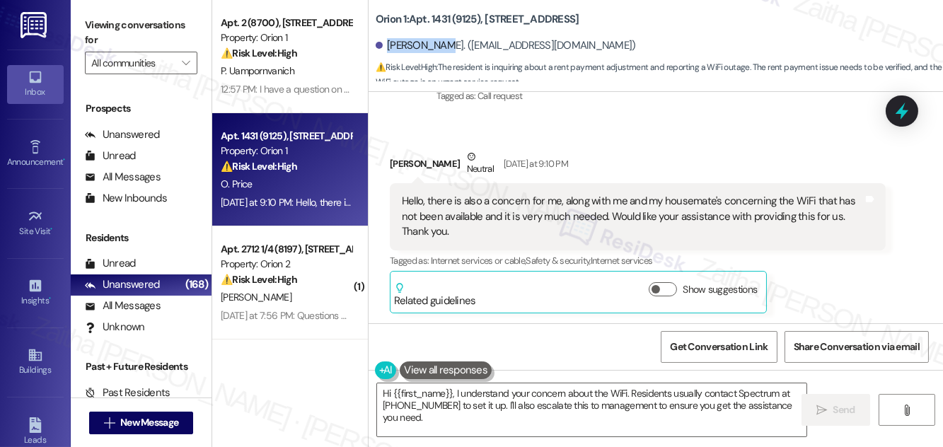
drag, startPoint x: 386, startPoint y: 45, endPoint x: 436, endPoint y: 40, distance: 50.4
click at [436, 40] on div "[PERSON_NAME]. ([EMAIL_ADDRESS][DOMAIN_NAME])" at bounding box center [505, 45] width 260 height 15
copy div "[PERSON_NAME]"
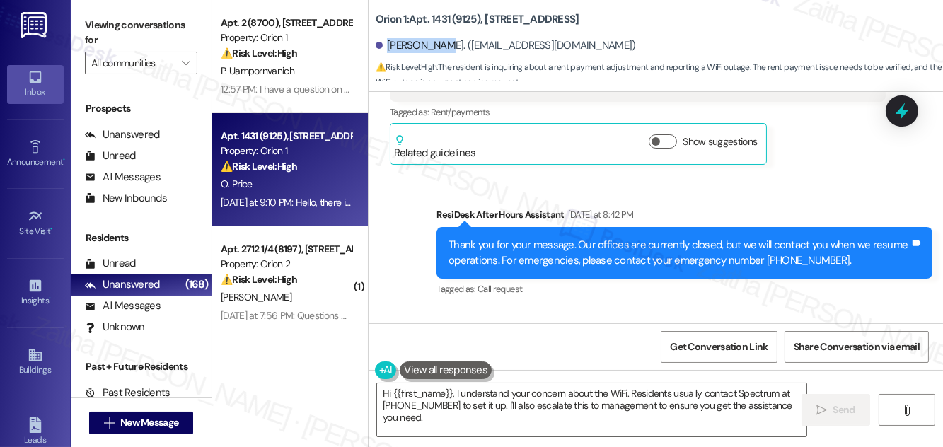
scroll to position [354, 0]
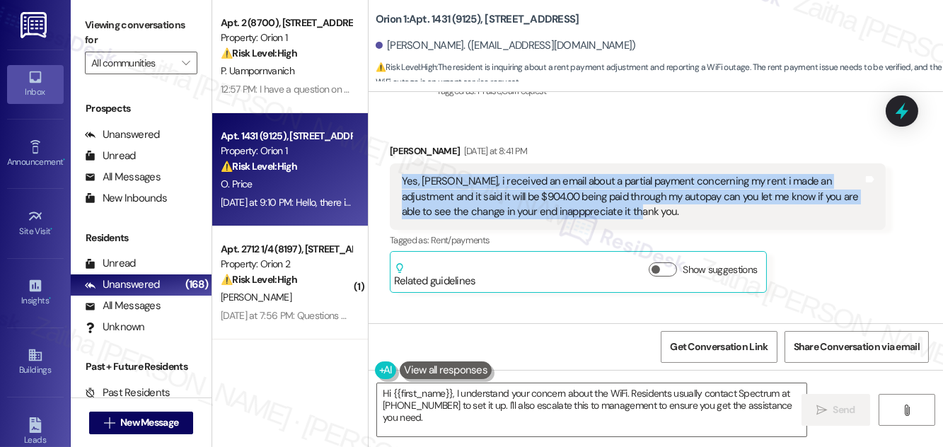
drag, startPoint x: 400, startPoint y: 184, endPoint x: 603, endPoint y: 214, distance: 205.9
click at [603, 214] on div "Yes, [PERSON_NAME], i received an email about a partial payment concerning my r…" at bounding box center [632, 196] width 464 height 45
copy div "Yes, [PERSON_NAME], i received an email about a partial payment concerning my r…"
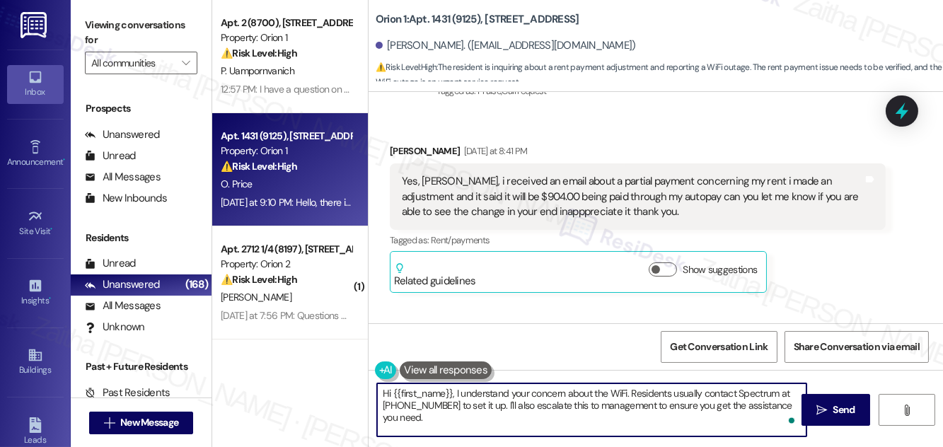
drag, startPoint x: 453, startPoint y: 392, endPoint x: 475, endPoint y: 414, distance: 31.5
click at [475, 414] on textarea "Hi {{first_name}}, I understand your concern about the WiFi. Residents usually …" at bounding box center [591, 409] width 429 height 53
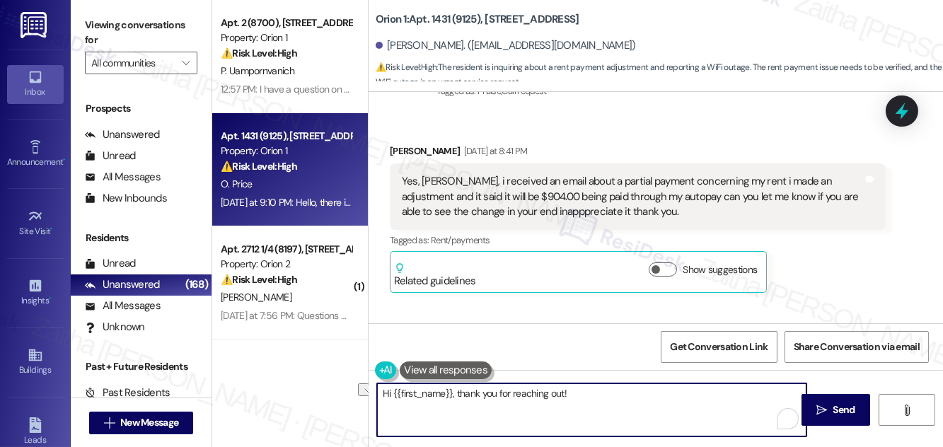
drag, startPoint x: 457, startPoint y: 392, endPoint x: 594, endPoint y: 395, distance: 137.2
click at [594, 395] on textarea "Hi {{first_name}}, thank you for reaching out!" at bounding box center [591, 409] width 429 height 53
paste textarea "thank you for letting me know about the $904.00 adjustment on your autopay. I’l…"
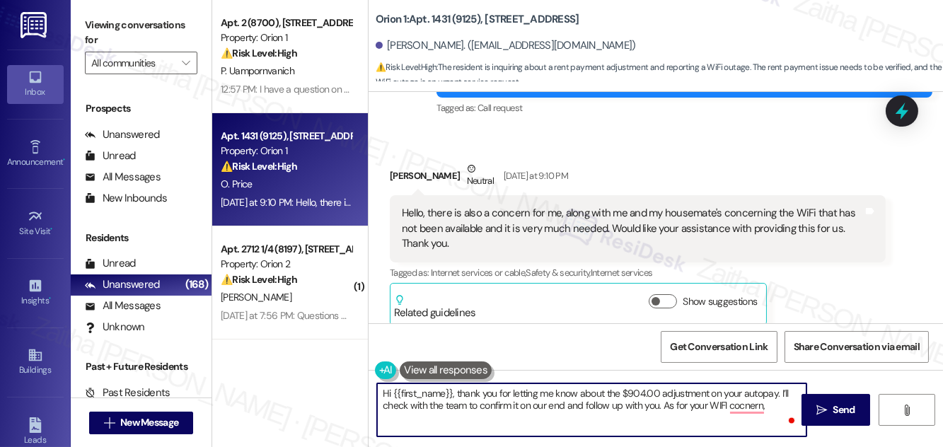
scroll to position [675, 0]
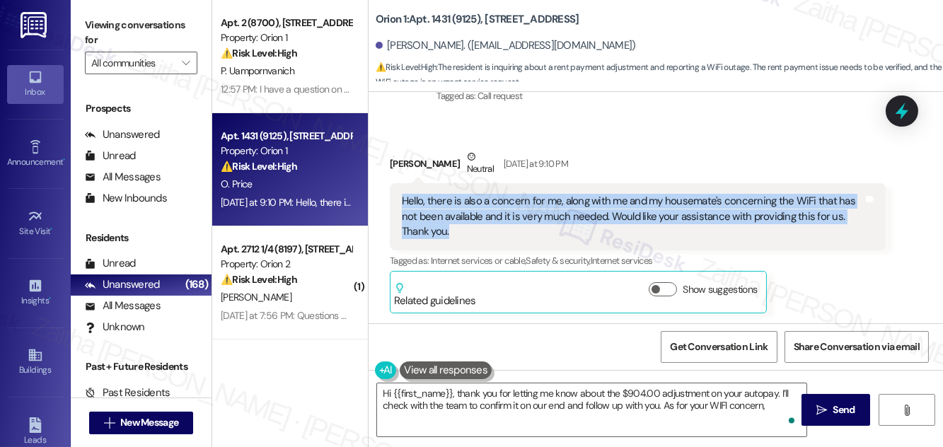
drag, startPoint x: 398, startPoint y: 196, endPoint x: 460, endPoint y: 235, distance: 73.2
click at [460, 235] on div "Hello, there is also a concern for me, along with me and my housemate's concern…" at bounding box center [638, 216] width 496 height 66
copy div "Hello, there is also a concern for me, along with me and my housemate's concern…"
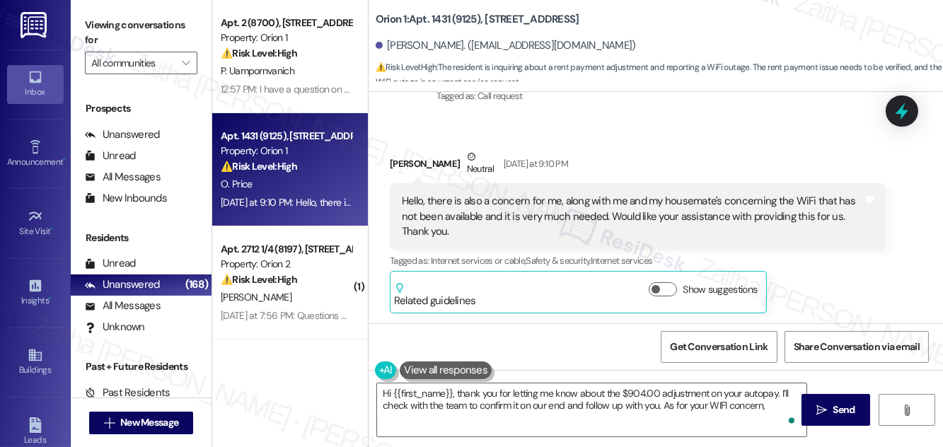
drag, startPoint x: 690, startPoint y: 119, endPoint x: 688, endPoint y: 177, distance: 58.0
click at [691, 119] on div "Received via SMS [PERSON_NAME] Neutral [DATE] at 9:10 PM Hello, there is also a…" at bounding box center [655, 220] width 574 height 206
click at [670, 285] on button "Show suggestions" at bounding box center [662, 289] width 28 height 14
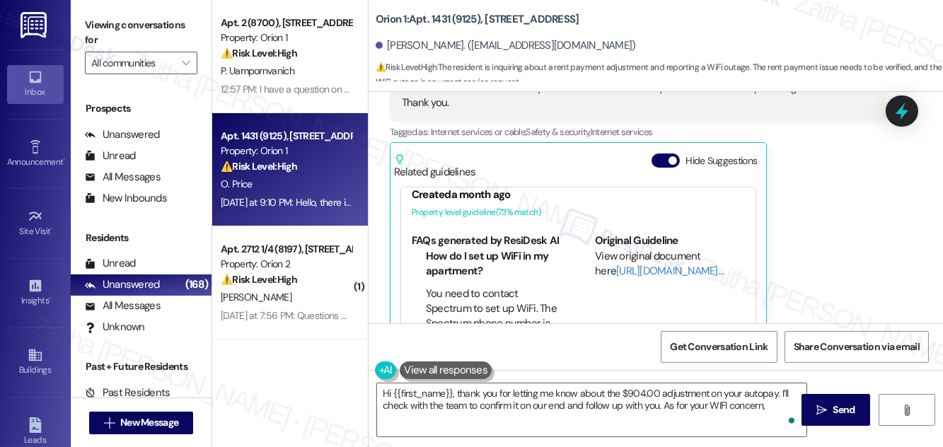
scroll to position [128, 0]
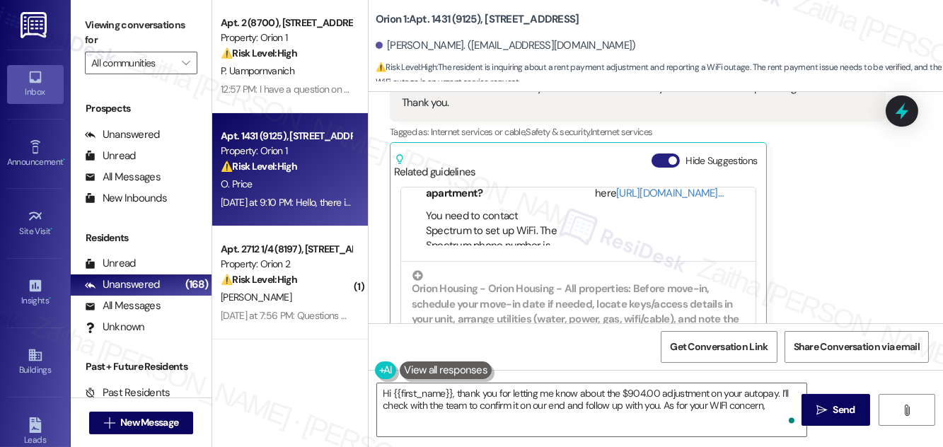
click at [656, 158] on button "Hide Suggestions" at bounding box center [665, 160] width 28 height 14
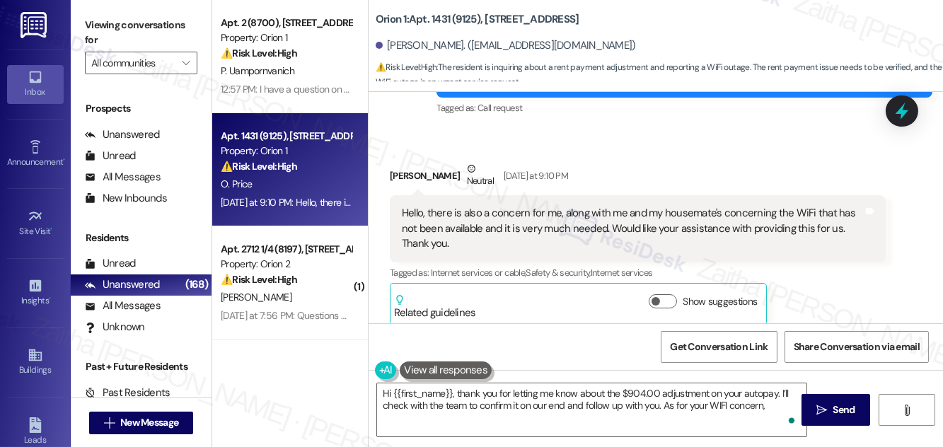
scroll to position [675, 0]
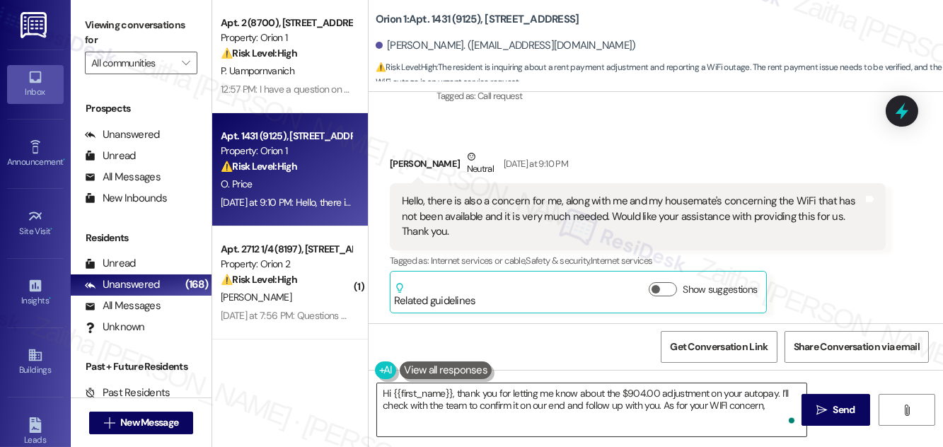
click at [770, 406] on textarea "Hi {{first_name}}, thank you for letting me know about the $904.00 adjustment o…" at bounding box center [591, 409] width 429 height 53
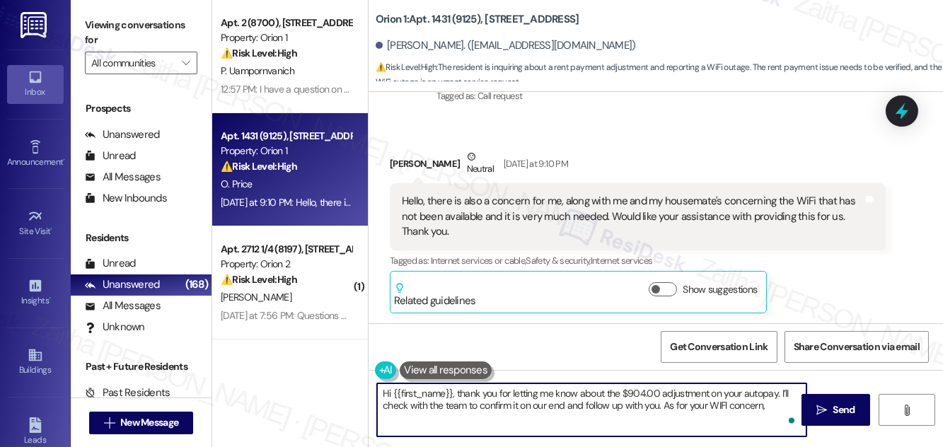
paste textarea "Could you confirm if you’ve already contacted Spectrum regarding the outage, an…"
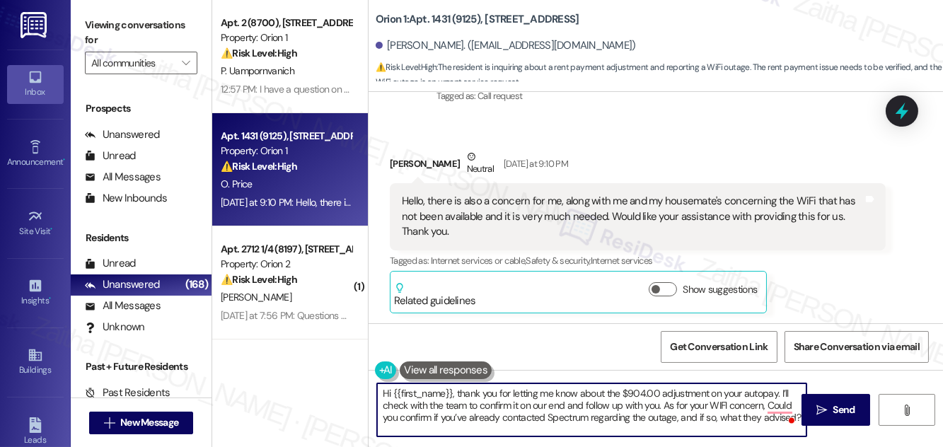
click at [773, 403] on textarea "Hi {{first_name}}, thank you for letting me know about the $904.00 adjustment o…" at bounding box center [591, 409] width 429 height 53
click at [767, 417] on textarea "Hi {{first_name}}, thank you for letting me know about the $904.00 adjustment o…" at bounding box center [591, 409] width 429 height 53
paste textarea "This will help me follow up more effectively."
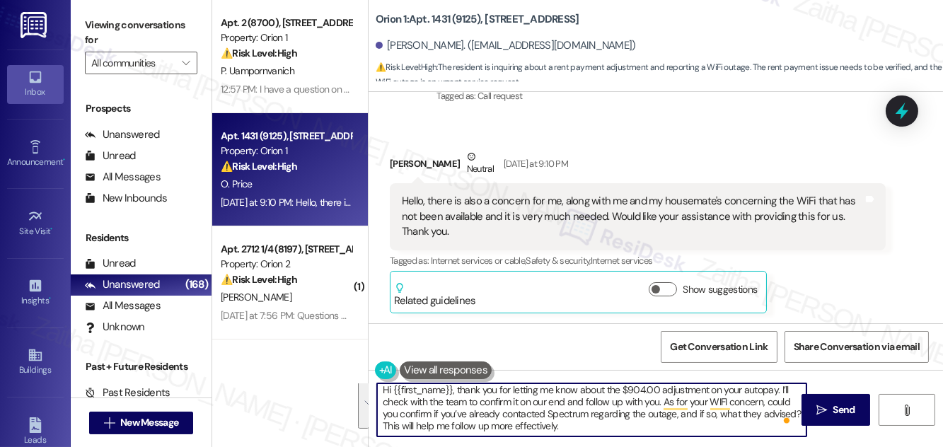
drag, startPoint x: 383, startPoint y: 393, endPoint x: 627, endPoint y: 431, distance: 247.6
click at [629, 434] on textarea "Hi {{first_name}}, thank you for letting me know about the $904.00 adjustment o…" at bounding box center [591, 409] width 429 height 53
type textarea "Hi {{first_name}}, thank you for letting me know about the $904.00 adjustment o…"
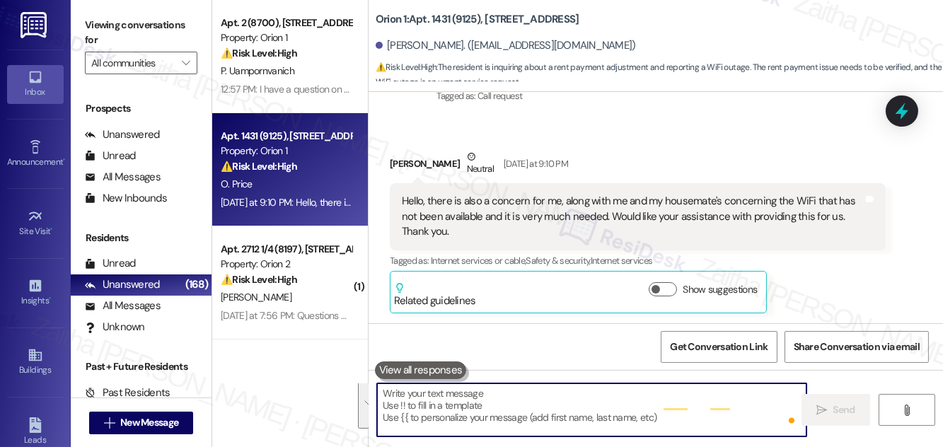
scroll to position [0, 0]
paste textarea "Hi {{first_name}}, thank you for letting me know about the $904.00 adjustment o…"
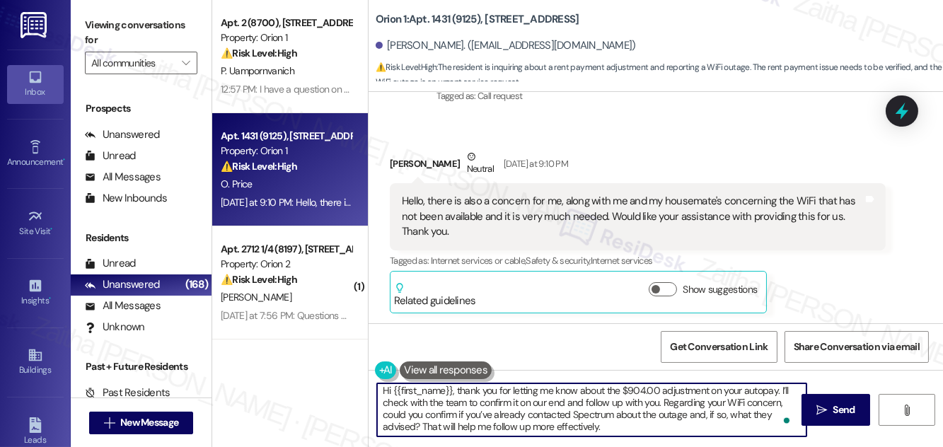
scroll to position [4, 0]
type textarea "Hi {{first_name}}, thank you for letting me know about the $904.00 adjustment o…"
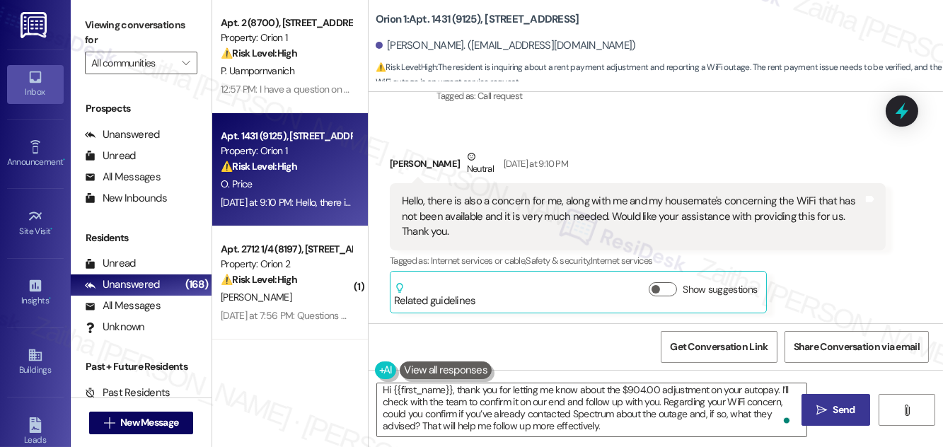
click at [831, 410] on span "Send" at bounding box center [844, 409] width 28 height 15
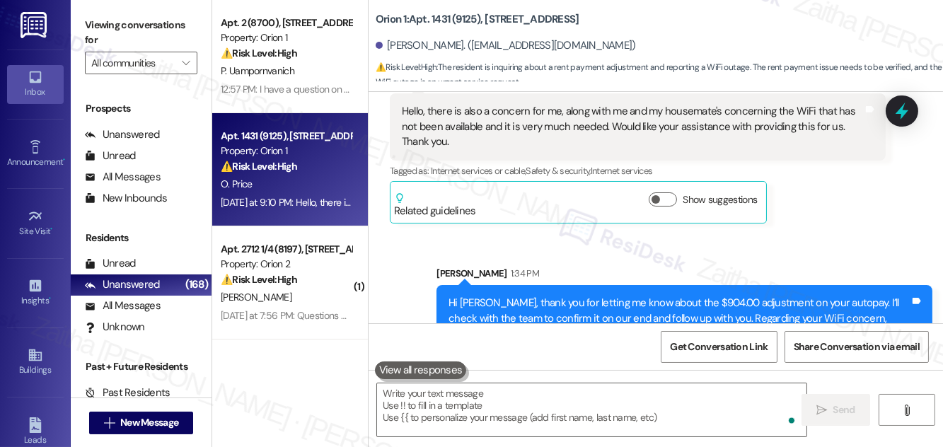
scroll to position [820, 0]
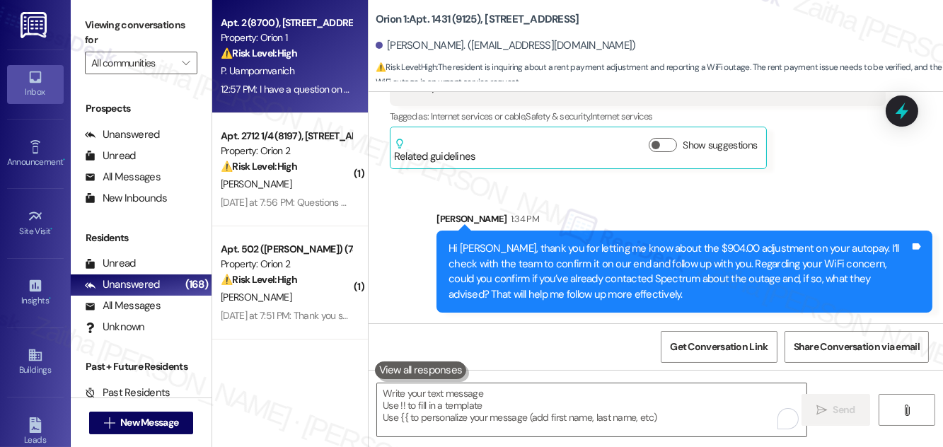
click at [320, 59] on div "⚠️ Risk Level: High The resident is unable to access the property due to incorr…" at bounding box center [286, 53] width 131 height 15
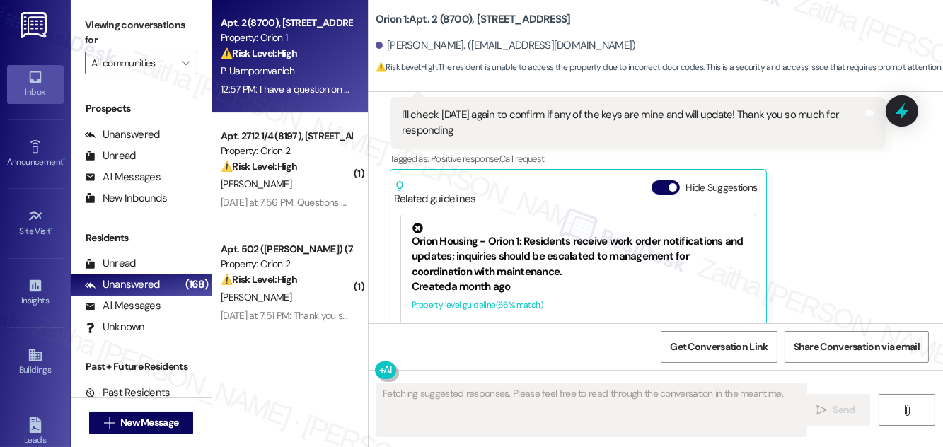
scroll to position [1039, 0]
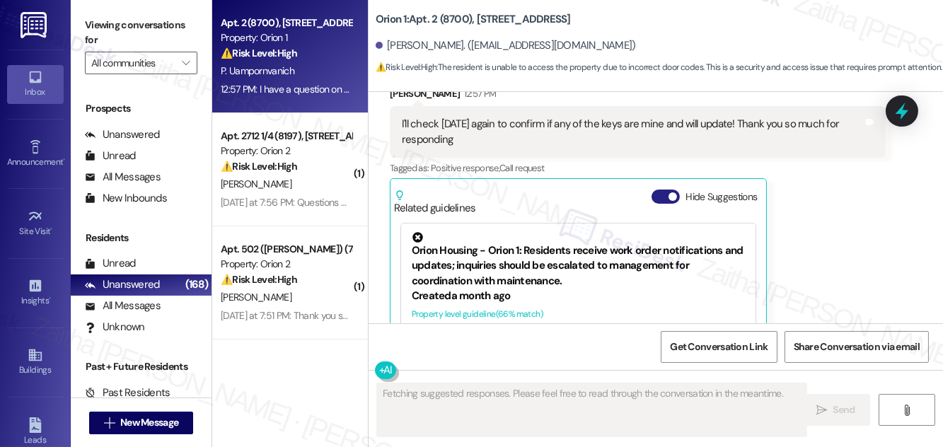
click at [654, 198] on button "Hide Suggestions" at bounding box center [665, 197] width 28 height 14
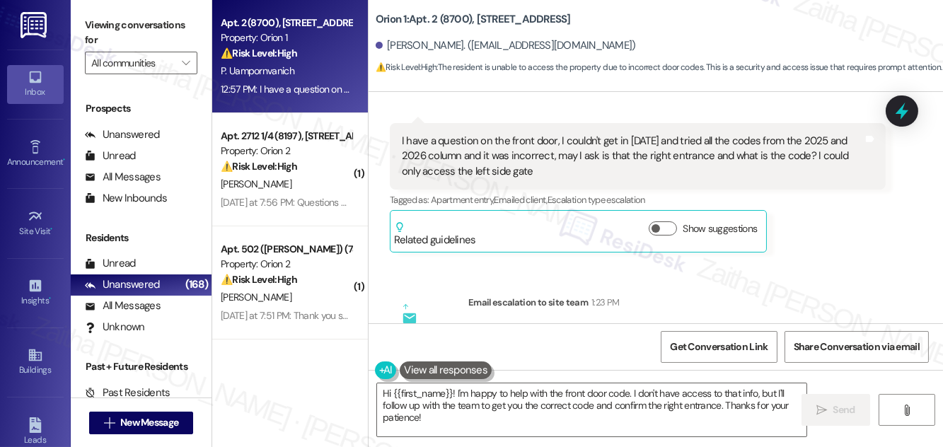
scroll to position [1292, 0]
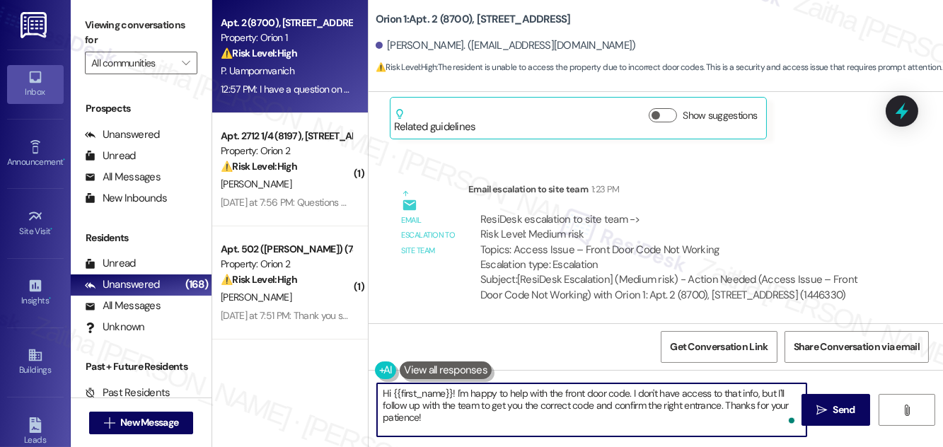
drag, startPoint x: 455, startPoint y: 391, endPoint x: 379, endPoint y: 390, distance: 75.7
click at [378, 390] on textarea "Hi {{first_name}}! I'm happy to help with the front door code. I don't have acc…" at bounding box center [591, 409] width 429 height 53
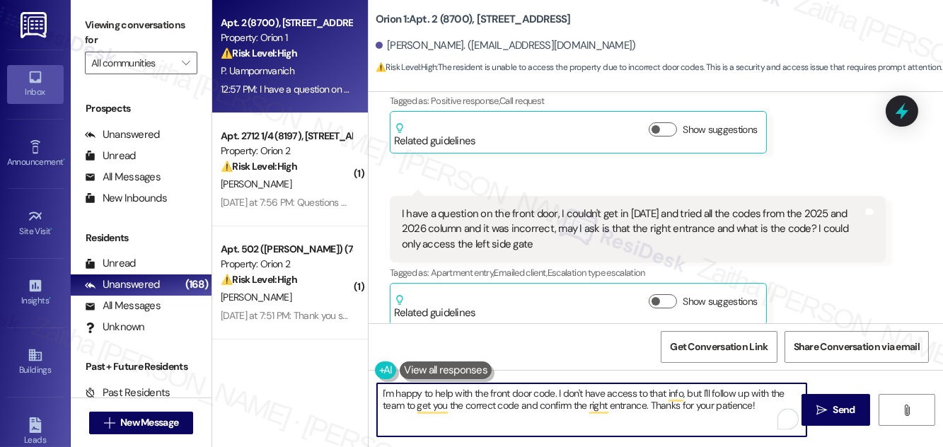
scroll to position [1035, 0]
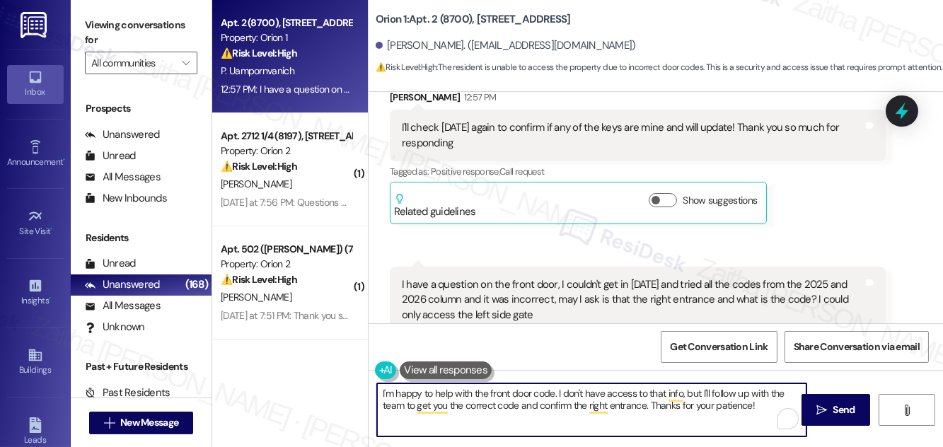
click at [383, 391] on textarea "I'm happy to help with the front door code. I don't have access to that info, b…" at bounding box center [591, 409] width 429 height 53
drag, startPoint x: 624, startPoint y: 392, endPoint x: 769, endPoint y: 392, distance: 145.0
click at [769, 395] on textarea "You're welcome! I'm happy to help with the front door code. I don't have access…" at bounding box center [591, 409] width 429 height 53
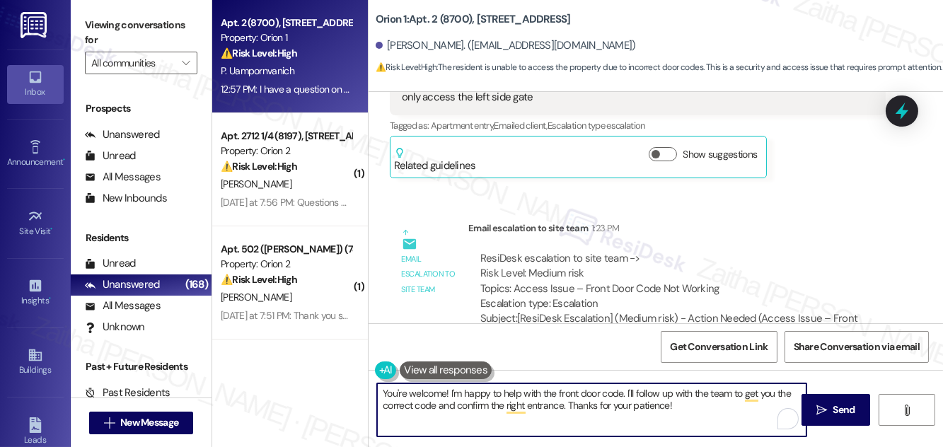
scroll to position [1292, 0]
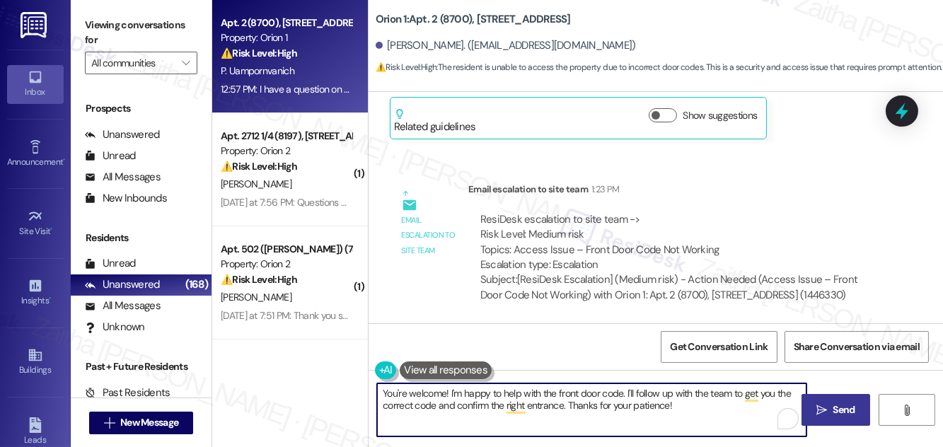
type textarea "You're welcome! I'm happy to help with the front door code. I'll follow up with…"
click at [839, 410] on span "Send" at bounding box center [844, 409] width 22 height 15
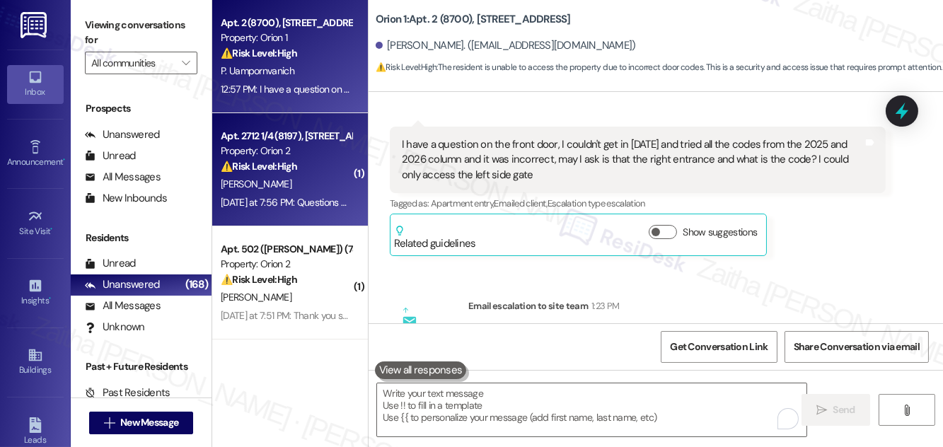
scroll to position [1117, 0]
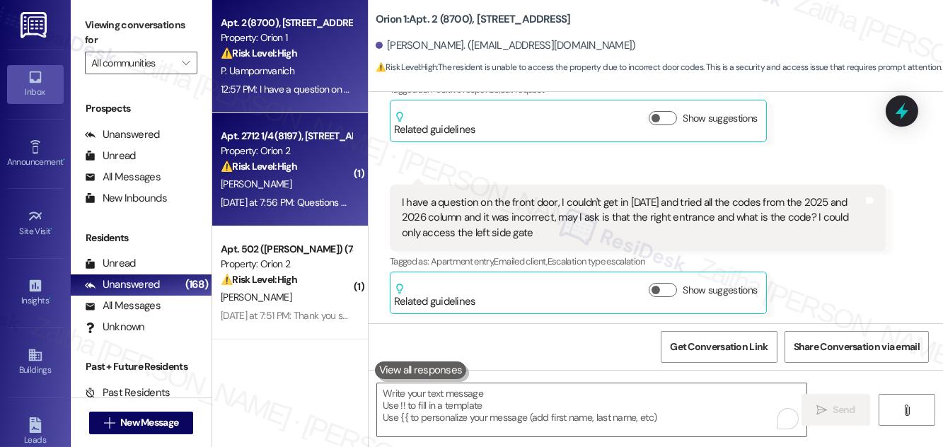
click at [303, 168] on div "⚠️ Risk Level: High The resident is reporting issues with communication regardi…" at bounding box center [286, 166] width 131 height 15
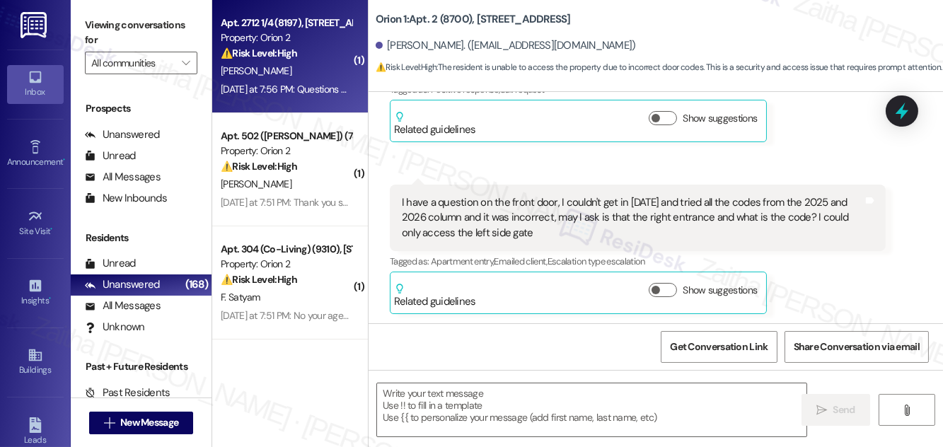
type textarea "Fetching suggested responses. Please feel free to read through the conversation…"
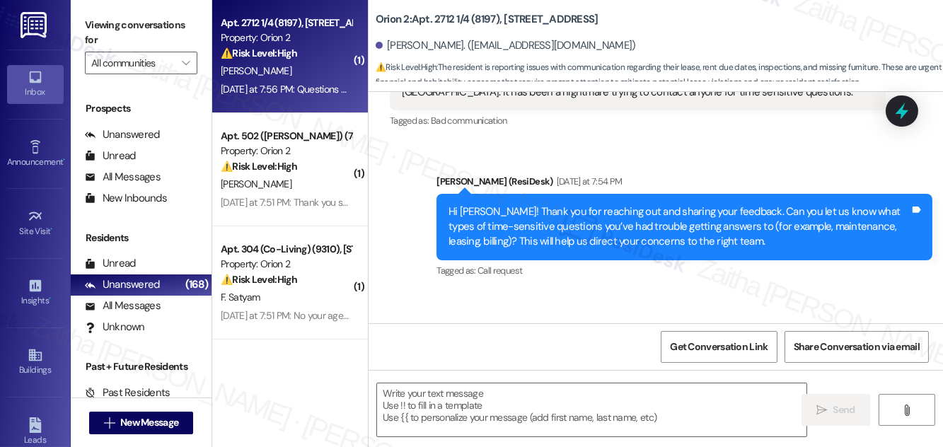
scroll to position [447, 0]
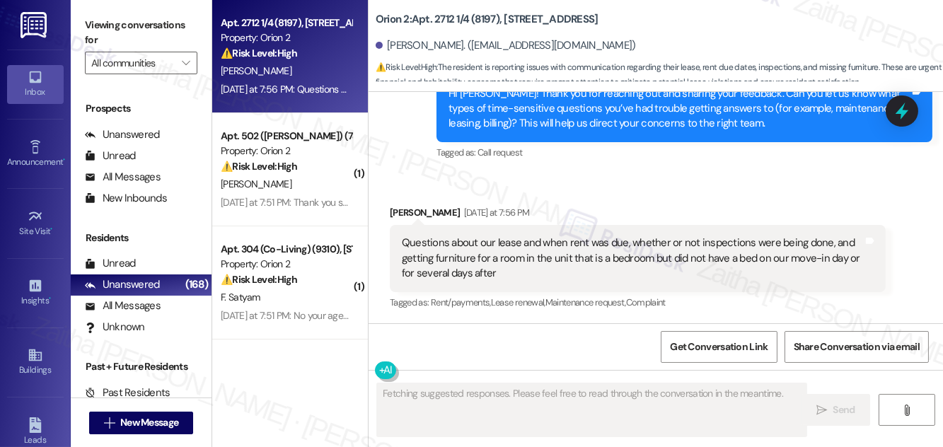
click at [327, 66] on div "[PERSON_NAME]" at bounding box center [286, 71] width 134 height 18
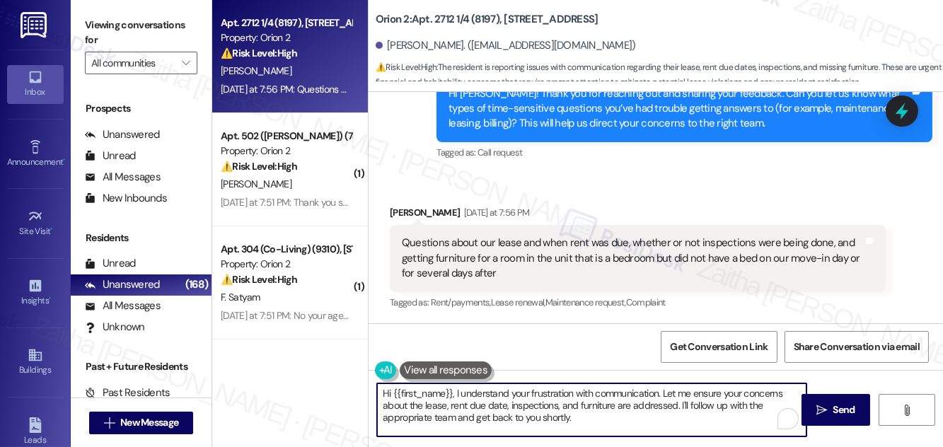
click at [387, 392] on textarea "Hi {{first_name}}, I understand your frustration with communication. Let me ens…" at bounding box center [591, 409] width 429 height 53
click at [386, 392] on textarea "Hi {{first_name}}, I understand your frustration with communication. Let me ens…" at bounding box center [591, 409] width 429 height 53
click at [415, 394] on textarea "Hi {{first_name}}, I understand your frustration with communication. Let me ens…" at bounding box center [591, 409] width 429 height 53
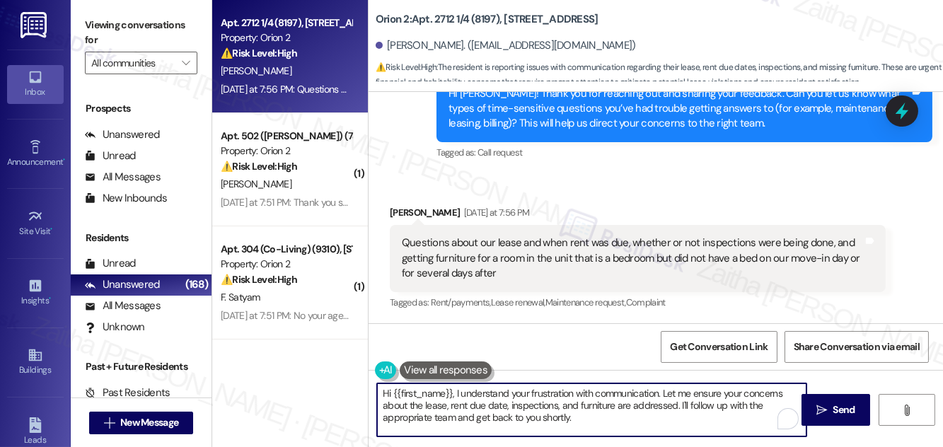
click at [386, 390] on textarea "Hi {{first_name}}, I understand your frustration with communication. Let me ens…" at bounding box center [591, 409] width 429 height 53
click at [564, 390] on textarea "Thank you for letting me know, {{first_name}}, I understand your frustration wi…" at bounding box center [591, 409] width 429 height 53
click at [750, 408] on textarea "Thank you for letting me know, {{first_name}}. I understand your frustration wi…" at bounding box center [591, 409] width 429 height 53
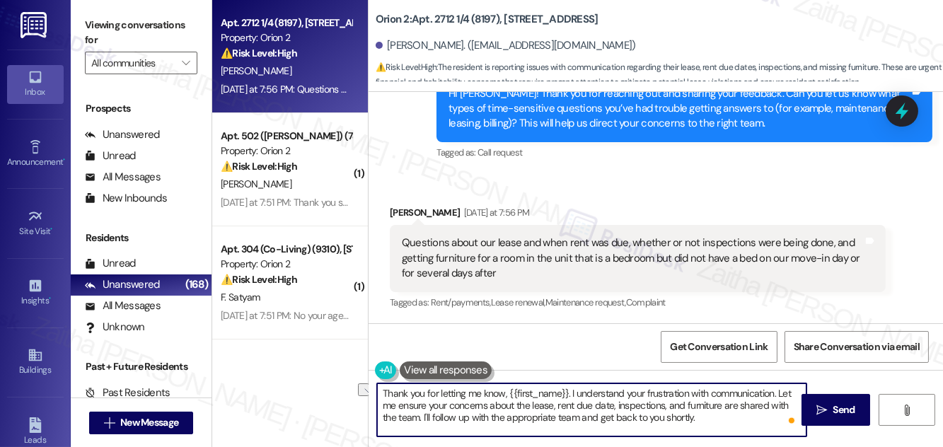
drag, startPoint x: 424, startPoint y: 415, endPoint x: 699, endPoint y: 420, distance: 275.8
click at [699, 420] on textarea "Thank you for letting me know, {{first_name}}. I understand your frustration wi…" at bounding box center [591, 409] width 429 height 53
click at [782, 392] on textarea "Thank you for letting me know, {{first_name}}. I understand your frustration wi…" at bounding box center [591, 409] width 429 height 53
drag, startPoint x: 782, startPoint y: 392, endPoint x: 482, endPoint y: 401, distance: 300.7
click at [482, 401] on textarea "Thank you for letting me know, {{first_name}}. I understand your frustration wi…" at bounding box center [591, 409] width 429 height 53
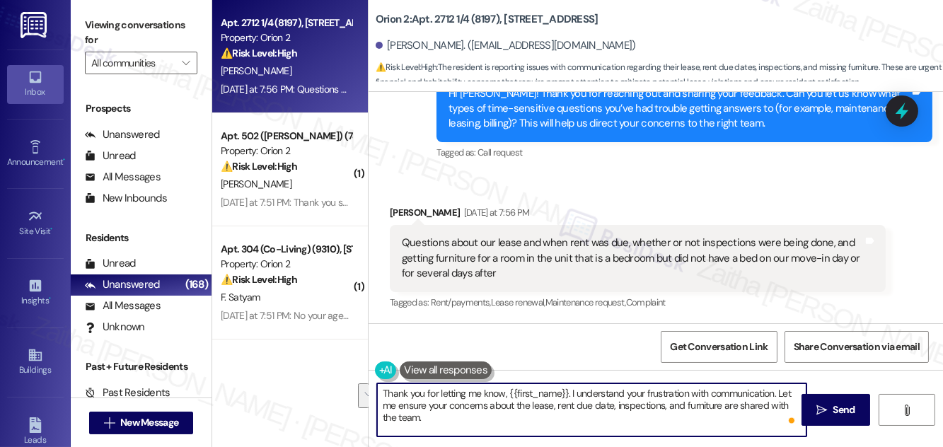
click at [476, 402] on textarea "Thank you for letting me know, {{first_name}}. I understand your frustration wi…" at bounding box center [591, 409] width 429 height 53
click at [784, 391] on textarea "Thank you for letting me know, {{first_name}}. I understand your frustration wi…" at bounding box center [591, 409] width 429 height 53
click at [782, 392] on textarea "Thank you for letting me know, {{first_name}}. I understand your frustration wi…" at bounding box center [591, 409] width 429 height 53
click at [781, 392] on textarea "Thank you for letting me know, {{first_name}}. I understand your frustration wi…" at bounding box center [591, 409] width 429 height 53
drag, startPoint x: 781, startPoint y: 392, endPoint x: 487, endPoint y: 403, distance: 294.3
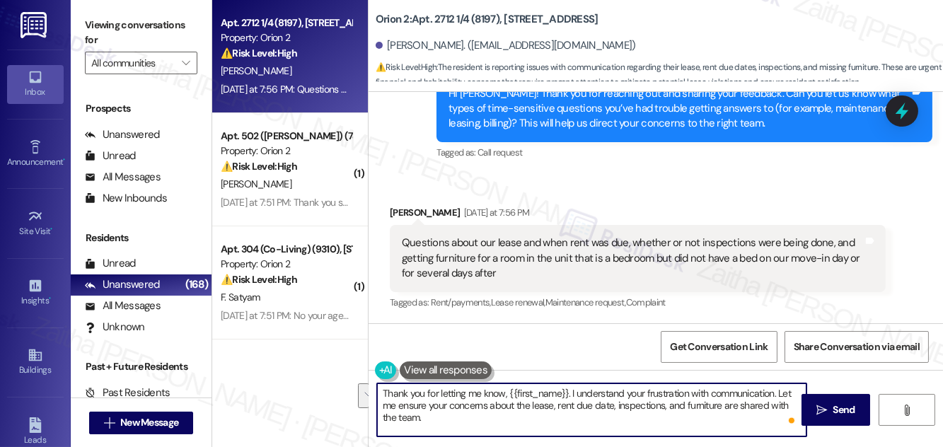
click at [485, 403] on textarea "Thank you for letting me know, {{first_name}}. I understand your frustration wi…" at bounding box center [591, 409] width 429 height 53
click at [431, 368] on button at bounding box center [446, 370] width 92 height 18
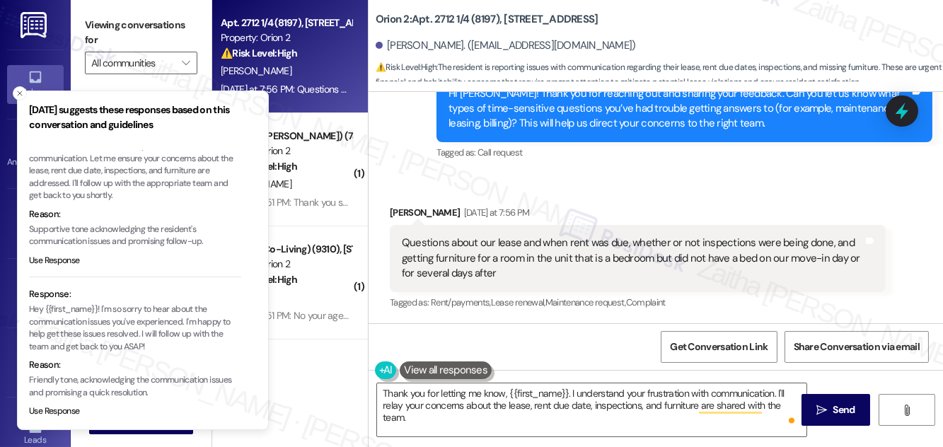
scroll to position [128, 0]
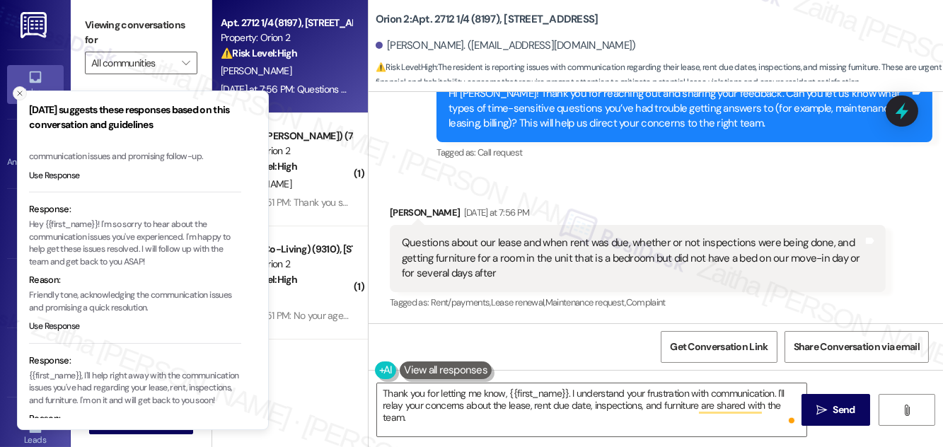
click at [20, 91] on icon "Close toast" at bounding box center [20, 93] width 8 height 8
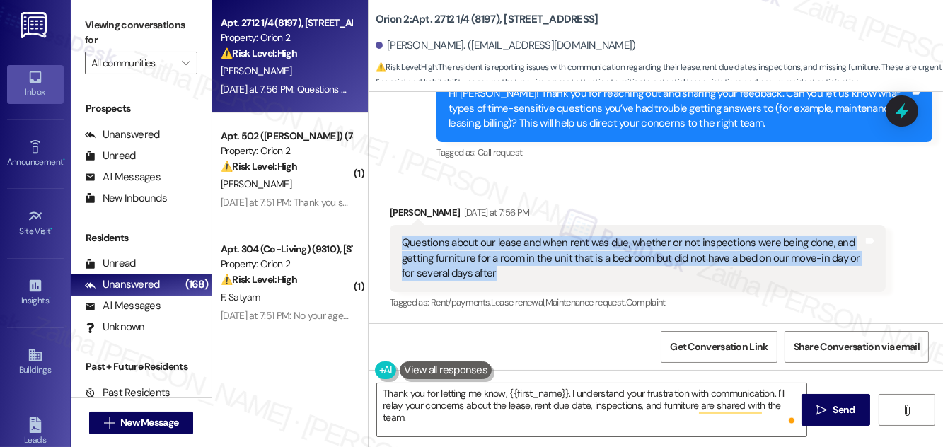
drag, startPoint x: 426, startPoint y: 250, endPoint x: 523, endPoint y: 275, distance: 99.3
click at [523, 275] on div "Questions about our lease and when rent was due, whether or not inspections wer…" at bounding box center [638, 258] width 496 height 66
copy div "Questions about our lease and when rent was due, whether or not inspections wer…"
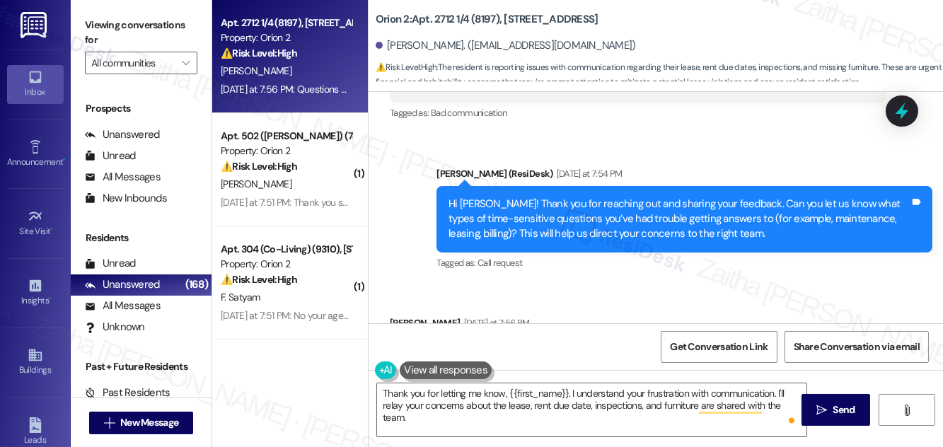
scroll to position [255, 0]
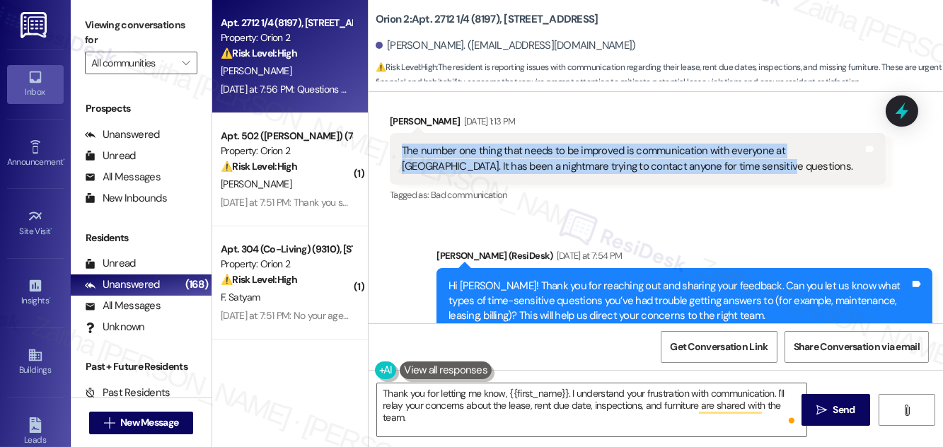
drag, startPoint x: 397, startPoint y: 148, endPoint x: 718, endPoint y: 177, distance: 321.6
click at [718, 177] on div "The number one thing that needs to be improved is communication with everyone a…" at bounding box center [638, 159] width 496 height 52
copy div "The number one thing that needs to be improved is communication with everyone a…"
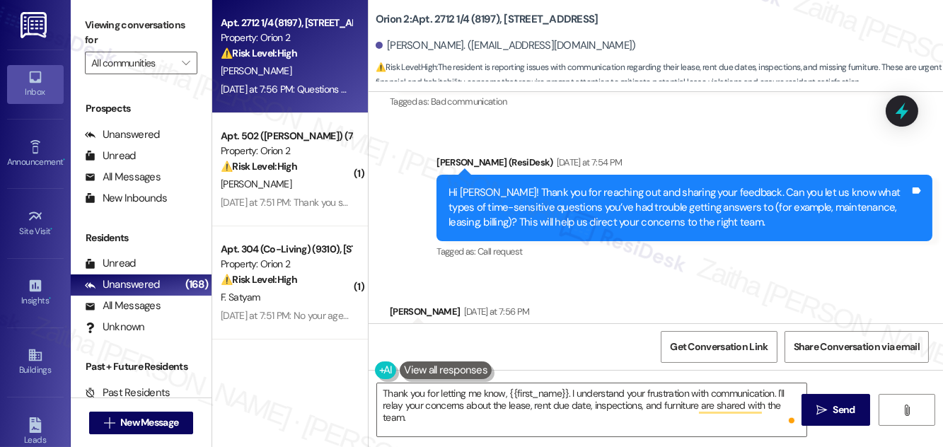
scroll to position [447, 0]
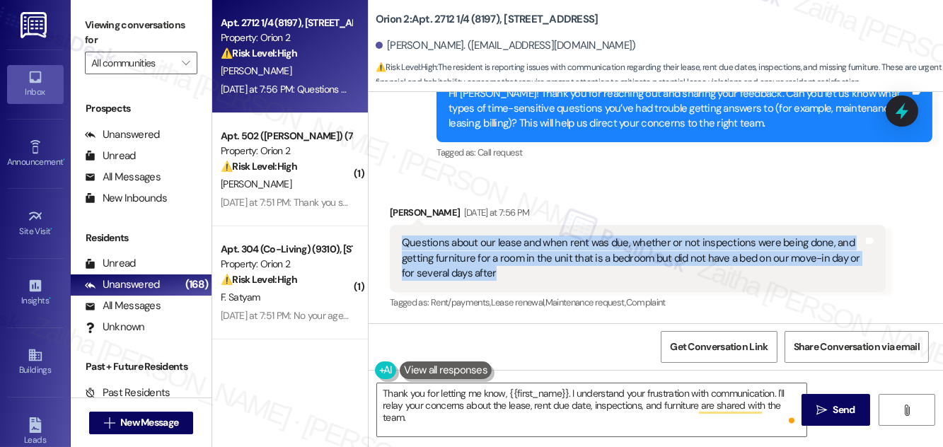
drag, startPoint x: 402, startPoint y: 237, endPoint x: 513, endPoint y: 271, distance: 115.4
click at [513, 271] on div "Questions about our lease and when rent was due, whether or not inspections wer…" at bounding box center [638, 258] width 496 height 66
copy div "Questions about our lease and when rent was due, whether or not inspections wer…"
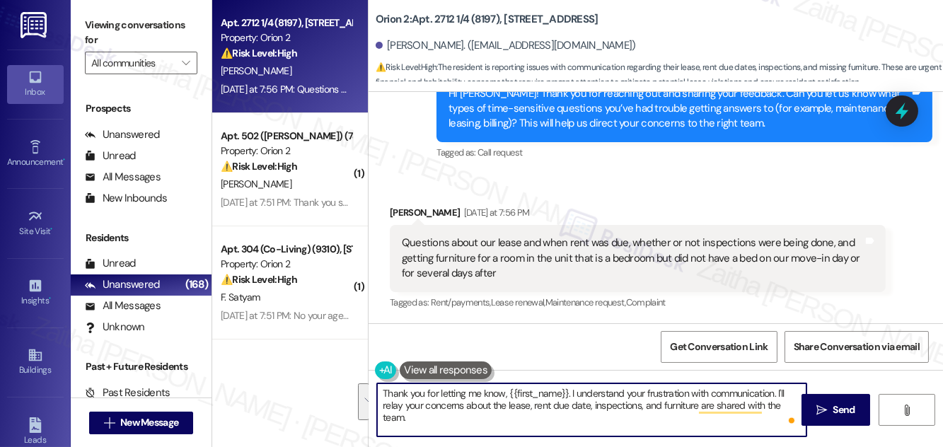
drag, startPoint x: 380, startPoint y: 388, endPoint x: 431, endPoint y: 425, distance: 63.4
click at [431, 425] on textarea "Thank you for letting me know, {{first_name}}. I understand your frustration wi…" at bounding box center [591, 409] width 429 height 53
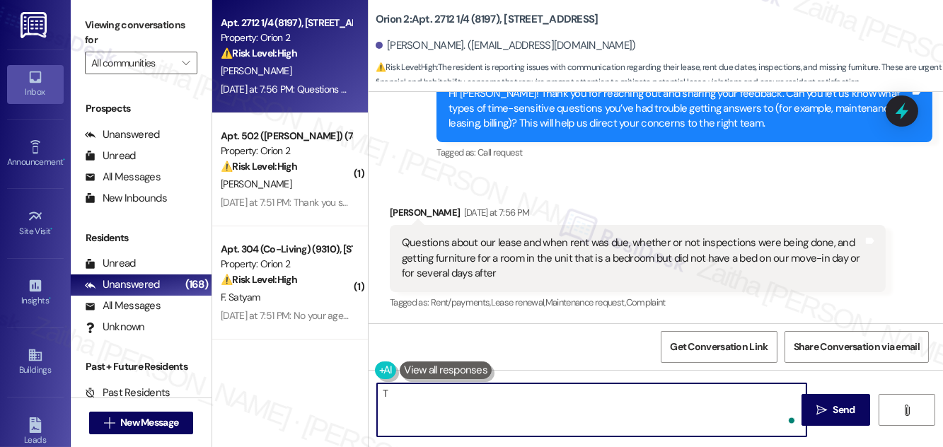
paste textarea "[PERSON_NAME] you for sharing your feedback. I’m sorry to hear about the challe…"
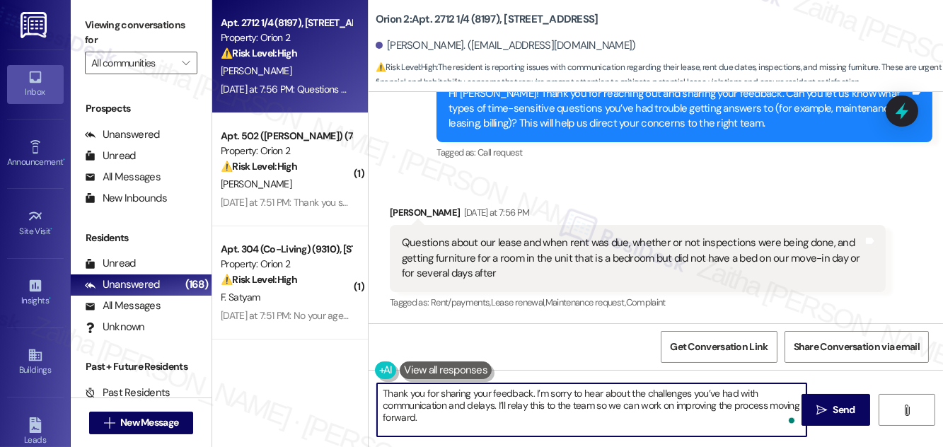
click at [406, 209] on div "[PERSON_NAME] [DATE] at 7:56 PM" at bounding box center [638, 215] width 496 height 20
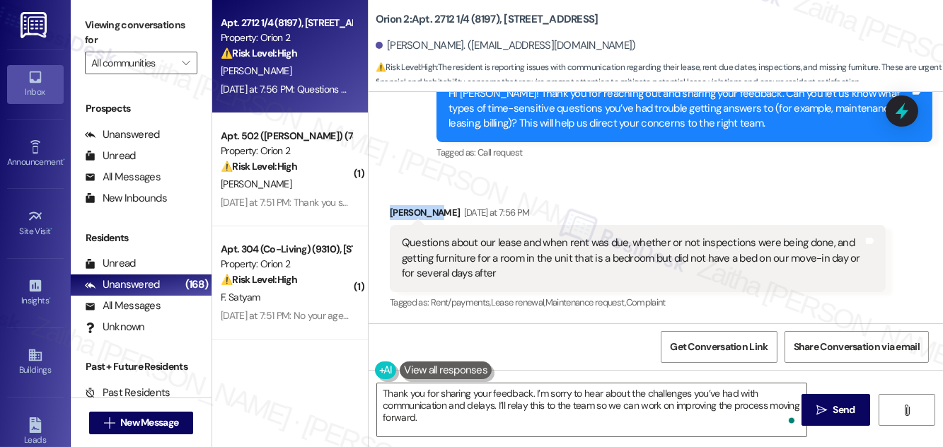
click at [406, 209] on div "[PERSON_NAME] [DATE] at 7:56 PM" at bounding box center [638, 215] width 496 height 20
copy div "[PERSON_NAME]"
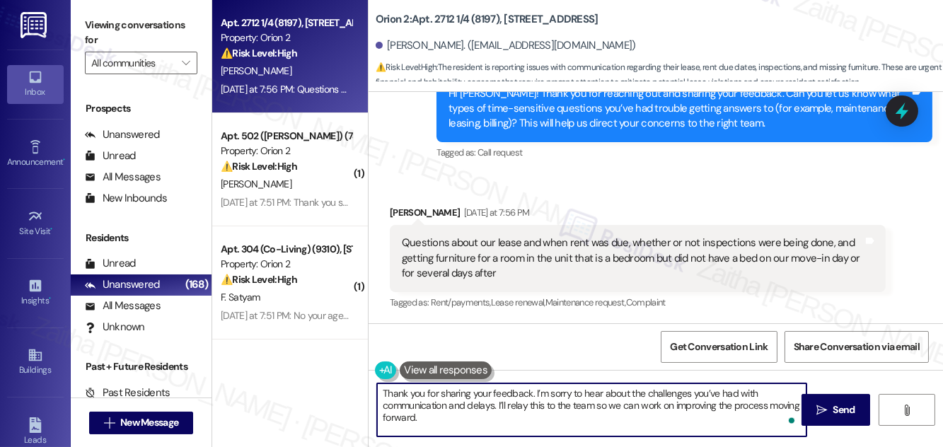
click at [530, 393] on textarea "Thank you for sharing your feedback. I’m sorry to hear about the challenges you…" at bounding box center [591, 409] width 429 height 53
paste textarea "[PERSON_NAME]"
type textarea "Thank you for sharing your feedback, [PERSON_NAME]. I’m sorry to hear about the…"
drag, startPoint x: 381, startPoint y: 391, endPoint x: 477, endPoint y: 424, distance: 100.8
click at [477, 424] on textarea "Thank you for sharing your feedback, [PERSON_NAME]. I’m sorry to hear about the…" at bounding box center [591, 409] width 429 height 53
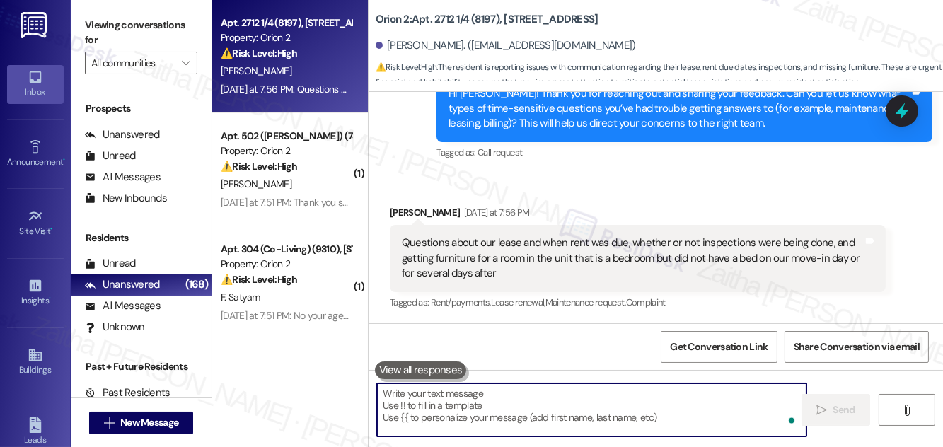
paste textarea "Hi {{first_name}}, thank you for taking the time to share your feedback. I’m ve…"
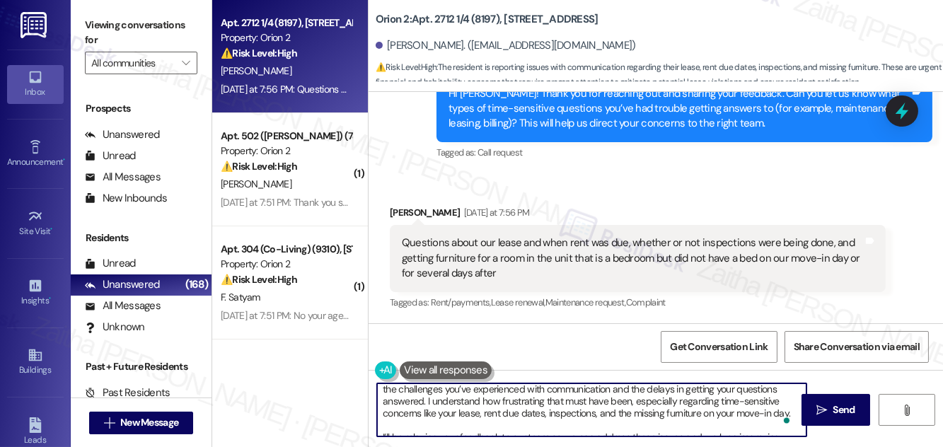
scroll to position [0, 0]
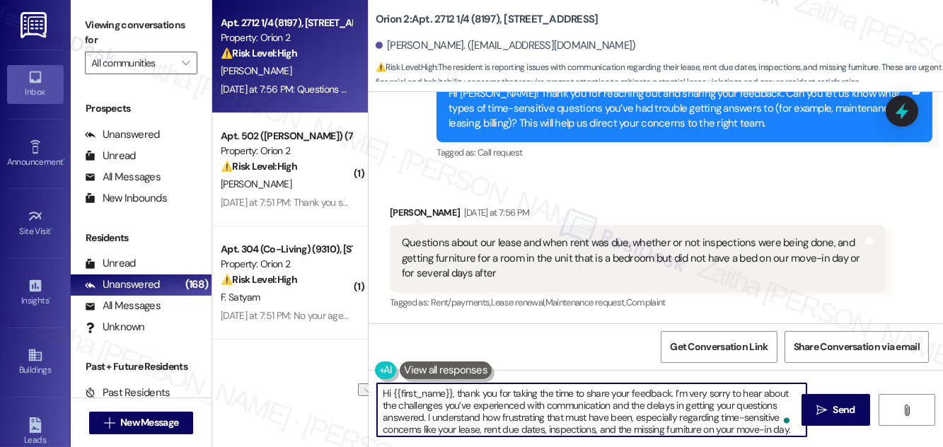
drag, startPoint x: 460, startPoint y: 393, endPoint x: 355, endPoint y: 392, distance: 104.7
click at [355, 392] on div "Apt. 2712 1/4 (8197), [STREET_ADDRESS] Property: Orion 2 ⚠️ Risk Level: High Th…" at bounding box center [577, 223] width 730 height 447
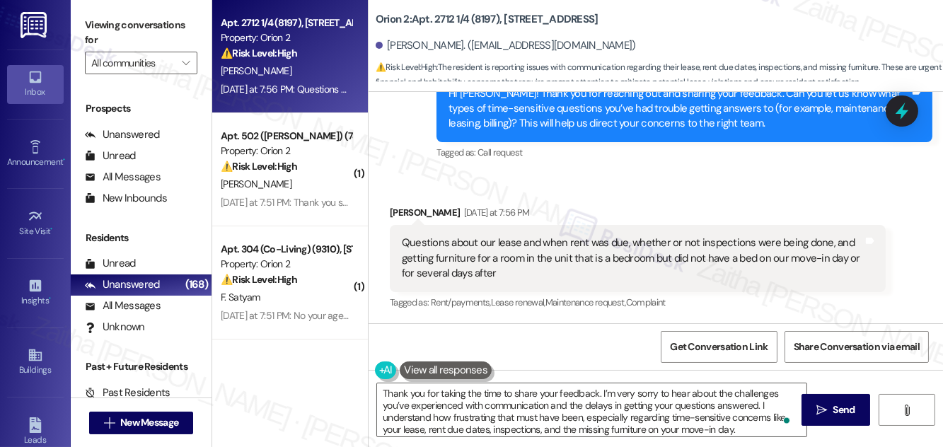
click at [409, 211] on div "[PERSON_NAME] [DATE] at 7:56 PM" at bounding box center [638, 215] width 496 height 20
copy div "[PERSON_NAME]"
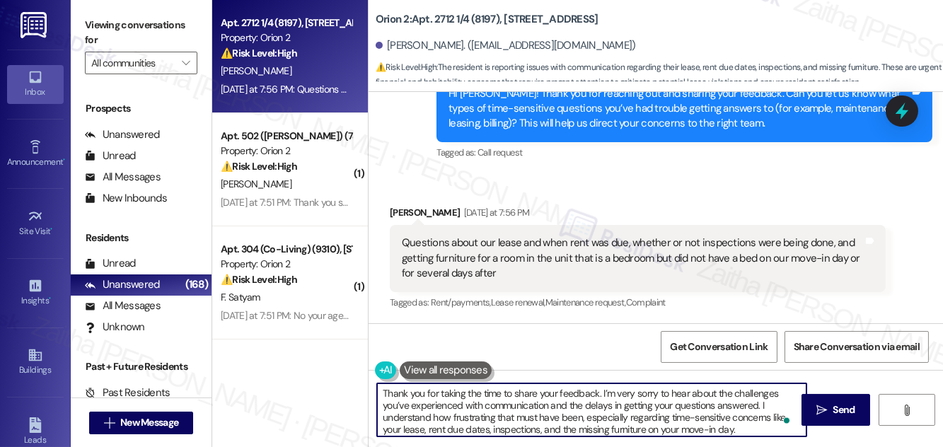
click at [598, 392] on textarea "Thank you for taking the time to share your feedback. I’m very sorry to hear ab…" at bounding box center [591, 409] width 429 height 53
paste textarea "[PERSON_NAME]"
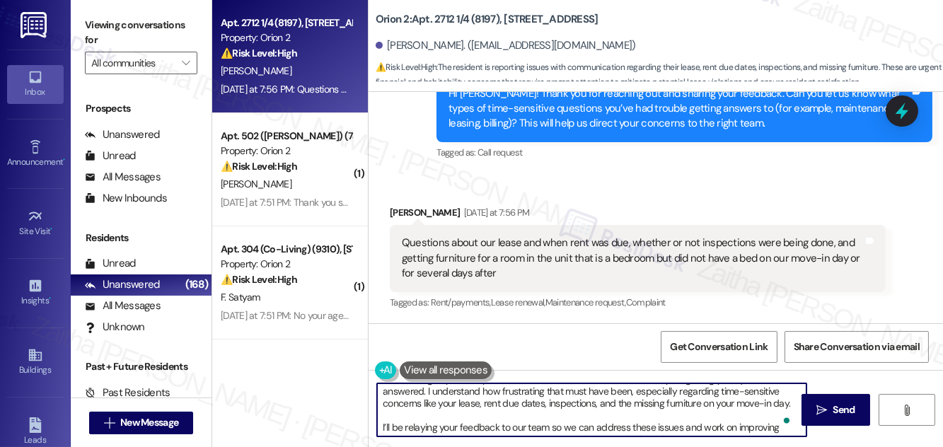
scroll to position [40, 0]
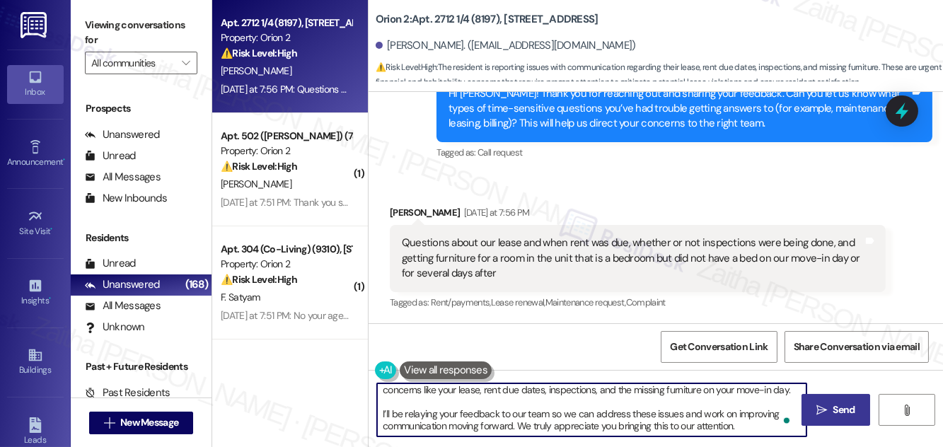
type textarea "Thank you for taking the time to share your feedback, [PERSON_NAME]. I’m very s…"
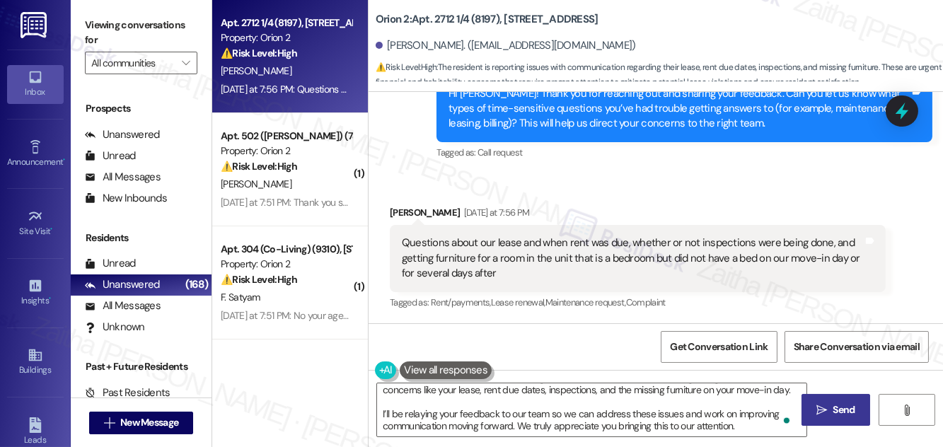
drag, startPoint x: 846, startPoint y: 409, endPoint x: 830, endPoint y: 397, distance: 19.8
click at [846, 409] on span "Send" at bounding box center [844, 409] width 22 height 15
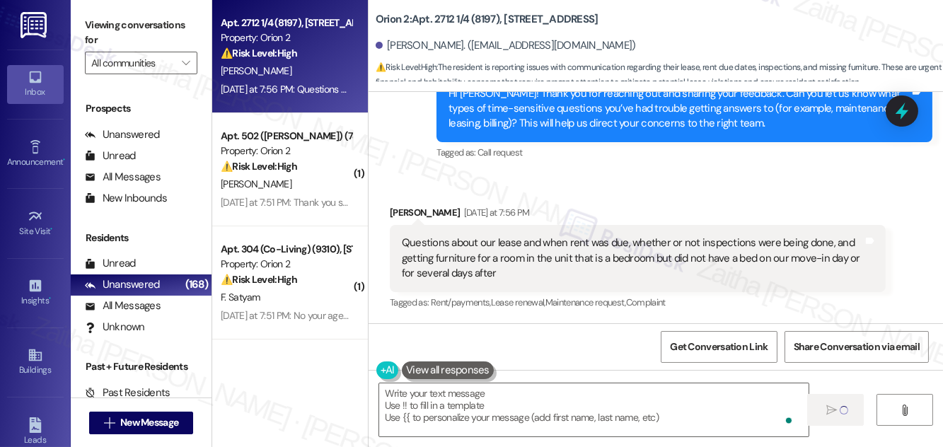
scroll to position [0, 0]
click at [892, 118] on icon at bounding box center [902, 111] width 24 height 24
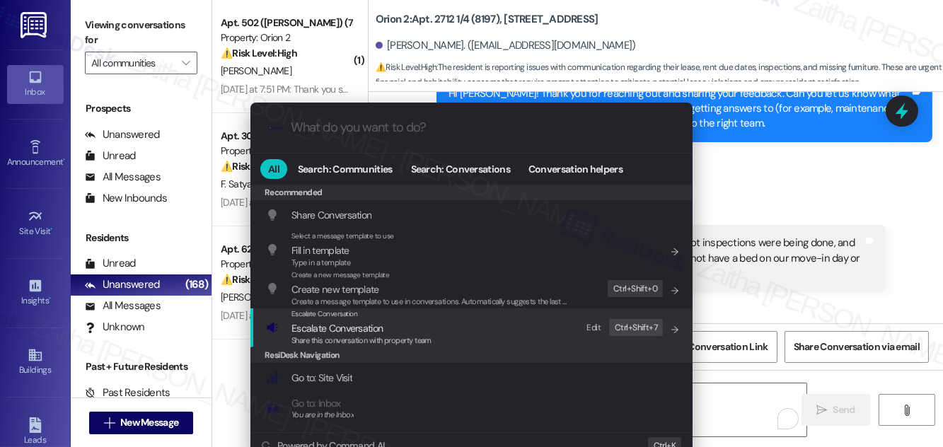
click at [322, 329] on span "Escalate Conversation" at bounding box center [336, 328] width 91 height 13
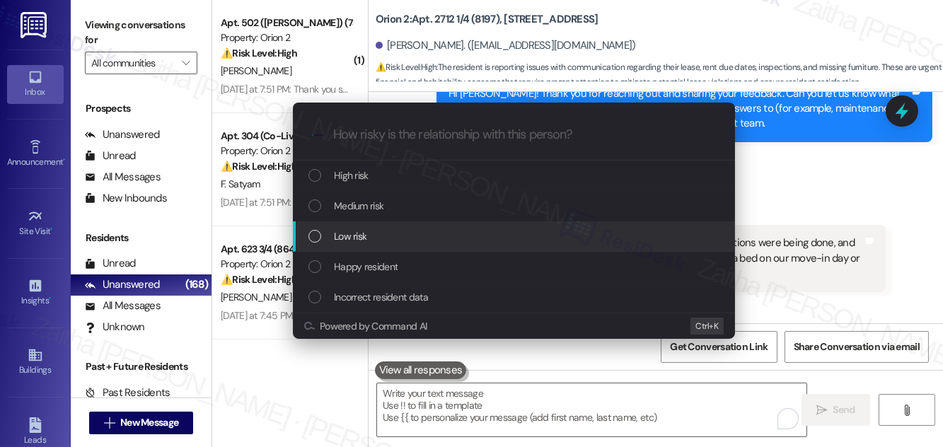
click at [369, 239] on div "Low risk" at bounding box center [515, 236] width 414 height 16
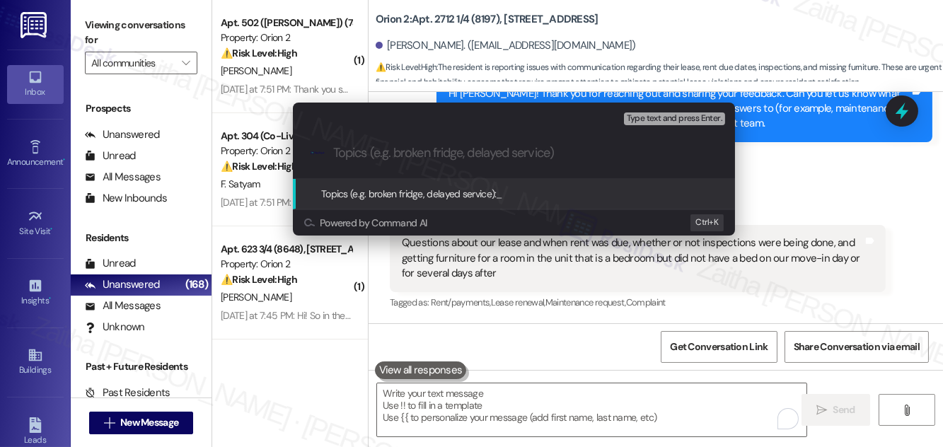
paste input "Resident Feedback – Communication Concerns"
type input "Resident Feedback – Communication Concerns"
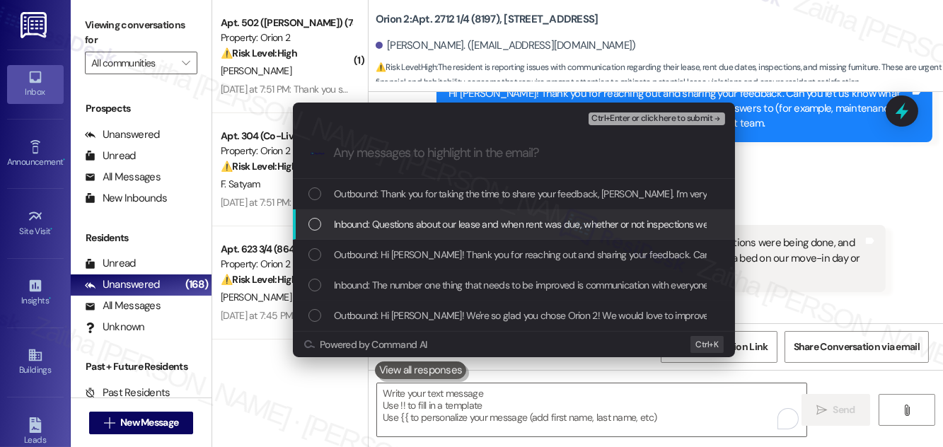
click at [447, 223] on span "Inbound: Questions about our lease and when rent was due, whether or not inspec…" at bounding box center [815, 224] width 962 height 16
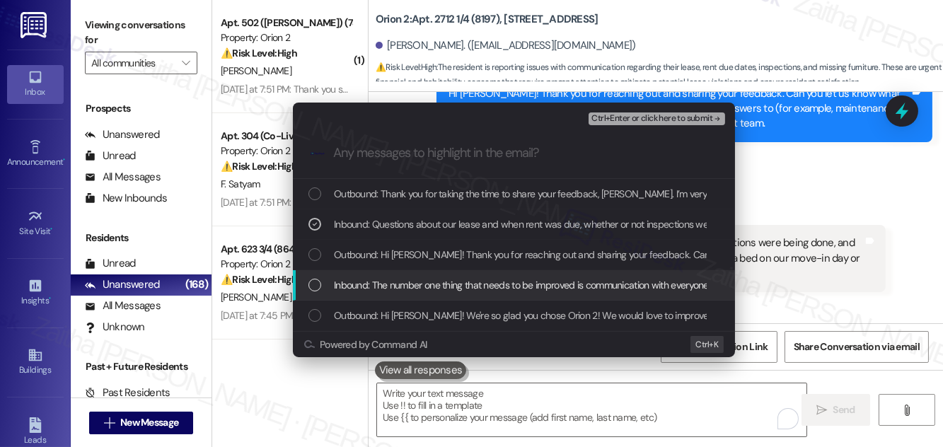
click at [432, 275] on div "Inbound: The number one thing that needs to be improved is communication with e…" at bounding box center [514, 285] width 442 height 30
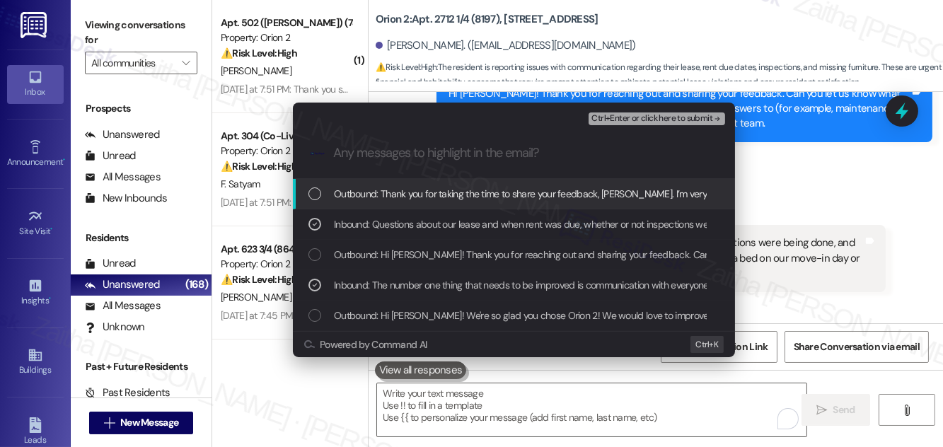
click at [639, 116] on span "Ctrl+Enter or click here to submit" at bounding box center [651, 119] width 121 height 10
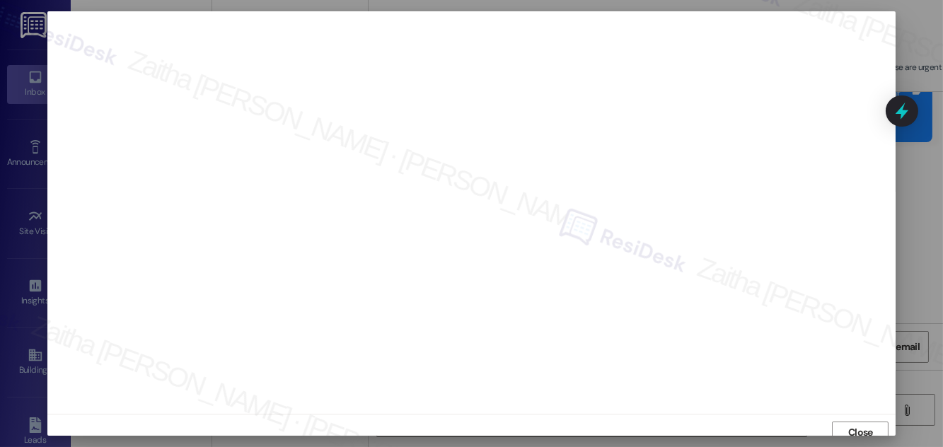
scroll to position [8, 0]
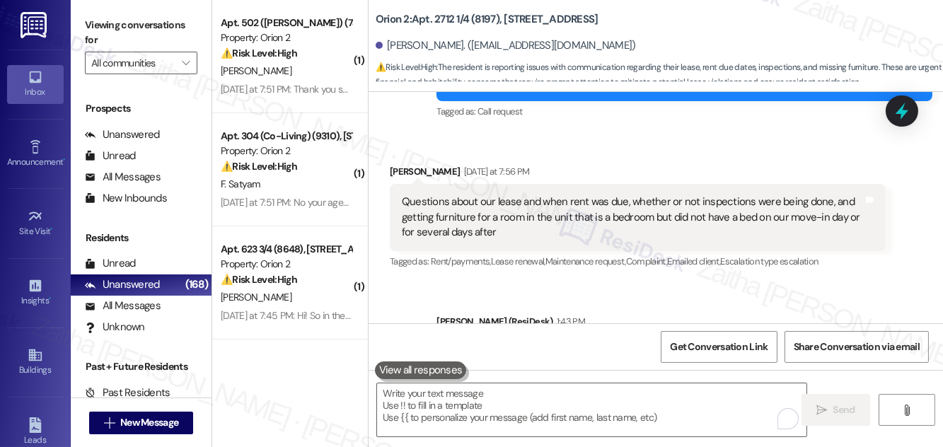
scroll to position [465, 0]
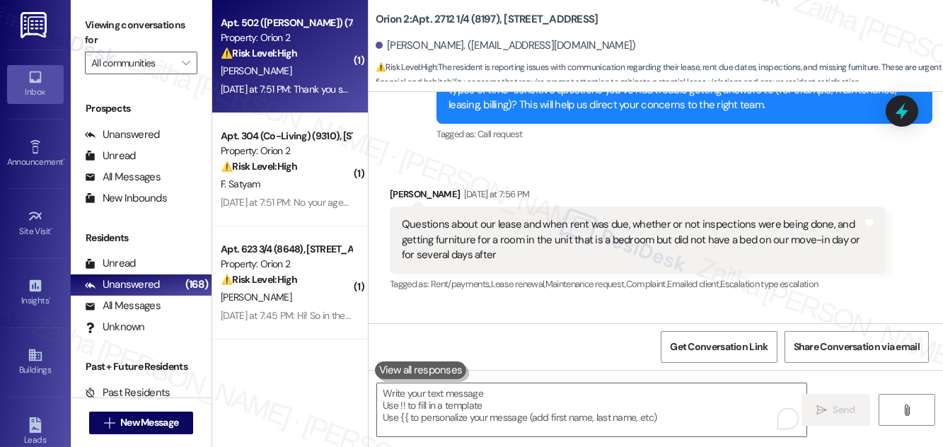
click at [339, 83] on div "Yesterday at 7:51 PM: Thank you so much Sarah. I've been wanting to cook and ba…" at bounding box center [511, 89] width 580 height 13
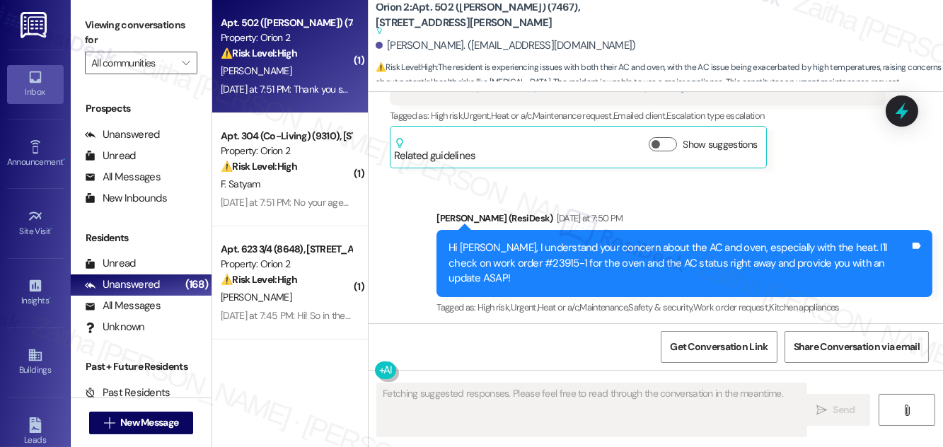
scroll to position [2214, 0]
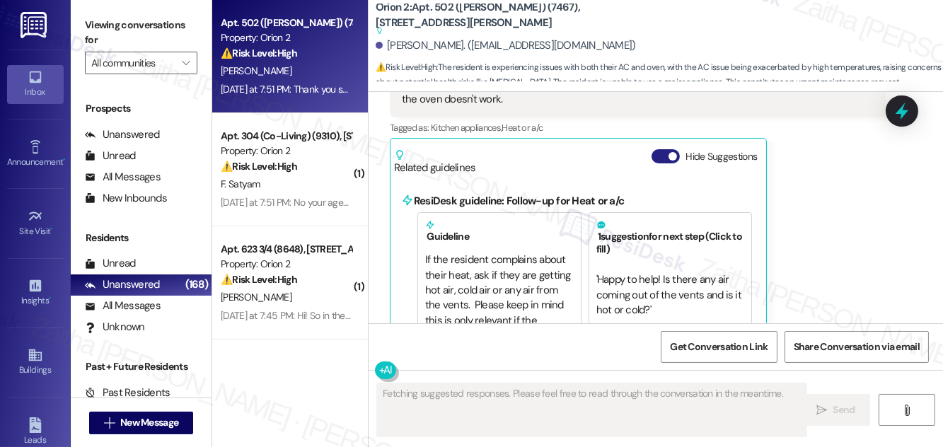
click at [659, 149] on button "Hide Suggestions" at bounding box center [665, 156] width 28 height 14
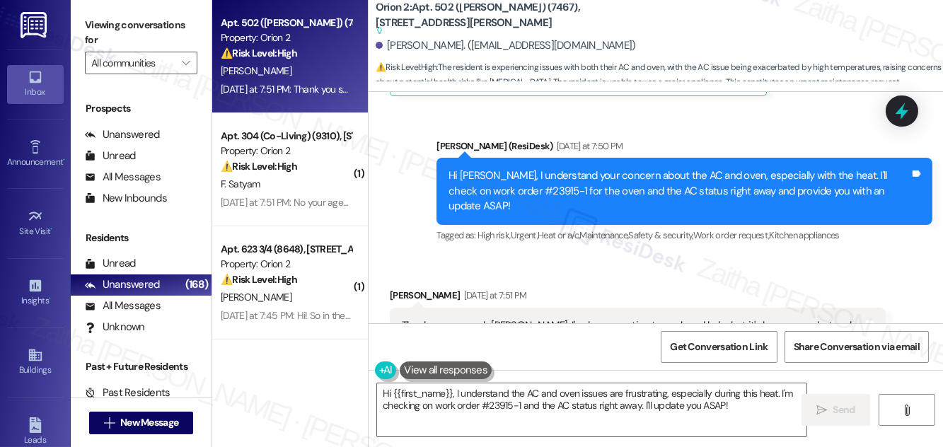
scroll to position [2036, 0]
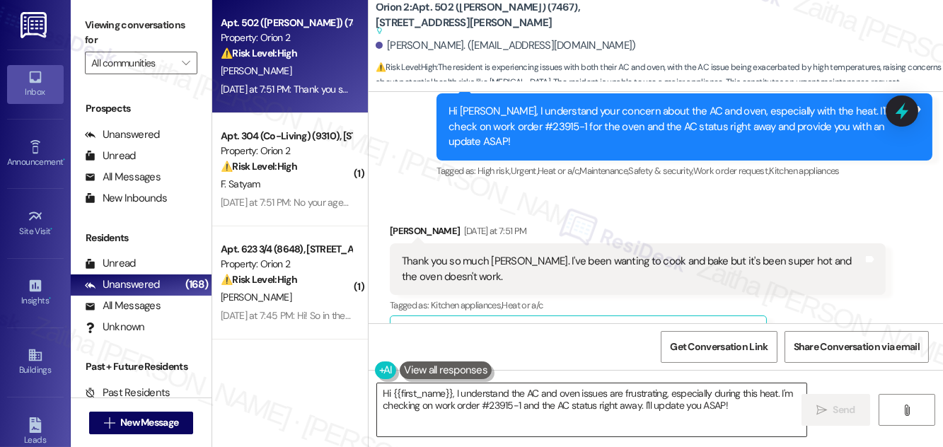
click at [387, 390] on textarea "Hi {{first_name}}, I understand the AC and oven issues are frustrating, especia…" at bounding box center [591, 409] width 429 height 53
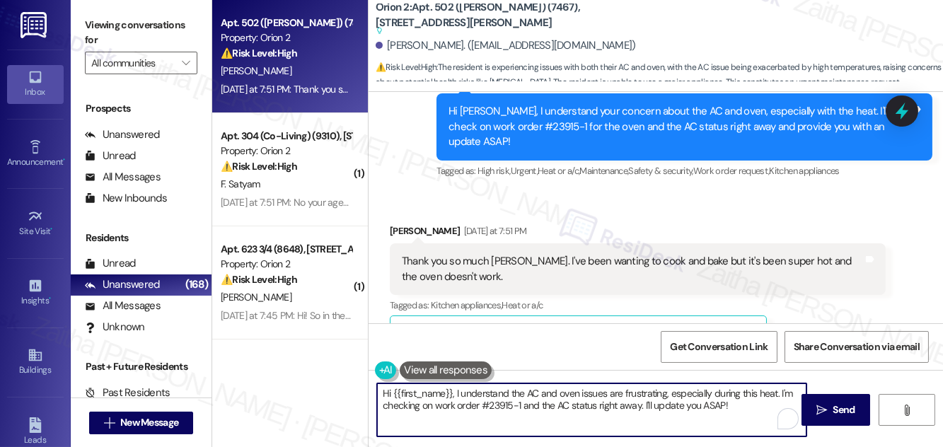
click at [387, 390] on textarea "Hi {{first_name}}, I understand the AC and oven issues are frustrating, especia…" at bounding box center [591, 409] width 429 height 53
drag, startPoint x: 511, startPoint y: 392, endPoint x: 776, endPoint y: 408, distance: 266.4
click at [779, 408] on textarea "You're welcome, {{first_name}}, I understand the AC and oven issues are frustra…" at bounding box center [591, 409] width 429 height 53
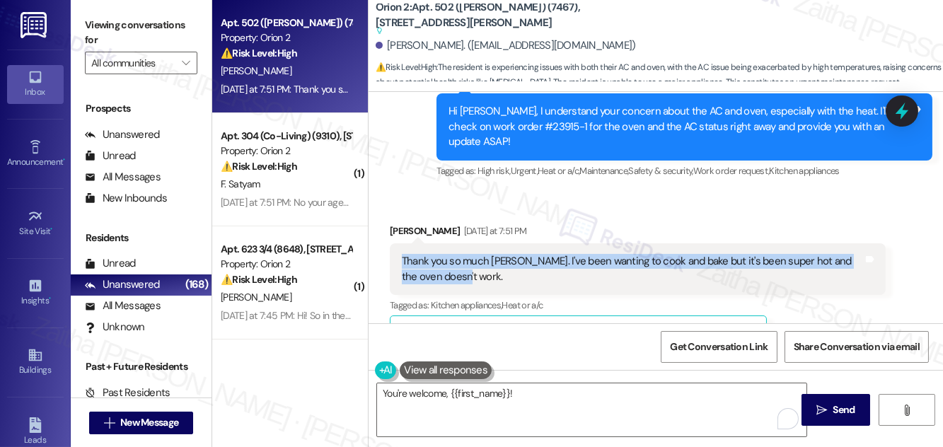
drag, startPoint x: 400, startPoint y: 219, endPoint x: 472, endPoint y: 229, distance: 72.8
click at [472, 254] on div "Thank you so much Sarah. I've been wanting to cook and bake but it's been super…" at bounding box center [632, 269] width 464 height 30
copy div "Thank you so much Sarah. I've been wanting to cook and bake but it's been super…"
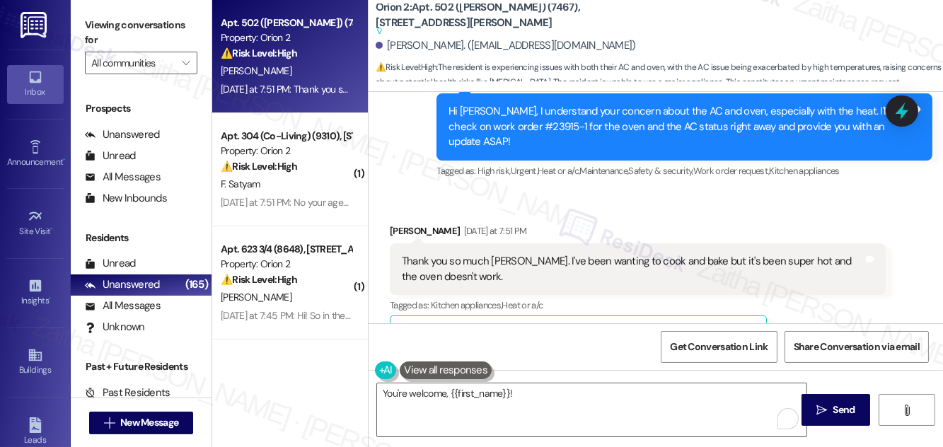
click at [619, 213] on div "Received via SMS Shawntelle Augustine Yesterday at 7:51 PM Thank you so much Sa…" at bounding box center [637, 291] width 517 height 156
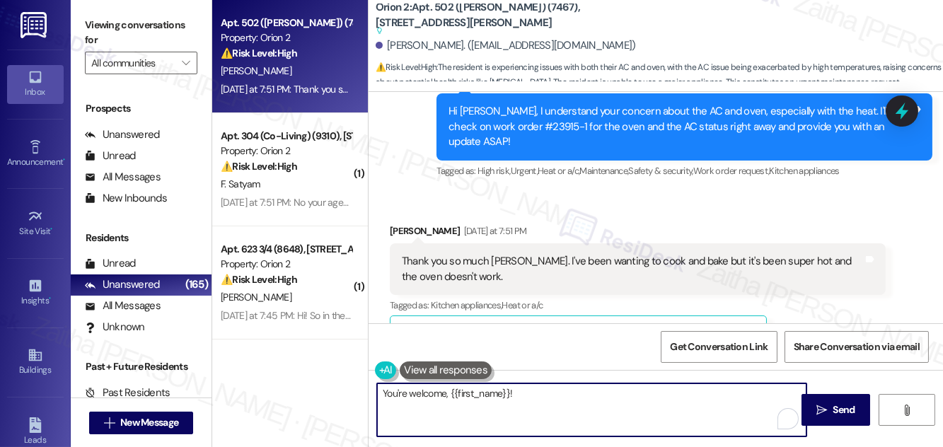
click at [533, 392] on textarea "You're welcome, {{first_name}}!" at bounding box center [591, 409] width 429 height 53
paste textarea "I’ve noted your concern, and maintenance will reach out regarding the oven."
click at [621, 392] on textarea "You're welcome, {{first_name}}! Thanks for sharing. I’ve noted your concern, an…" at bounding box center [591, 409] width 429 height 53
click at [710, 393] on textarea "You're welcome, {{first_name}}! Thanks for sharing. I’ve followed up on your co…" at bounding box center [591, 409] width 429 height 53
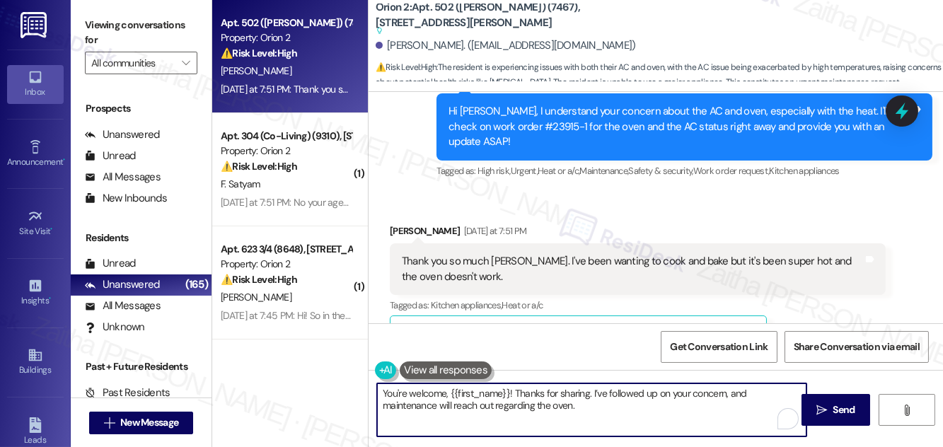
click at [710, 393] on textarea "You're welcome, {{first_name}}! Thanks for sharing. I’ve followed up on your co…" at bounding box center [591, 409] width 429 height 53
click at [473, 403] on textarea "You're welcome, {{first_name}}! Thanks for sharing. I’ve followed up on this, a…" at bounding box center [591, 409] width 429 height 53
click at [625, 409] on textarea "You're welcome, {{first_name}}! Thanks for sharing. I’ve followed up on this, a…" at bounding box center [591, 409] width 429 height 53
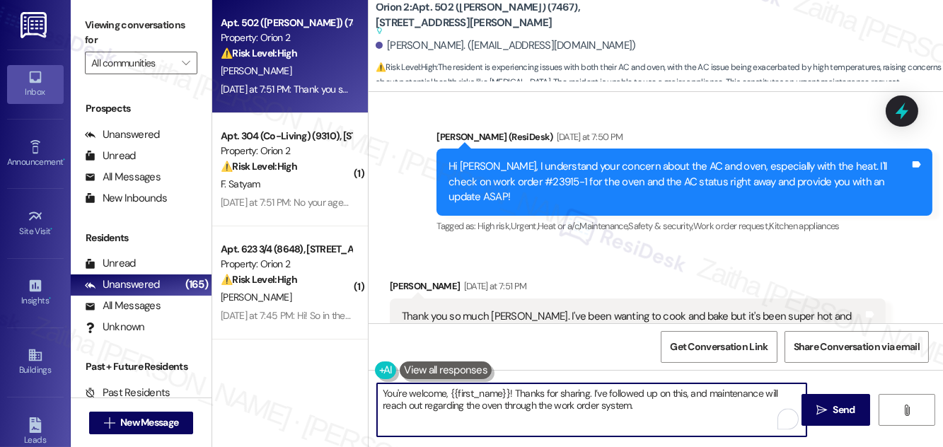
scroll to position [1908, 0]
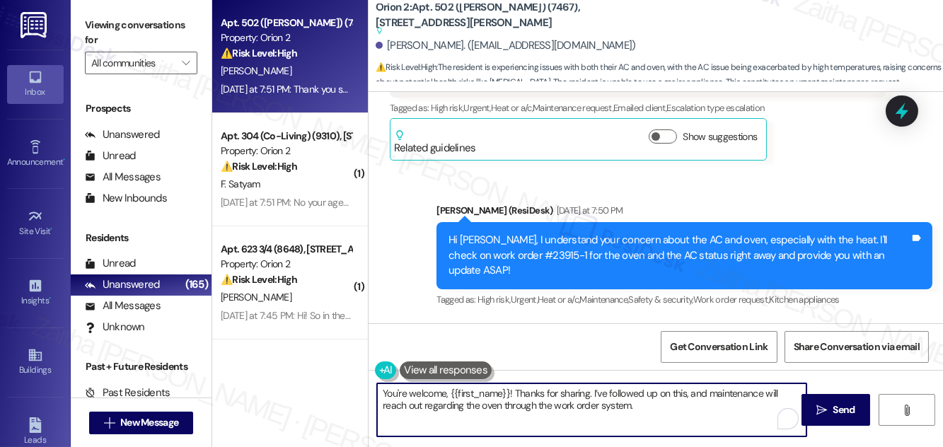
click at [470, 407] on textarea "You're welcome, {{first_name}}! Thanks for sharing. I’ve followed up on this, a…" at bounding box center [591, 409] width 429 height 53
type textarea "You're welcome, {{first_name}}! Thanks for sharing. I’ve followed up on this, a…"
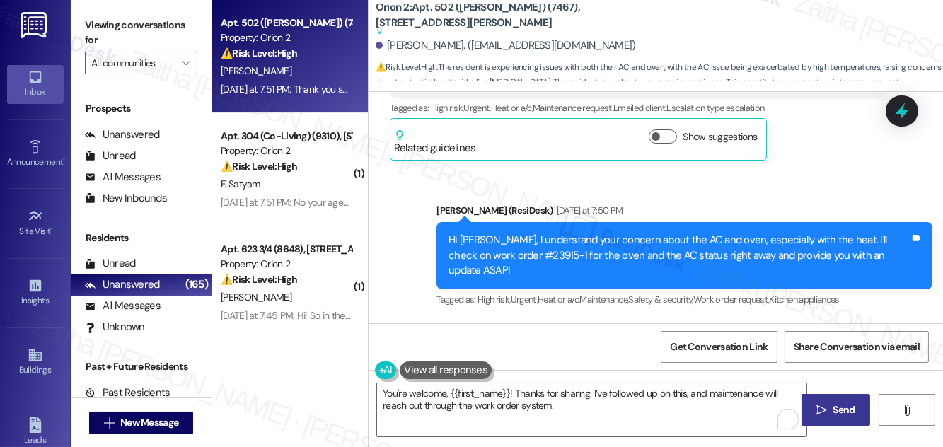
click at [827, 399] on button " Send" at bounding box center [835, 410] width 69 height 32
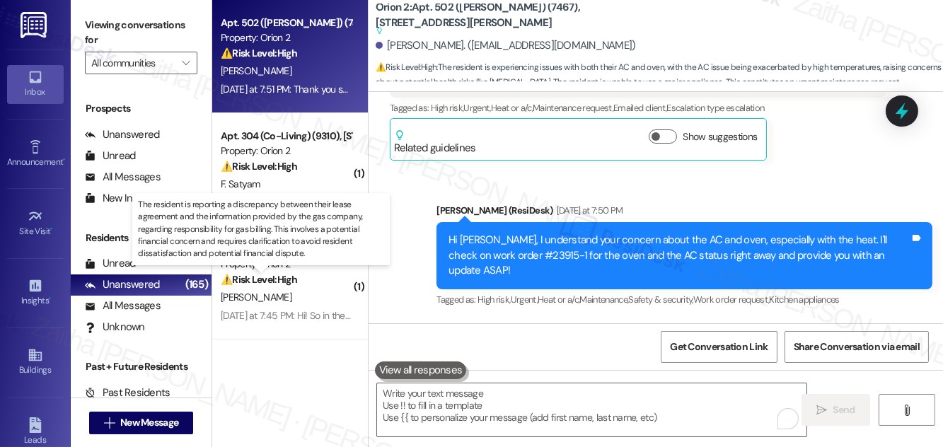
scroll to position [1952, 0]
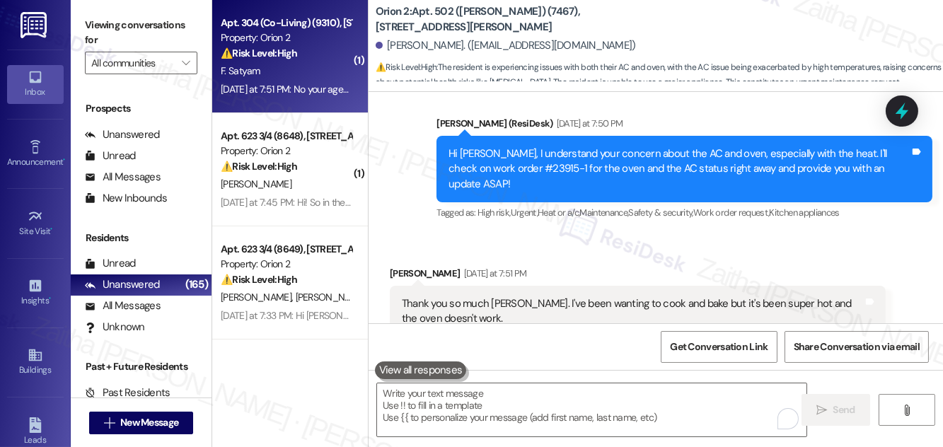
click at [320, 57] on div "⚠️ Risk Level: High The resident is reporting a discrepancy between what they w…" at bounding box center [286, 53] width 131 height 15
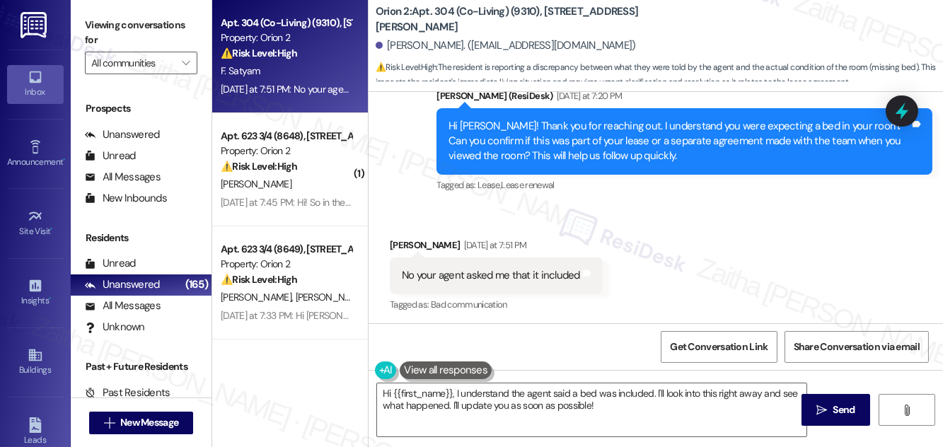
scroll to position [416, 0]
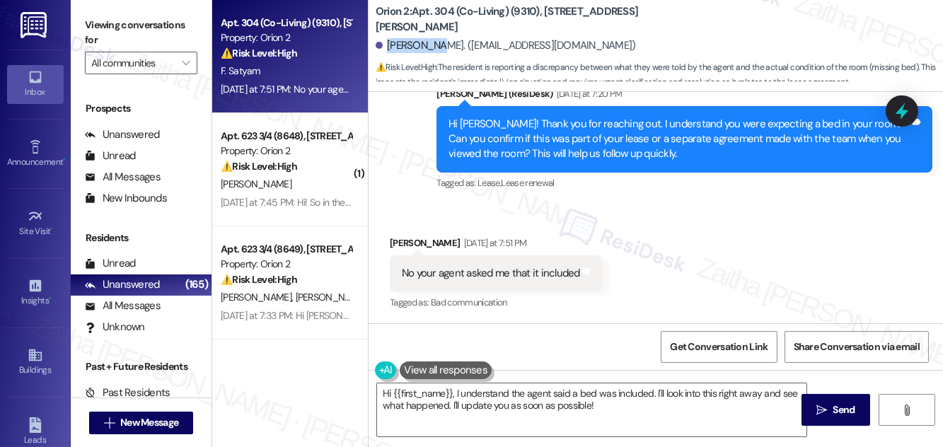
drag, startPoint x: 387, startPoint y: 42, endPoint x: 436, endPoint y: 36, distance: 49.2
click at [436, 36] on div "Fnu Satyam. (satyamsharma220124@gmail.com)" at bounding box center [658, 46] width 567 height 28
copy div "Fnu Satyam"
click at [674, 252] on div "Received via SMS Fnu Satyam Yesterday at 7:51 PM No your agent asked me that it…" at bounding box center [655, 264] width 574 height 120
click at [386, 392] on textarea "Hi {{first_name}}, I understand the agent said a bed was included. I'll look in…" at bounding box center [591, 409] width 429 height 53
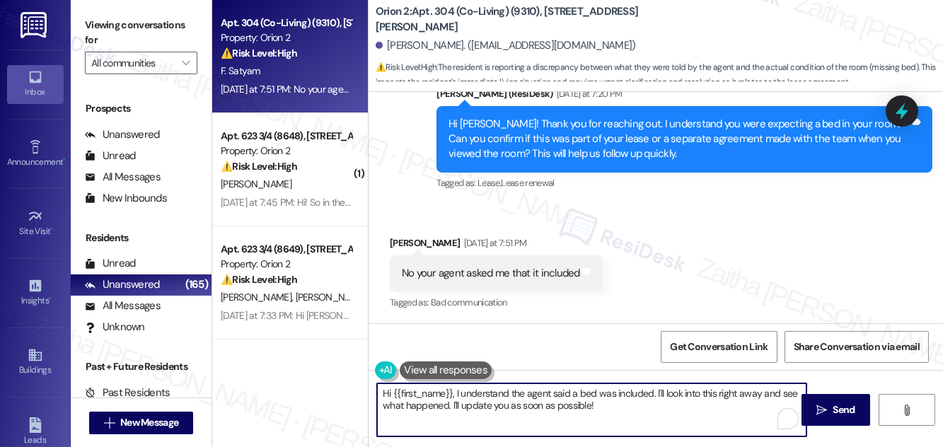
click at [386, 393] on textarea "Hi {{first_name}}, I understand the agent said a bed was included. I'll look in…" at bounding box center [591, 409] width 429 height 53
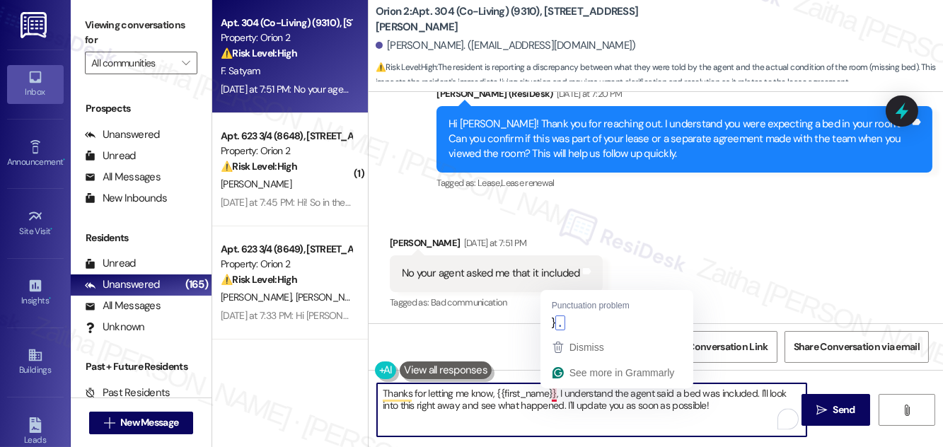
click at [556, 392] on textarea "Thanks for letting me know, {{first_name}}, I understand the agent said a bed w…" at bounding box center [591, 409] width 429 height 53
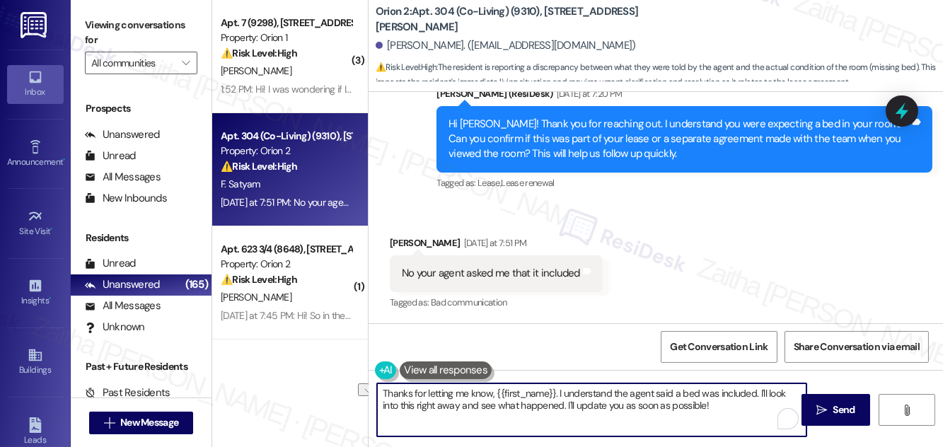
drag, startPoint x: 670, startPoint y: 395, endPoint x: 614, endPoint y: 388, distance: 56.3
click at [612, 389] on textarea "Thanks for letting me know, {{first_name}}. I understand the agent said a bed w…" at bounding box center [591, 409] width 429 height 53
click at [471, 404] on textarea "Thanks for letting me know, {{first_name}}. I understand you were informed that…" at bounding box center [591, 409] width 429 height 53
click at [651, 403] on textarea "Thanks for letting me know, {{first_name}}. I understand you were informed that…" at bounding box center [591, 409] width 429 height 53
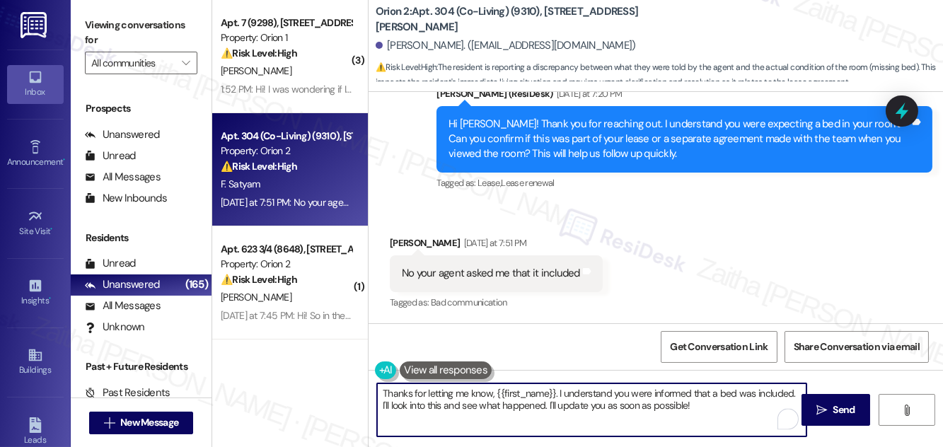
click at [651, 403] on textarea "Thanks for letting me know, {{first_name}}. I understand you were informed that…" at bounding box center [591, 409] width 429 height 53
type textarea "Thanks for letting me know, {{first_name}}. I understand you were informed that…"
click at [838, 410] on span "Send" at bounding box center [844, 409] width 22 height 15
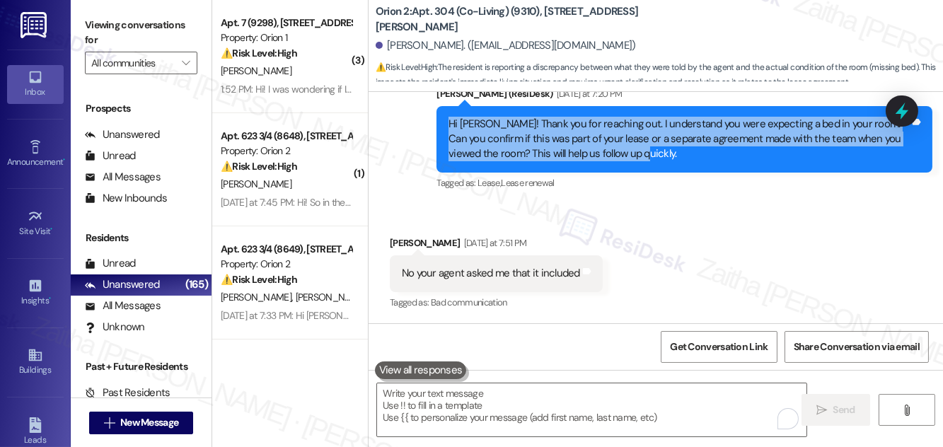
drag, startPoint x: 448, startPoint y: 122, endPoint x: 641, endPoint y: 169, distance: 197.9
click at [641, 169] on div "Hi Satyam! Thank you for reaching out. I understand you were expecting a bed in…" at bounding box center [684, 139] width 496 height 66
copy div "Hi Satyam! Thank you for reaching out. I understand you were expecting a bed in…"
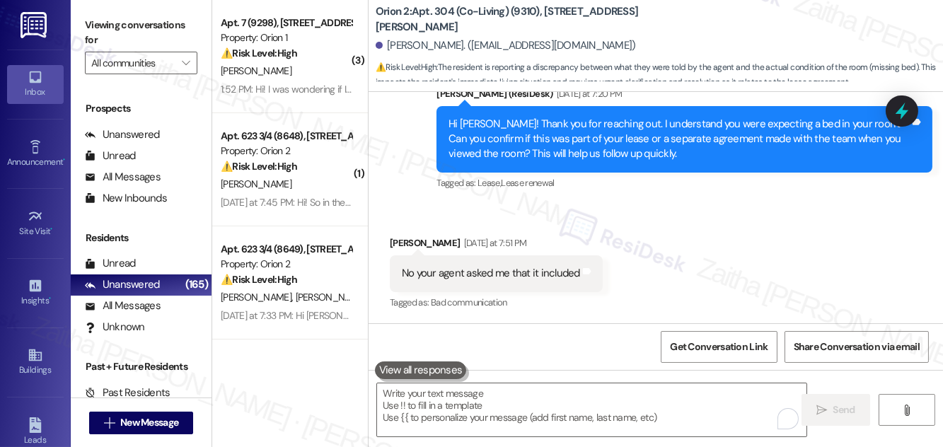
click at [677, 213] on div "Received via SMS Fnu Satyam Yesterday at 7:51 PM No your agent asked me that it…" at bounding box center [655, 264] width 574 height 120
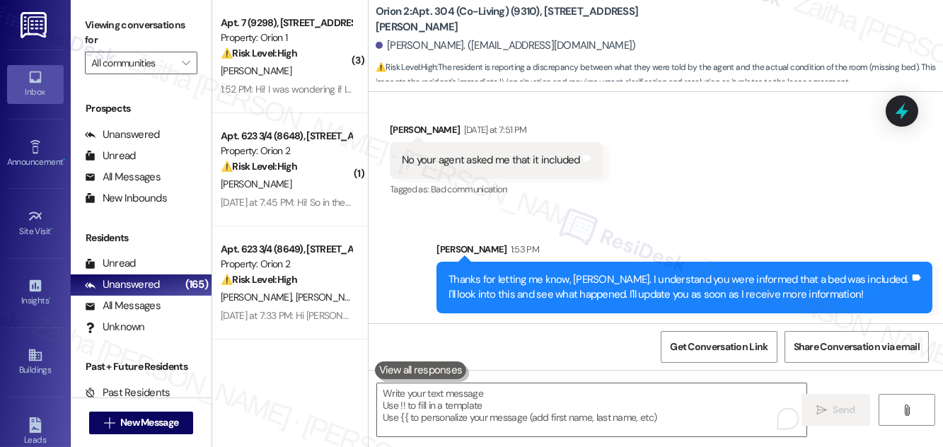
scroll to position [530, 0]
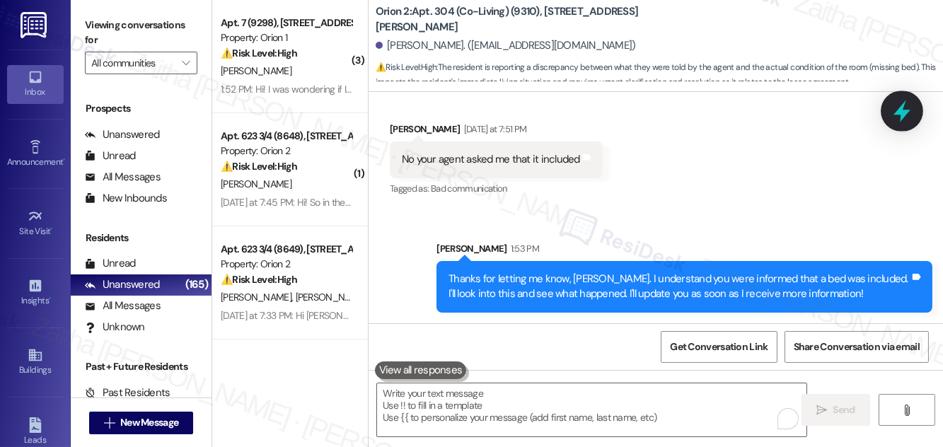
click at [897, 113] on icon at bounding box center [901, 111] width 17 height 22
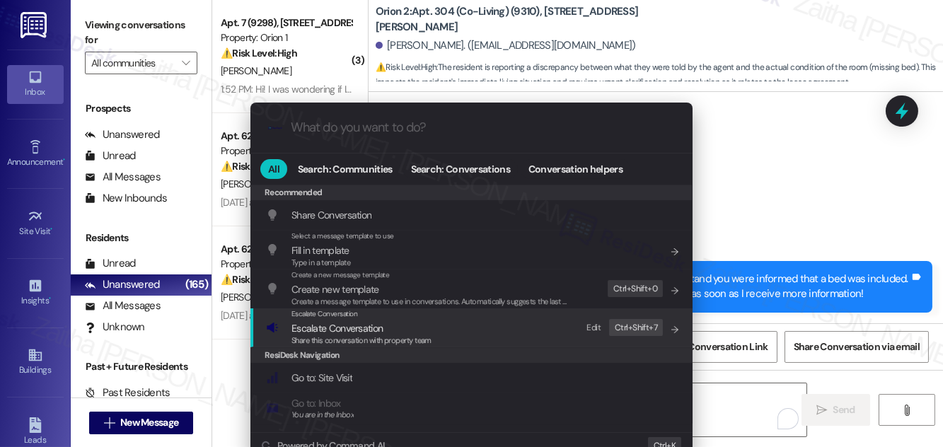
click at [363, 327] on span "Escalate Conversation" at bounding box center [336, 328] width 91 height 13
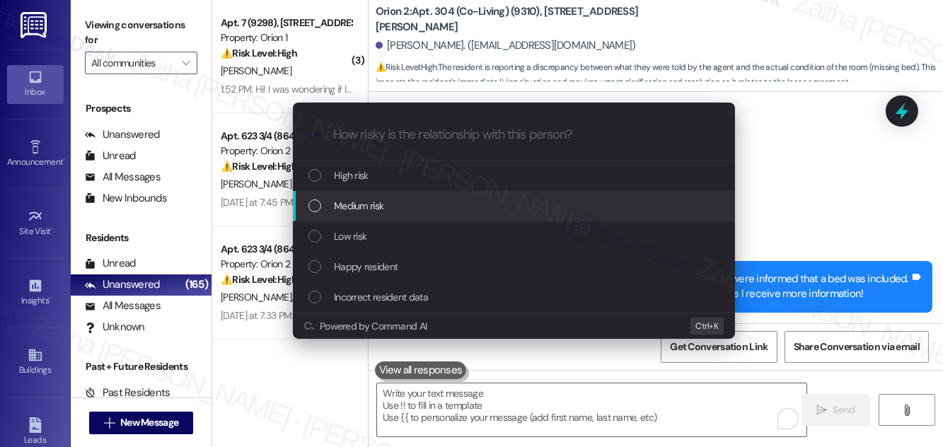
click at [366, 205] on span "Medium risk" at bounding box center [358, 206] width 49 height 16
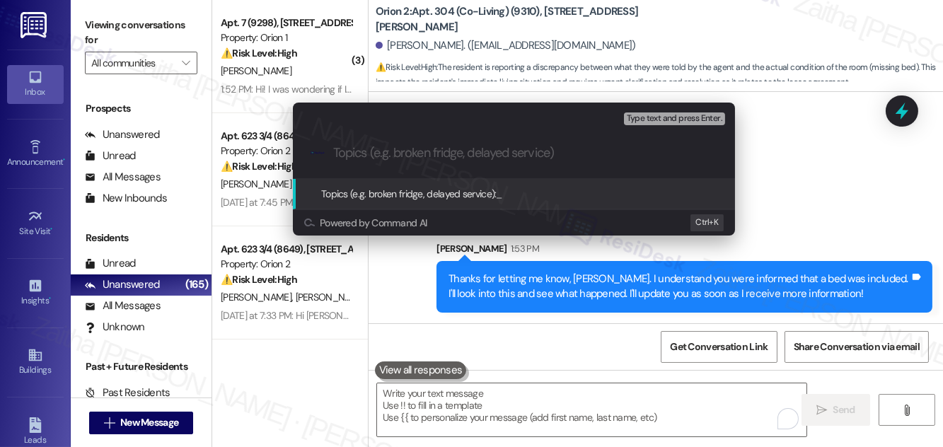
paste input "Confirmation Needed – Bed Agreement for Room"
type input "Confirmation Needed – Bed Agreement for Room"
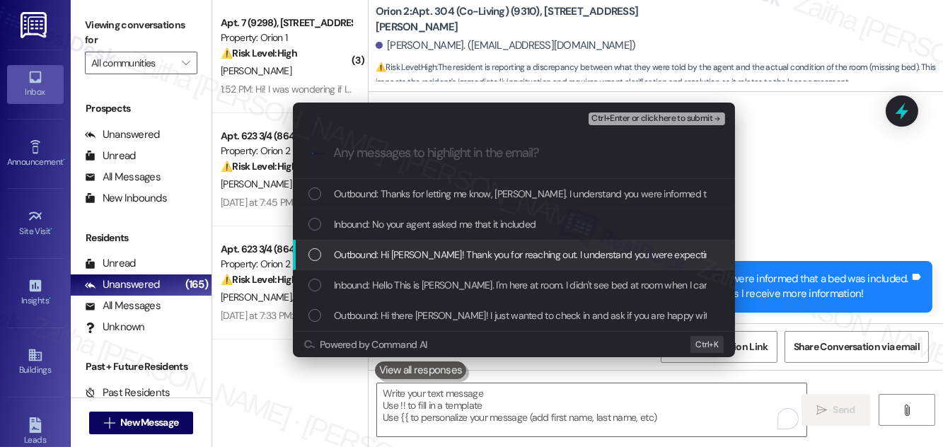
click at [800, 180] on div "Escalate Conversation Medium risk Confirmation Needed – Bed Agreement for Room …" at bounding box center [471, 223] width 943 height 447
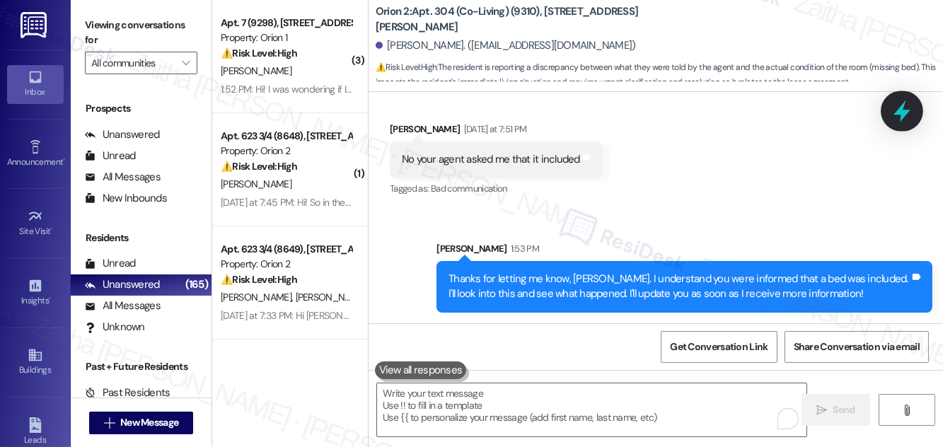
click at [896, 109] on icon at bounding box center [902, 111] width 24 height 24
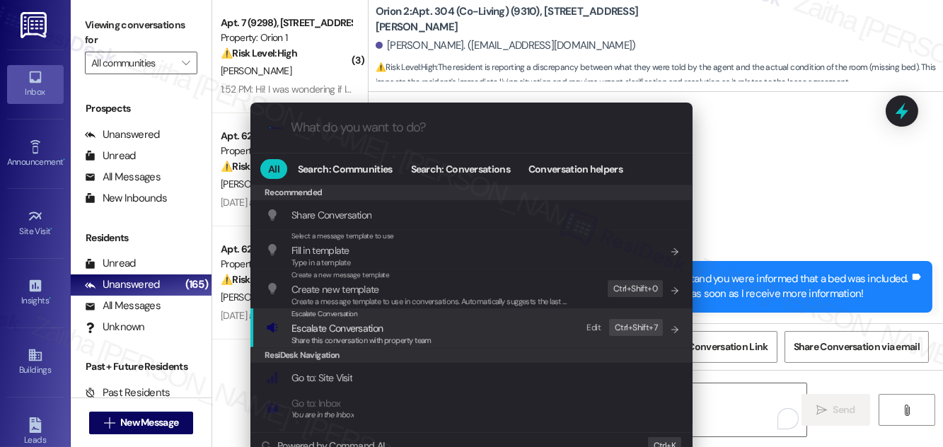
click at [310, 327] on span "Escalate Conversation" at bounding box center [336, 328] width 91 height 13
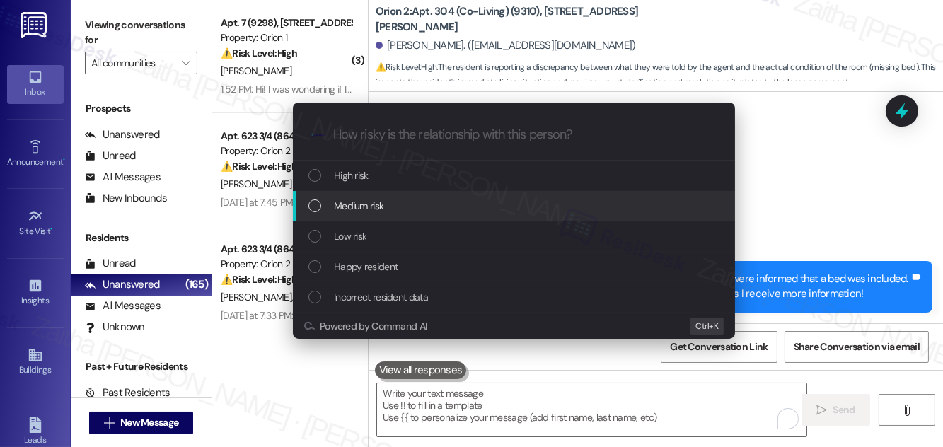
click at [377, 202] on span "Medium risk" at bounding box center [358, 206] width 49 height 16
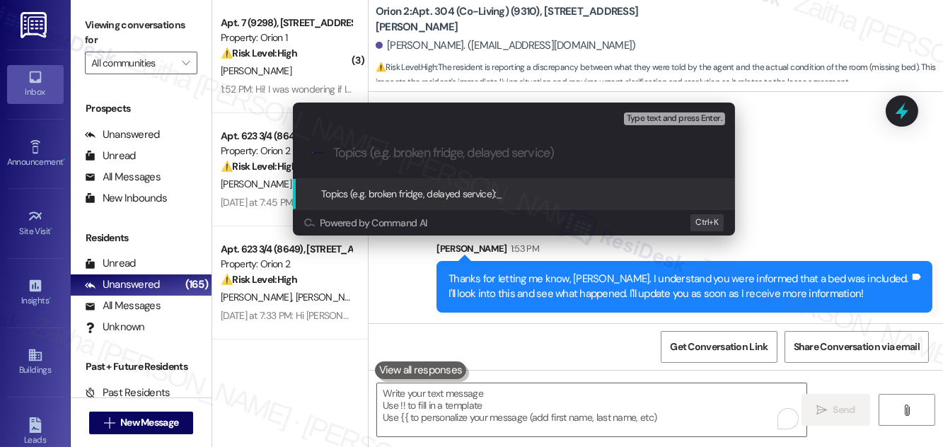
paste input "Confirmation Needed – Bed Agreement for Room"
type input "Confirmation Needed – Bed Agreement for Room"
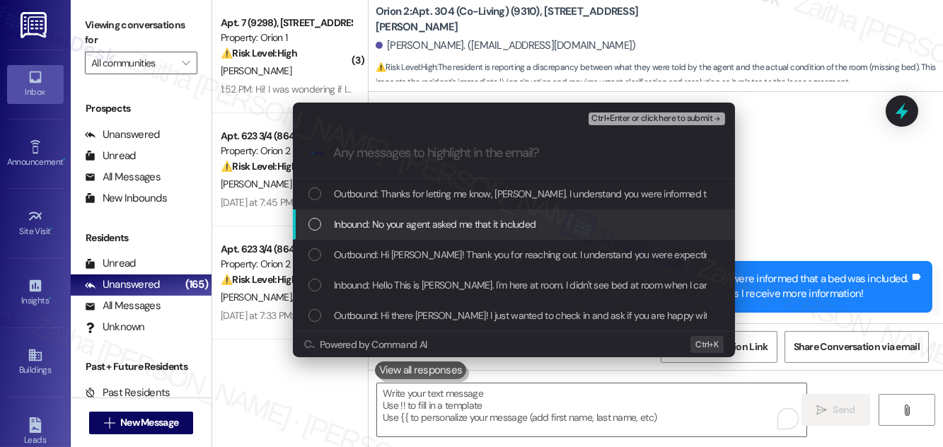
click at [431, 220] on span "Inbound: No your agent asked me that it included" at bounding box center [435, 224] width 202 height 16
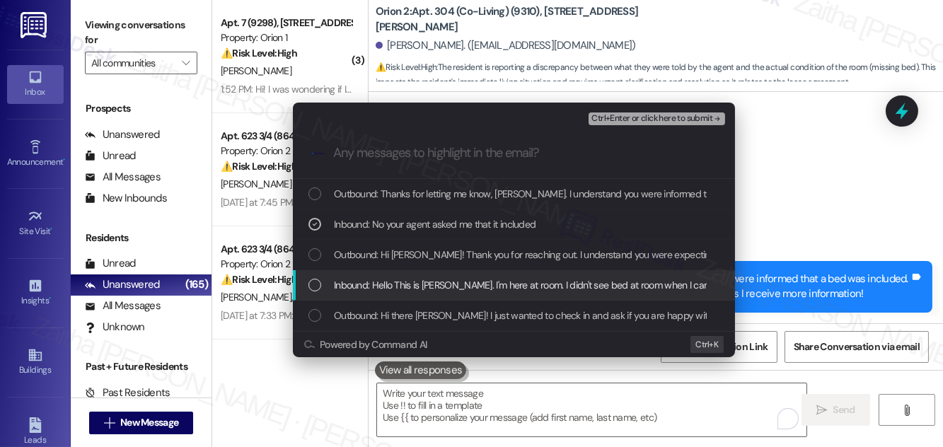
click at [505, 284] on span "Inbound: Hello This is Satyam. I'm here at room. I didn't see bed at room when …" at bounding box center [712, 285] width 756 height 16
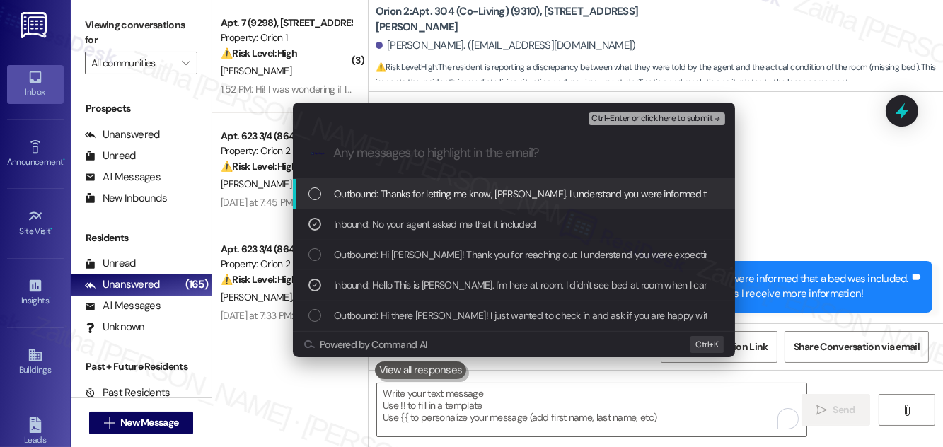
click at [636, 117] on span "Ctrl+Enter or click here to submit" at bounding box center [651, 119] width 121 height 10
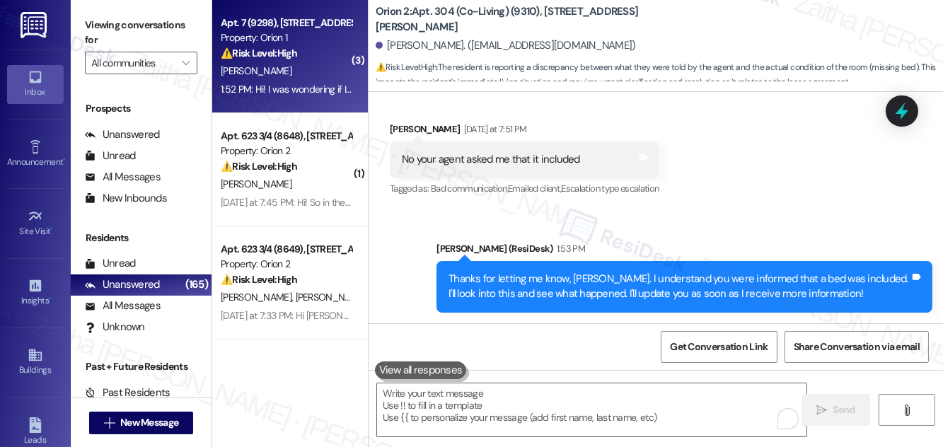
click at [326, 64] on div "N. Lim" at bounding box center [286, 71] width 134 height 18
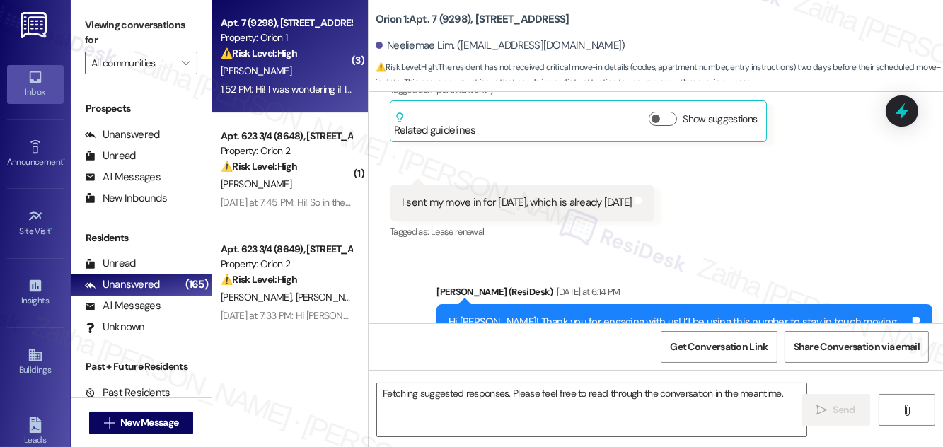
scroll to position [605, 0]
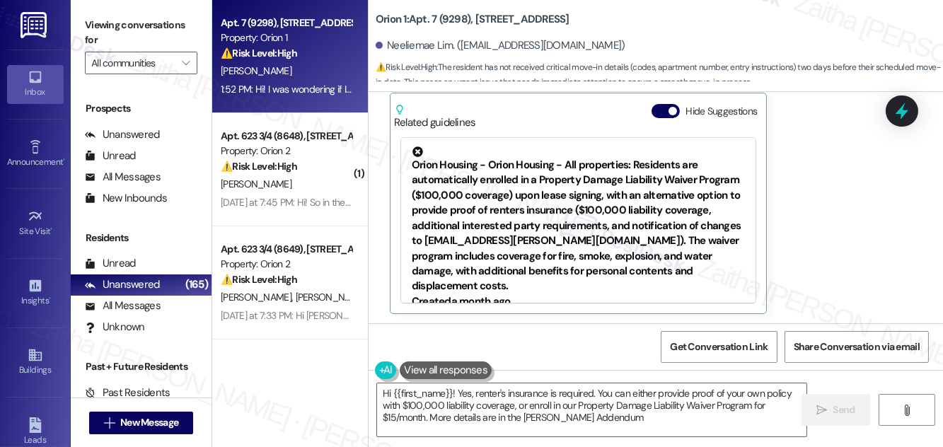
type textarea "Hi {{first_name}}! Yes, renter's insurance is required. You can either provide …"
click at [661, 109] on button "Hide Suggestions" at bounding box center [665, 110] width 28 height 14
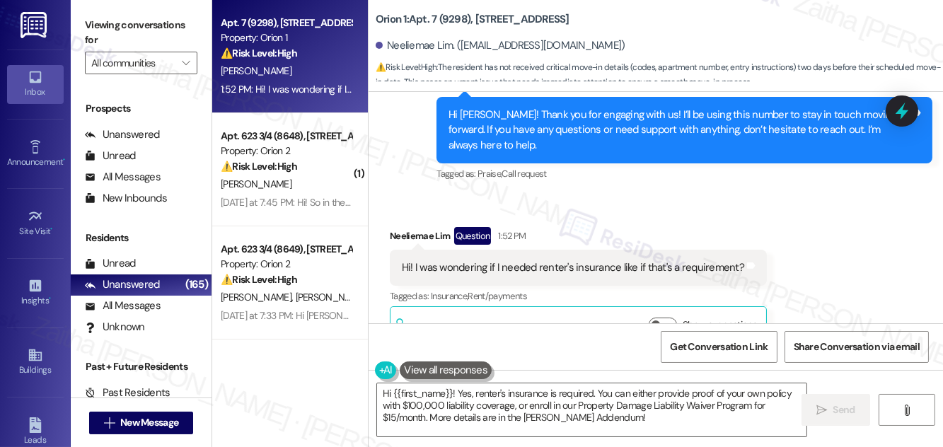
scroll to position [554, 0]
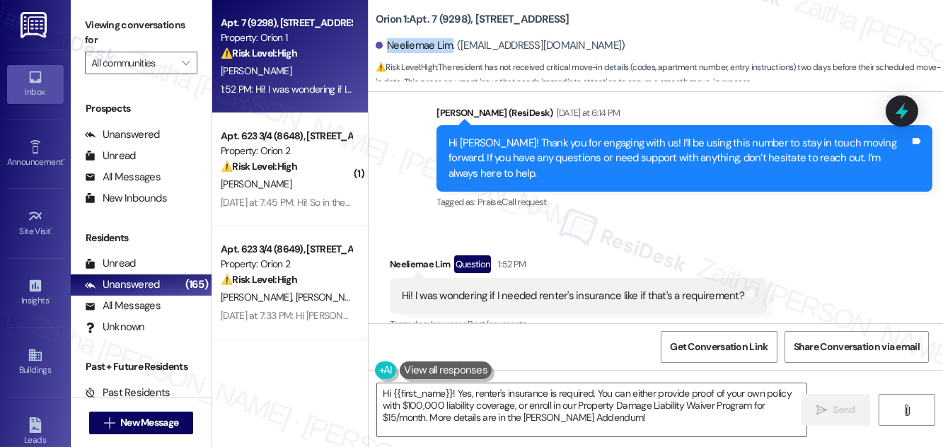
drag, startPoint x: 388, startPoint y: 42, endPoint x: 449, endPoint y: 42, distance: 60.8
click at [449, 42] on div "Neeliemae Lim. (nmlim@usc.edu)" at bounding box center [500, 45] width 250 height 15
copy div "Neeliemae Lim"
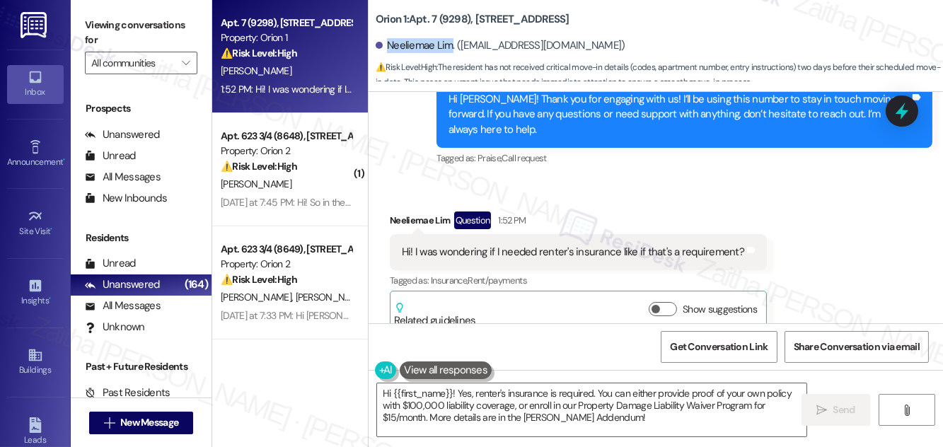
scroll to position [617, 0]
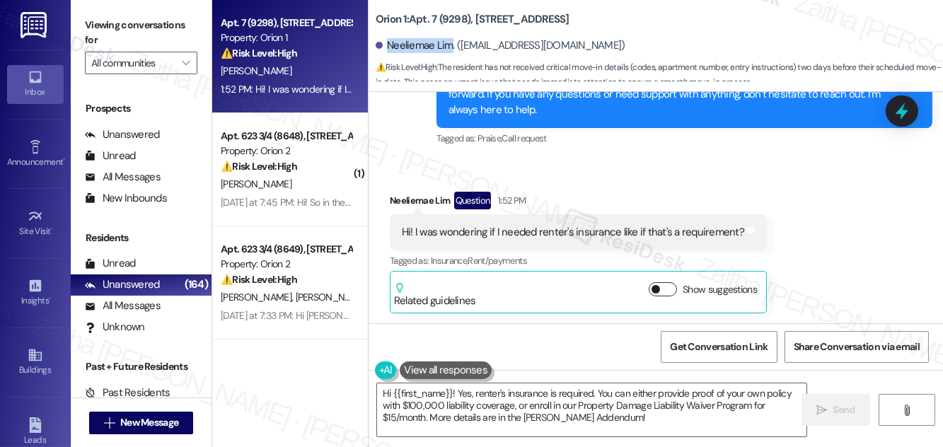
click at [660, 286] on button "Show suggestions" at bounding box center [662, 289] width 28 height 14
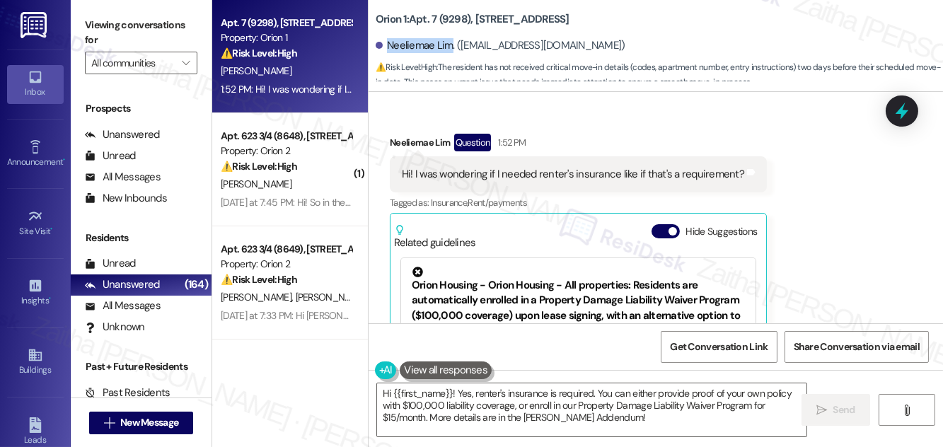
scroll to position [668, 0]
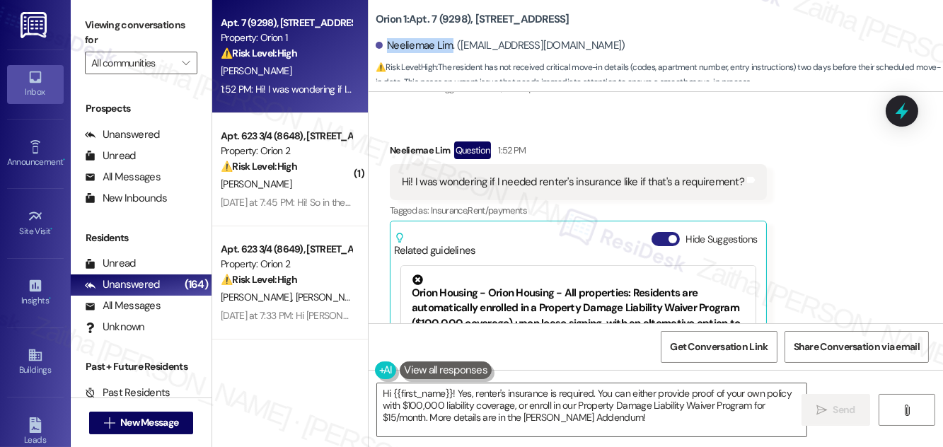
click at [662, 239] on button "Hide Suggestions" at bounding box center [665, 239] width 28 height 14
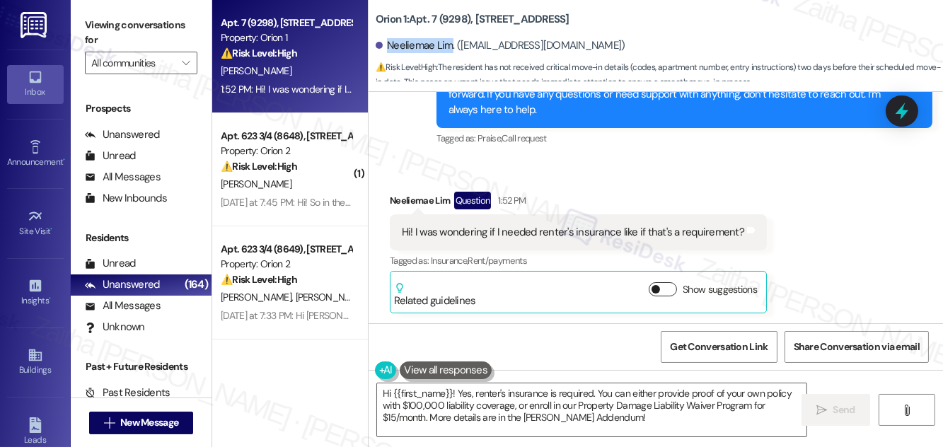
click at [653, 285] on button "Show suggestions" at bounding box center [662, 289] width 28 height 14
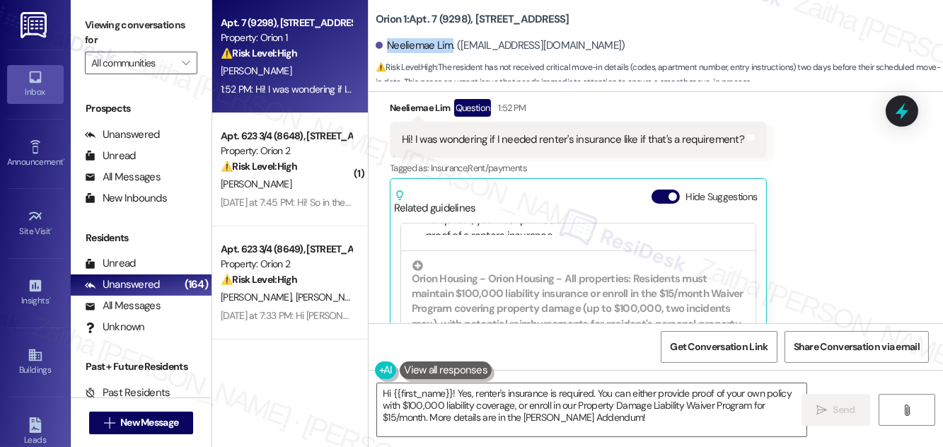
scroll to position [732, 0]
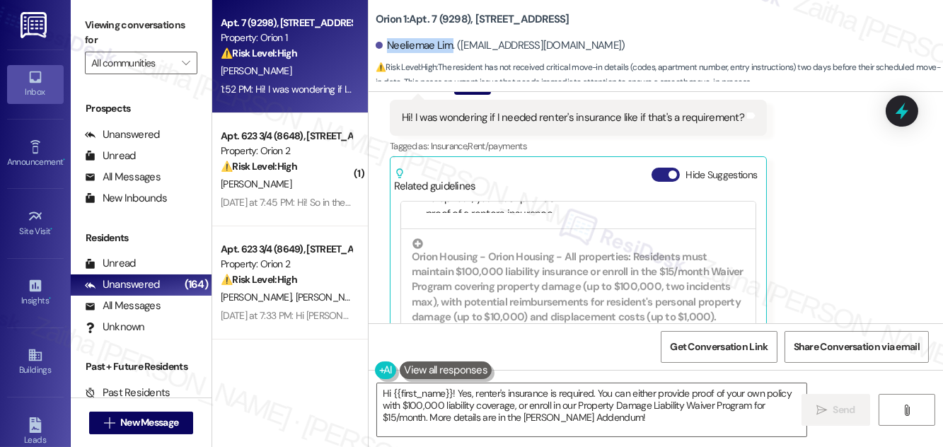
click at [658, 175] on button "Hide Suggestions" at bounding box center [665, 175] width 28 height 14
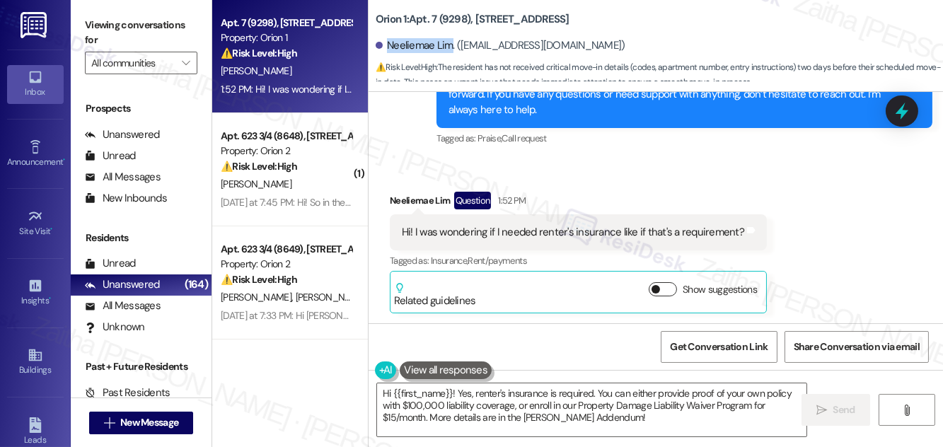
click at [654, 288] on button "Show suggestions" at bounding box center [662, 289] width 28 height 14
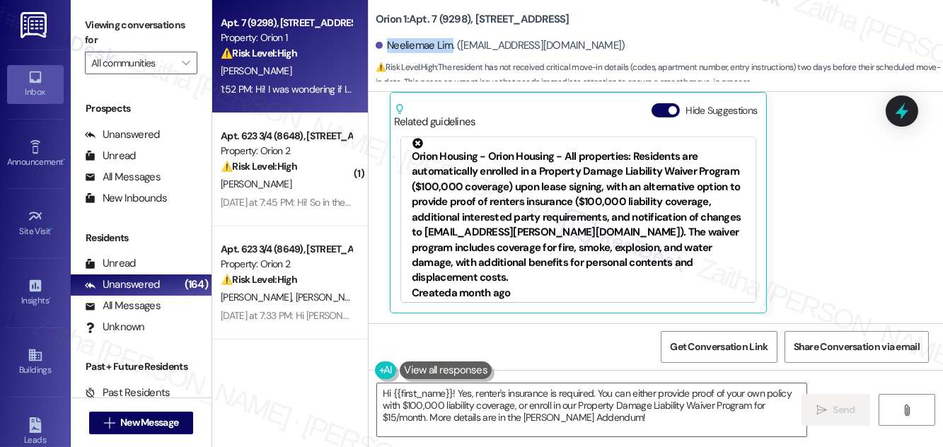
scroll to position [0, 0]
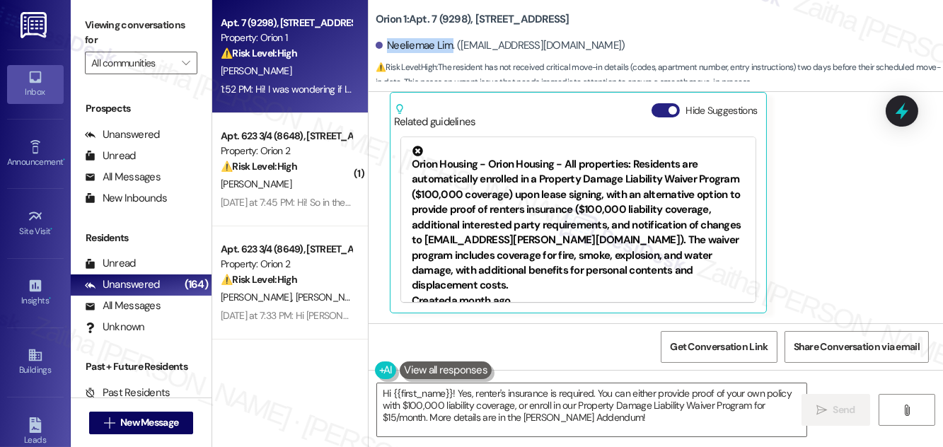
click at [662, 109] on button "Hide Suggestions" at bounding box center [665, 110] width 28 height 14
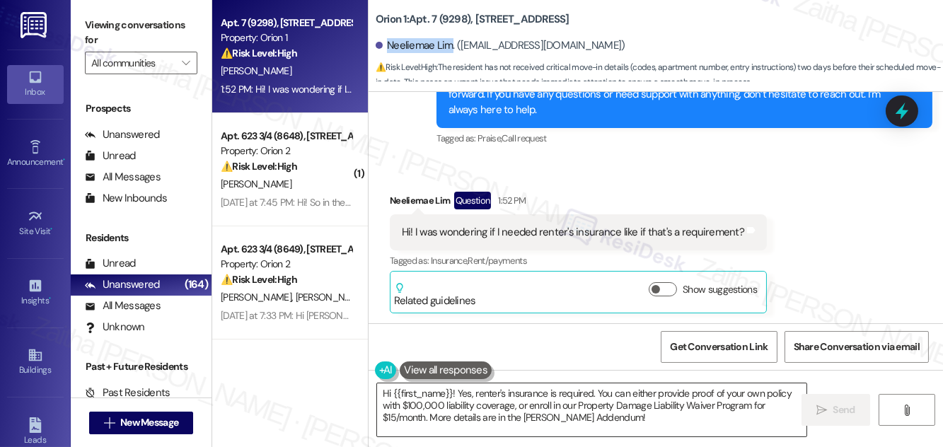
click at [636, 419] on textarea "Hi {{first_name}}! Yes, renter's insurance is required. You can either provide …" at bounding box center [591, 409] width 429 height 53
click at [819, 404] on icon "" at bounding box center [821, 409] width 11 height 11
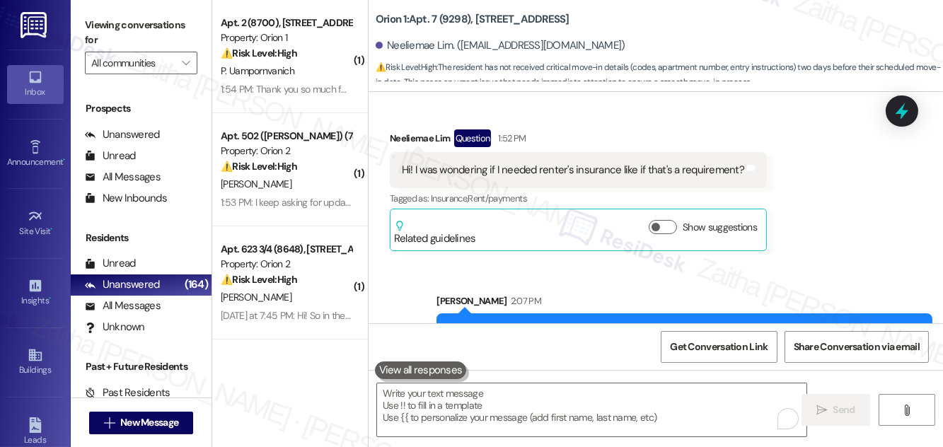
scroll to position [747, 0]
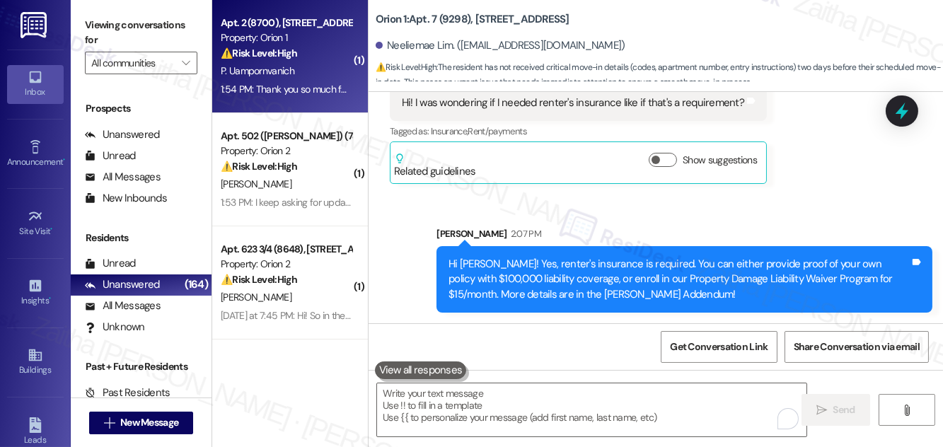
click at [322, 73] on div "P. Uampornvanich" at bounding box center [286, 71] width 134 height 18
type textarea "Fetching suggested responses. Please feel free to read through the conversation…"
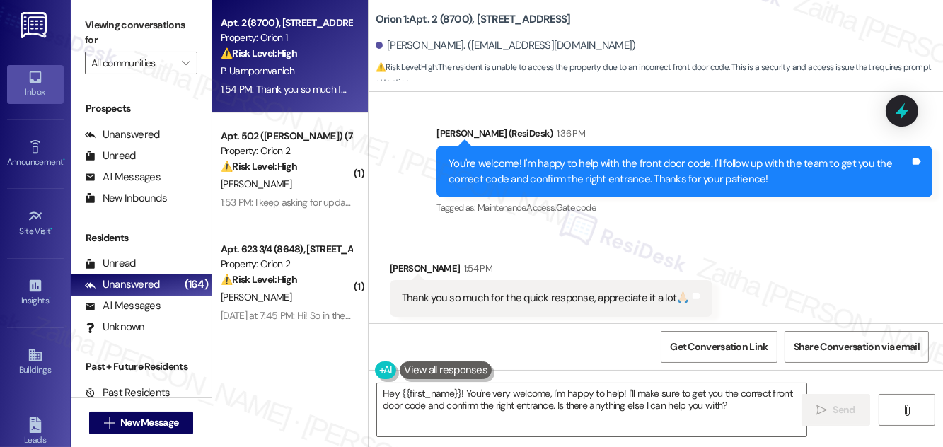
scroll to position [1525, 0]
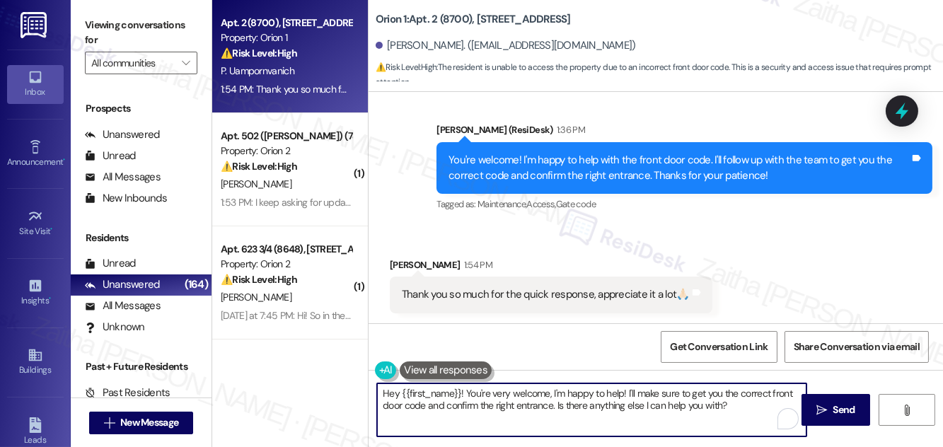
drag, startPoint x: 552, startPoint y: 392, endPoint x: 383, endPoint y: 387, distance: 168.4
click at [382, 387] on textarea "Hey {{first_name}}! You're very welcome, I'm happy to help! I'll make sure to g…" at bounding box center [591, 409] width 429 height 53
drag, startPoint x: 457, startPoint y: 395, endPoint x: 569, endPoint y: 403, distance: 112.7
click at [569, 403] on textarea "I'm happy to help! I'll make sure to get you the correct front door code and co…" at bounding box center [591, 409] width 429 height 53
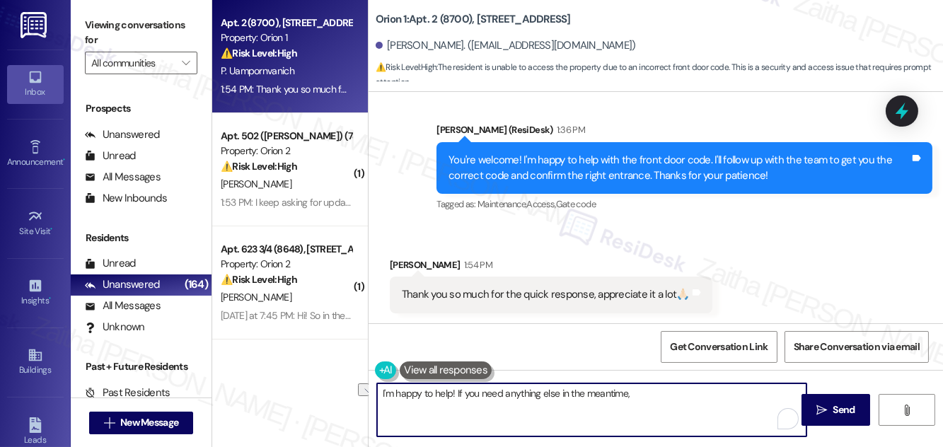
drag, startPoint x: 455, startPoint y: 393, endPoint x: 634, endPoint y: 399, distance: 179.0
click at [634, 399] on textarea "I'm happy to help! If you need anything else in the meantime," at bounding box center [591, 409] width 429 height 53
click at [652, 393] on textarea "I'm happy to help! If you need anything else in the meantime," at bounding box center [591, 409] width 429 height 53
drag, startPoint x: 573, startPoint y: 391, endPoint x: 672, endPoint y: 392, distance: 98.3
click at [670, 393] on textarea "I'm happy to help! If you need anything else in the meantime," at bounding box center [591, 409] width 429 height 53
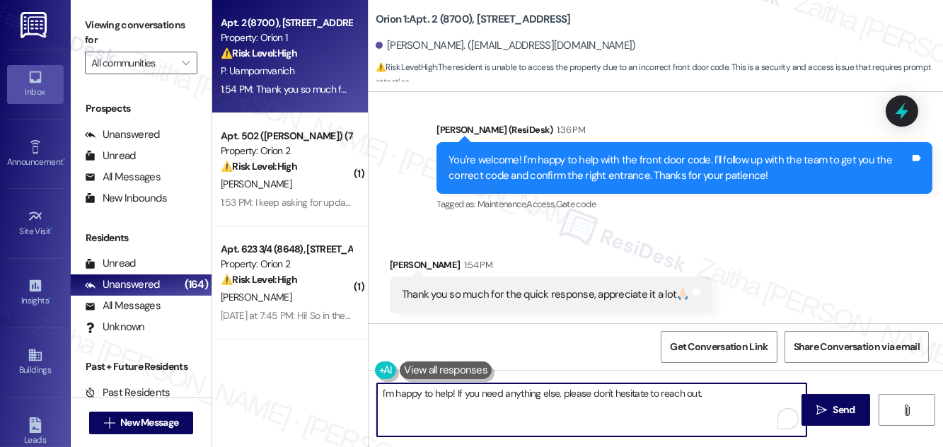
click at [716, 392] on textarea "I'm happy to help! If you need anything else, please don't hesitate to reach ou…" at bounding box center [591, 409] width 429 height 53
type textarea "I'm happy to help! If you need anything else, please don't hesitate to reach ou…"
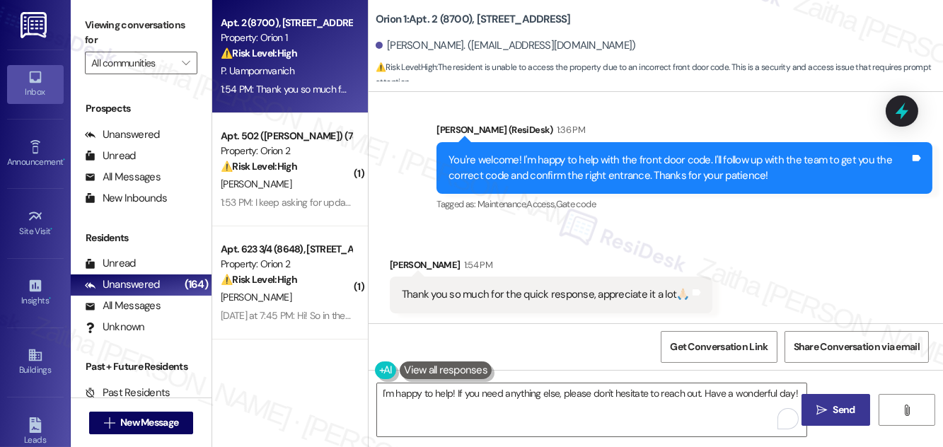
click at [839, 404] on span "Send" at bounding box center [844, 409] width 22 height 15
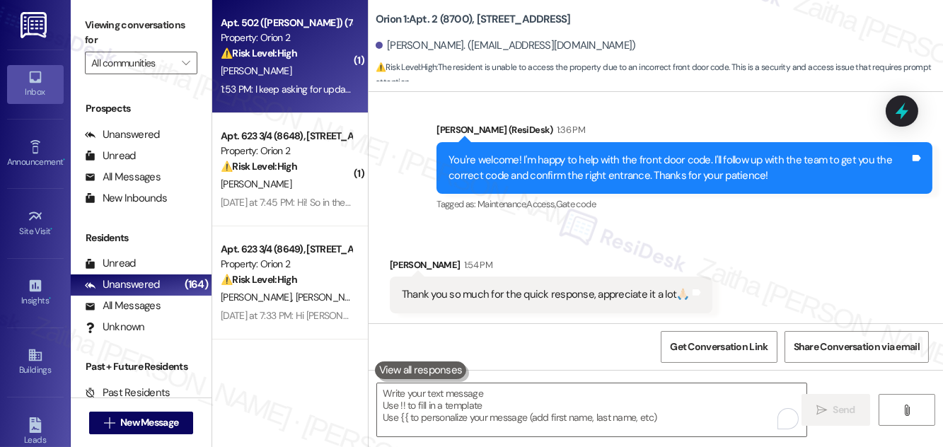
click at [338, 63] on div "[PERSON_NAME]" at bounding box center [286, 71] width 134 height 18
type textarea "Fetching suggested responses. Please feel free to read through the conversation…"
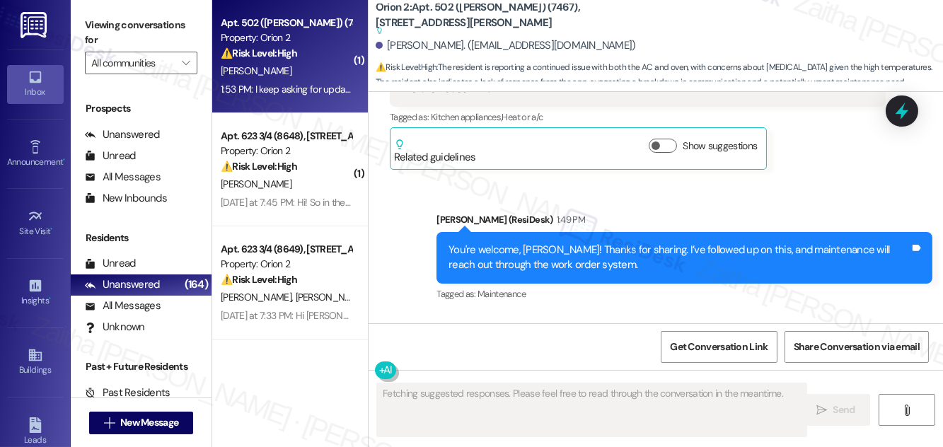
scroll to position [2319, 0]
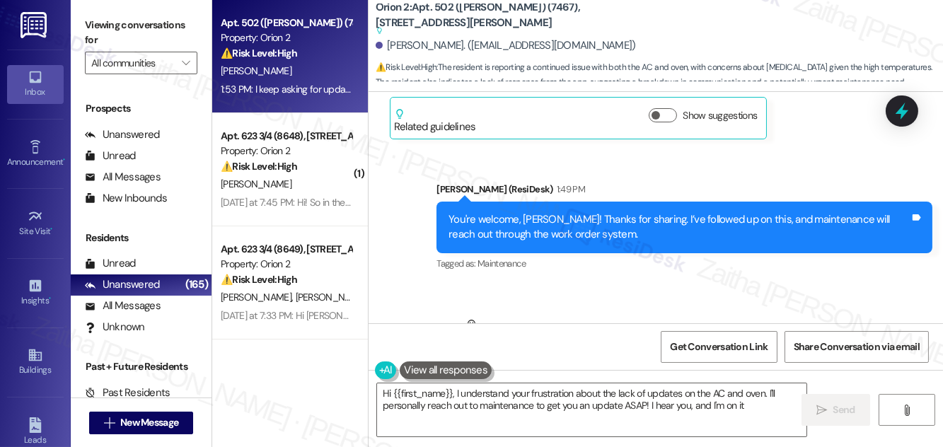
type textarea "Hi {{first_name}}, I understand your frustration about the lack of updates on t…"
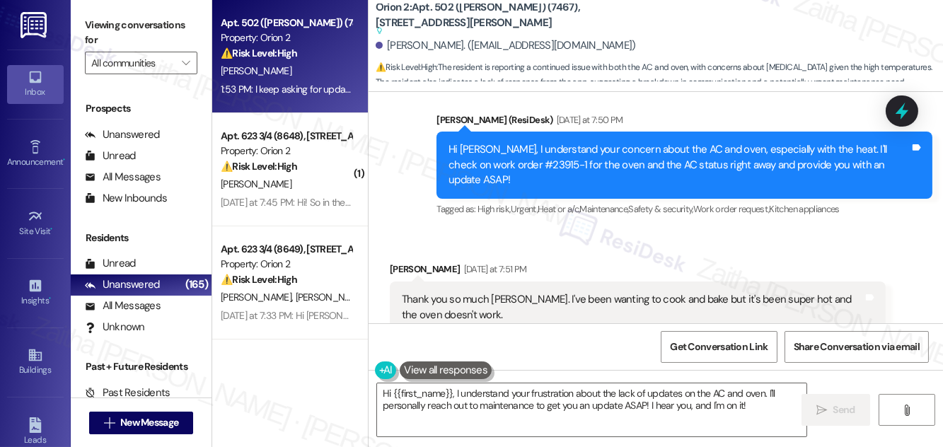
scroll to position [2320, 0]
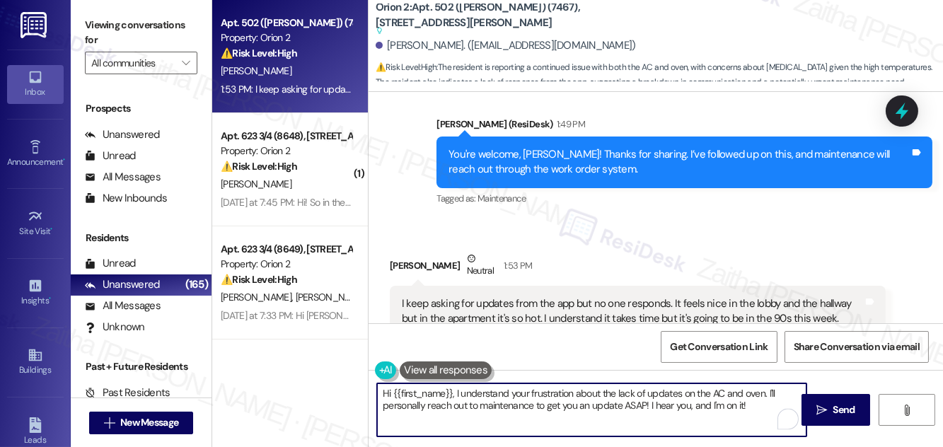
drag, startPoint x: 383, startPoint y: 395, endPoint x: 754, endPoint y: 395, distance: 371.2
click at [757, 402] on textarea "Hi {{first_name}}, I understand your frustration about the lack of updates on t…" at bounding box center [591, 409] width 429 height 53
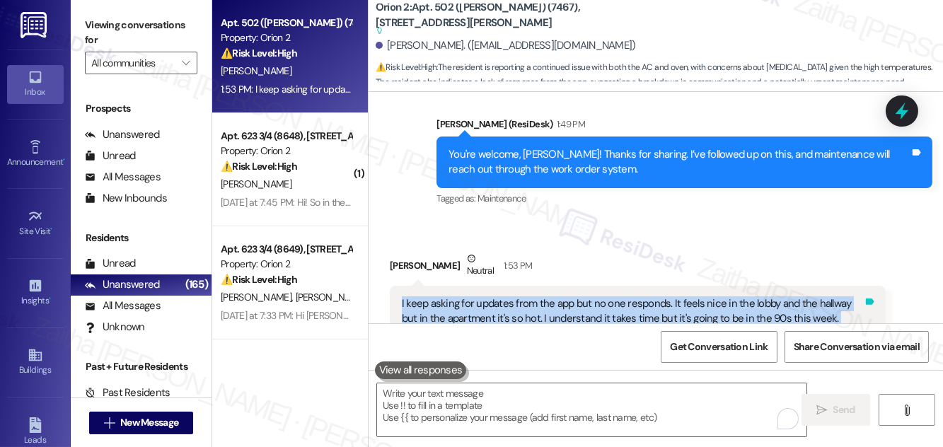
drag, startPoint x: 396, startPoint y: 252, endPoint x: 861, endPoint y: 272, distance: 465.7
click at [861, 286] on div "I keep asking for updates from the app but no one responds. It feels nice in th…" at bounding box center [638, 312] width 496 height 52
copy div "I keep asking for updates from the app but no one responds. It feels nice in th…"
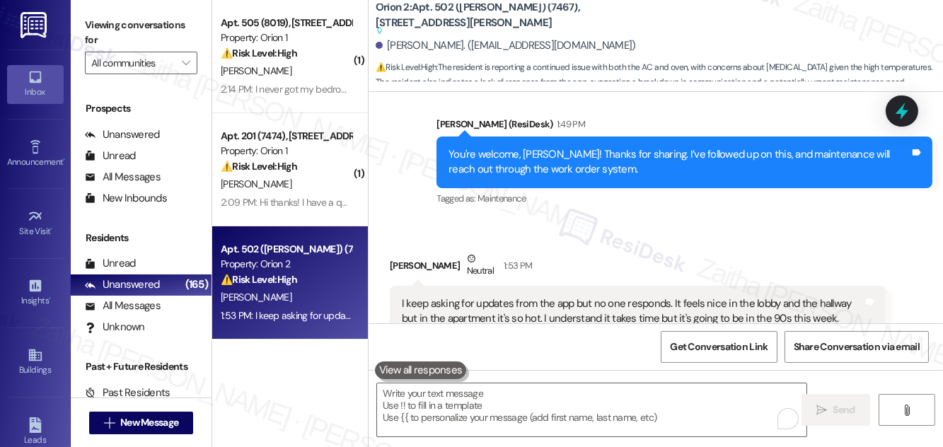
click at [639, 240] on div "Received via SMS Shawntelle Augustine Neutral 1:53 PM I keep asking for updates…" at bounding box center [637, 304] width 517 height 128
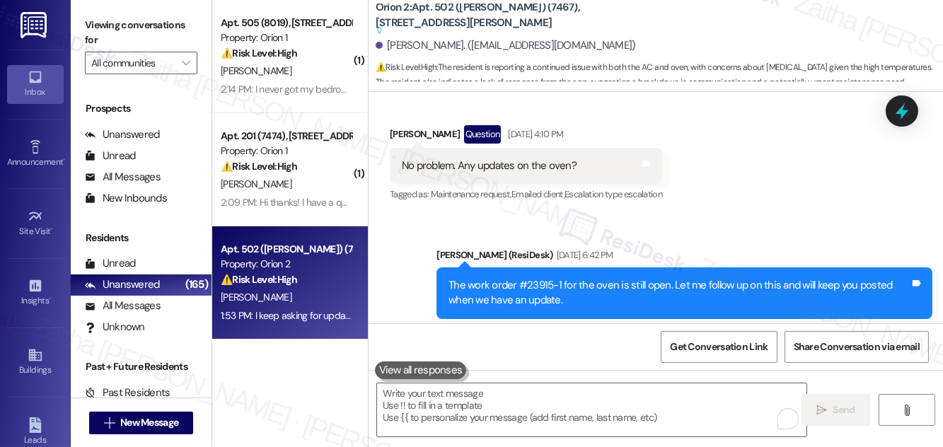
scroll to position [1291, 0]
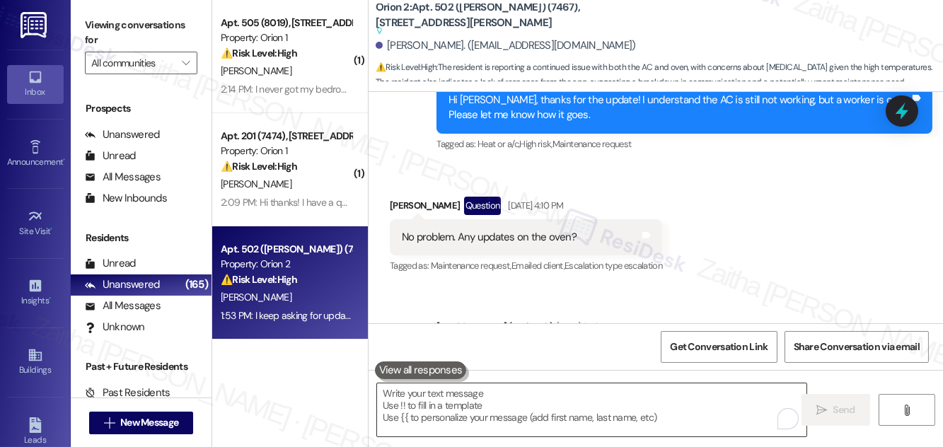
click at [470, 402] on textarea "To enrich screen reader interactions, please activate Accessibility in Grammarl…" at bounding box center [591, 409] width 429 height 53
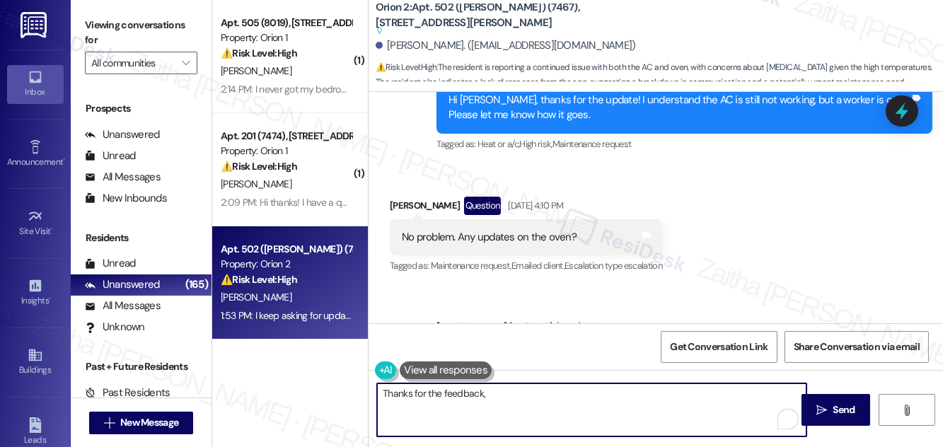
paste textarea "We would love to hear your honest feedback. How would you rate your overall sat…"
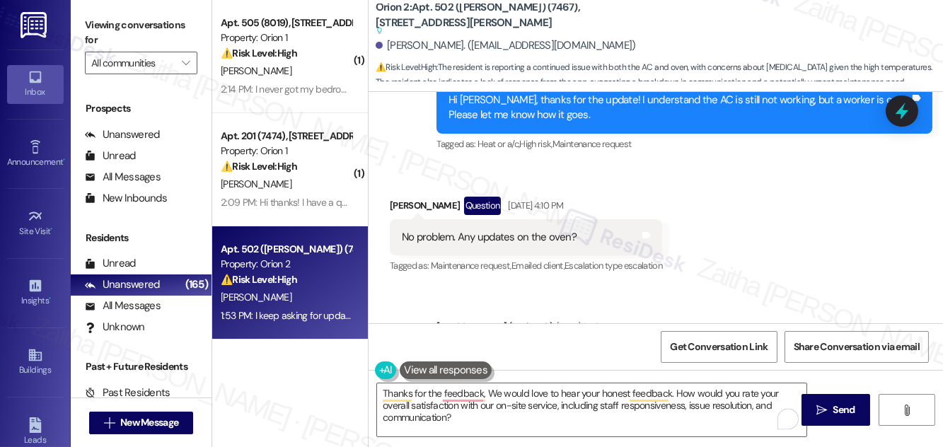
click at [414, 197] on div "Shawntelle Augustine Question Aug 15, 2025 at 4:10 PM" at bounding box center [526, 208] width 272 height 23
click at [413, 197] on div "Shawntelle Augustine Question Aug 15, 2025 at 4:10 PM" at bounding box center [526, 208] width 272 height 23
click at [412, 197] on div "Shawntelle Augustine Question Aug 15, 2025 at 4:10 PM" at bounding box center [526, 208] width 272 height 23
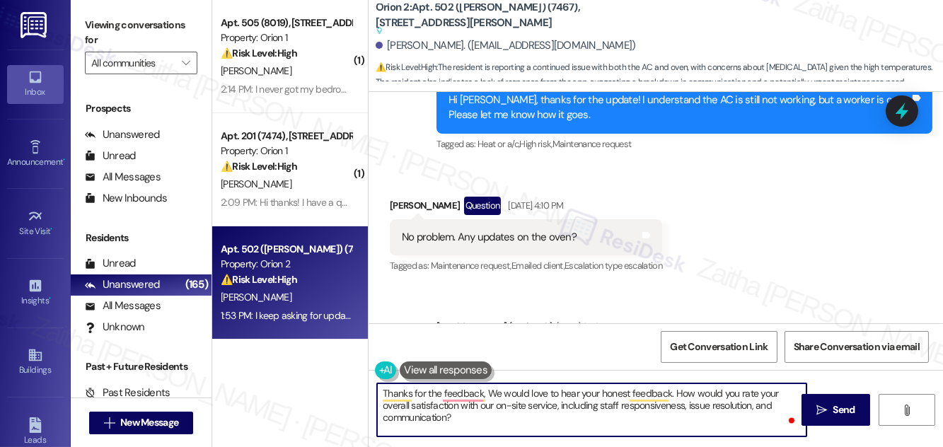
click at [486, 390] on textarea "Thanks for the feedback, We would love to hear your honest feedback. How would …" at bounding box center [591, 409] width 429 height 53
paste textarea "Shawntelle"
type textarea "Thanks for the feedback, Shawntelle! We would love to hear your honest feedback…"
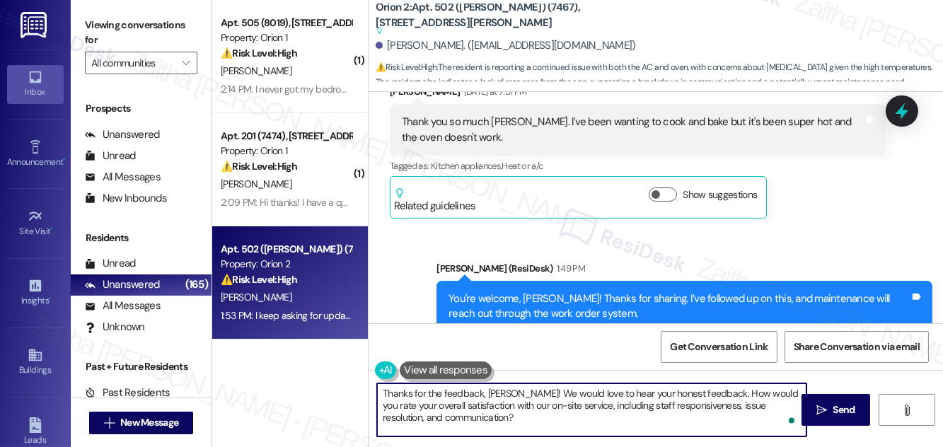
scroll to position [2320, 0]
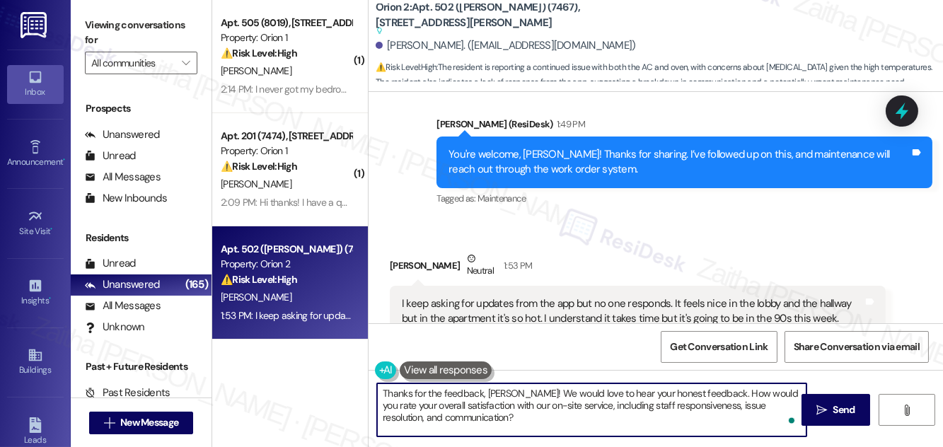
drag, startPoint x: 478, startPoint y: 420, endPoint x: 369, endPoint y: 390, distance: 113.1
click at [369, 390] on div "Thanks for the feedback, Shawntelle! We would love to hear your honest feedback…" at bounding box center [584, 410] width 431 height 54
